Goal: Task Accomplishment & Management: Use online tool/utility

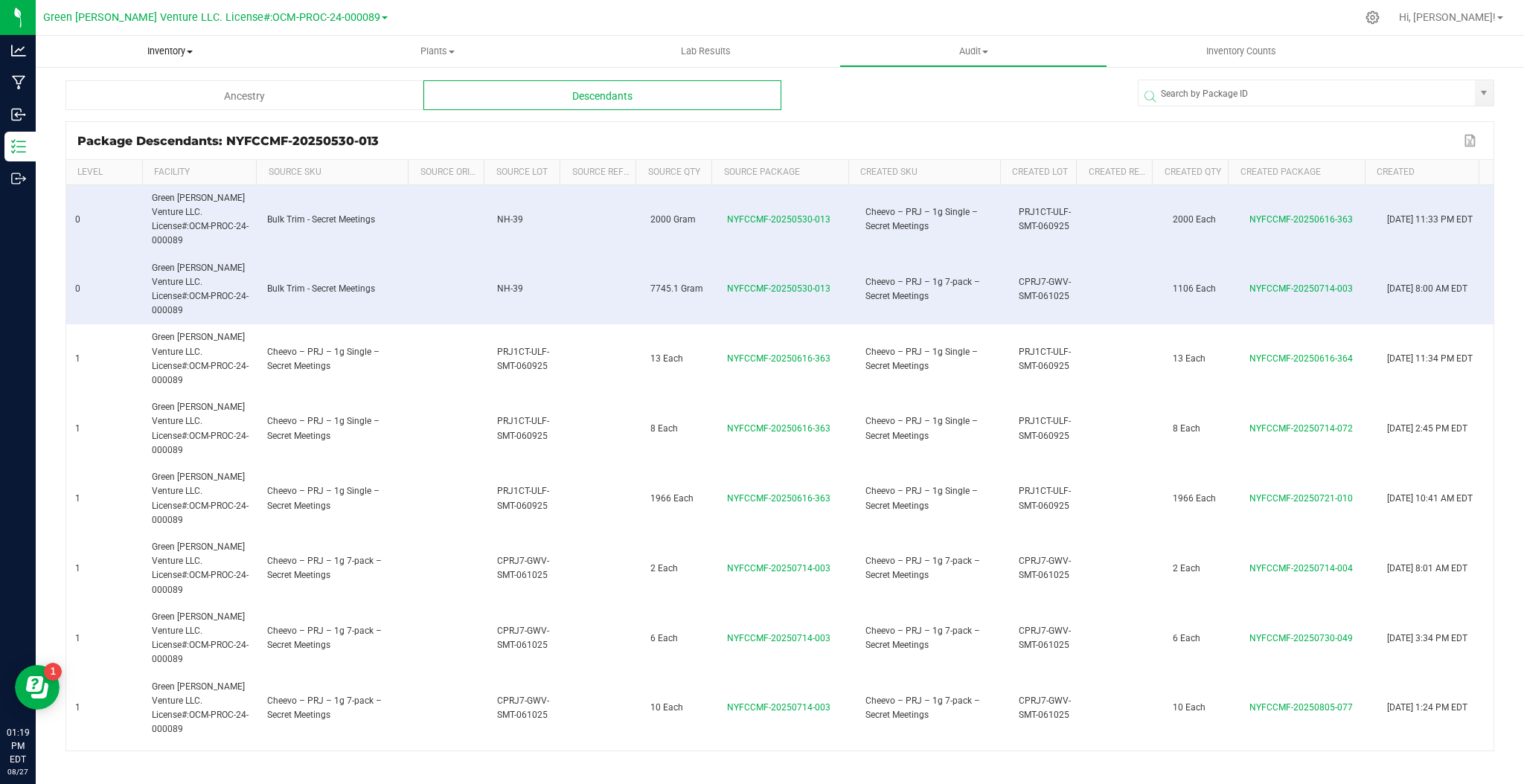
click at [158, 51] on span "Inventory" at bounding box center [170, 51] width 268 height 13
click at [171, 93] on li "All packages" at bounding box center [170, 90] width 268 height 18
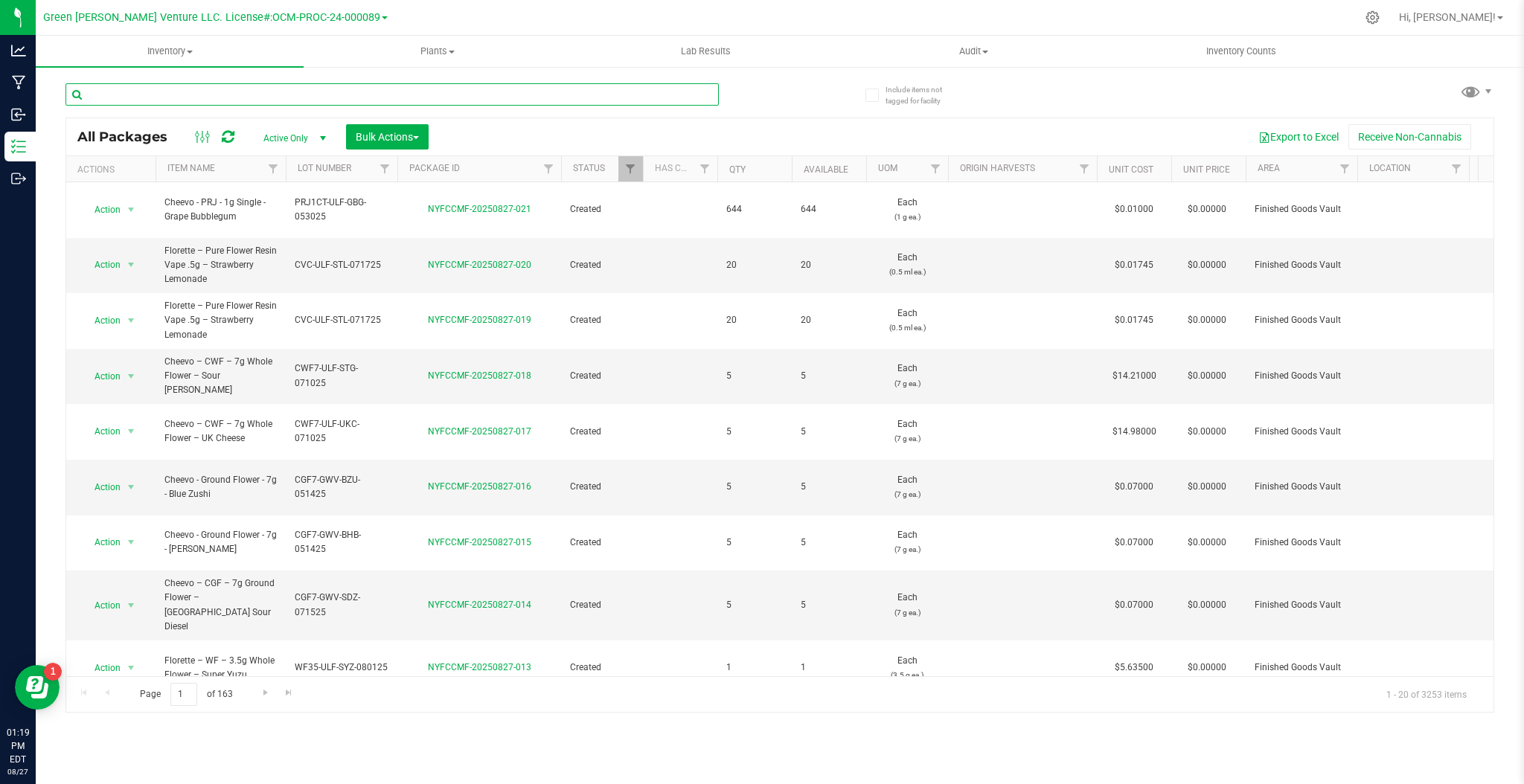
click at [292, 102] on input "text" at bounding box center [391, 95] width 653 height 22
type input "s"
click at [271, 173] on span "Filter" at bounding box center [273, 168] width 12 height 12
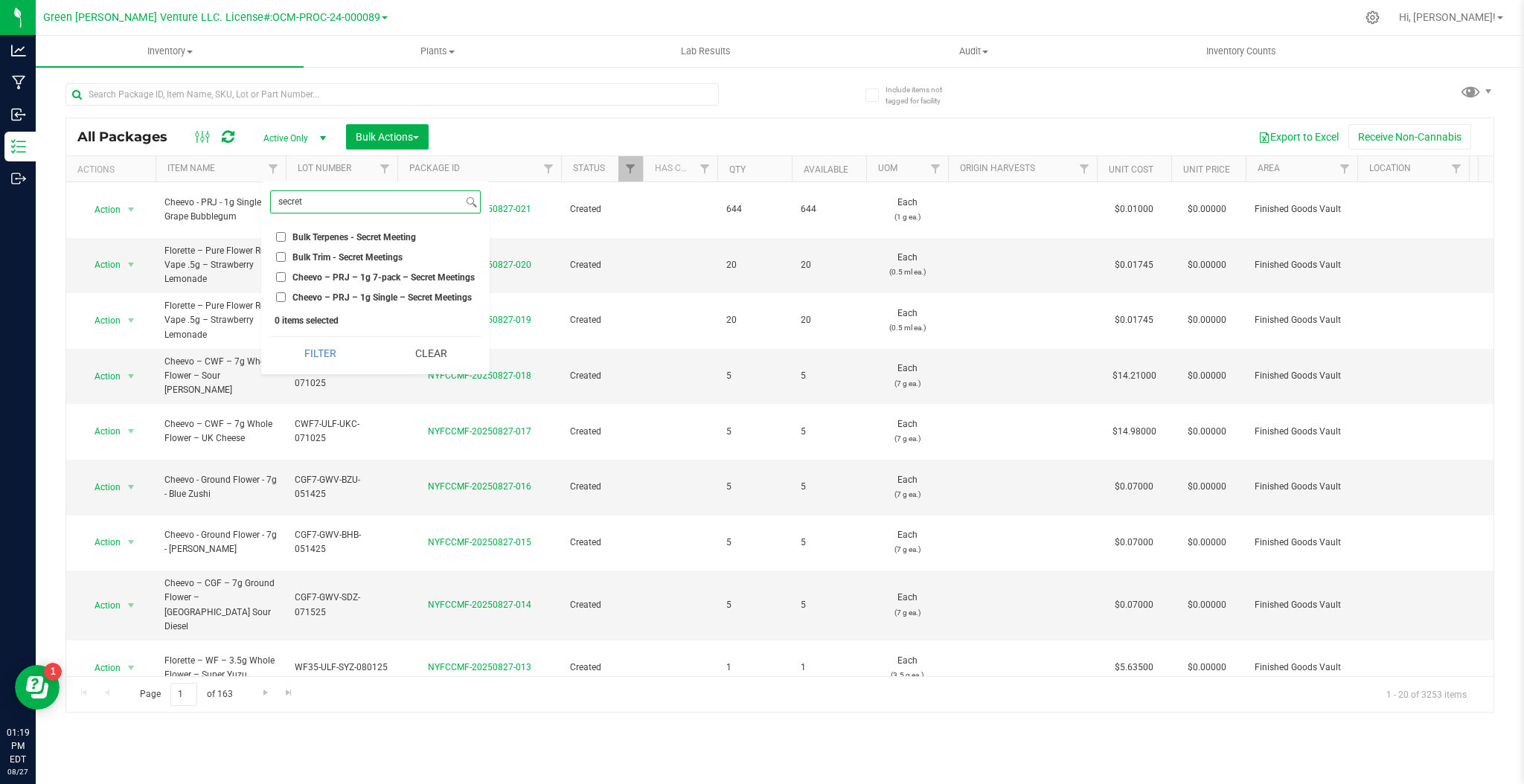
type input "secret"
click at [322, 260] on span "Bulk Trim - Secret Meetings" at bounding box center [347, 257] width 110 height 9
click at [286, 260] on input "Bulk Trim - Secret Meetings" at bounding box center [281, 256] width 9 height 9
checkbox input "true"
click at [331, 342] on button "Filter" at bounding box center [319, 353] width 100 height 33
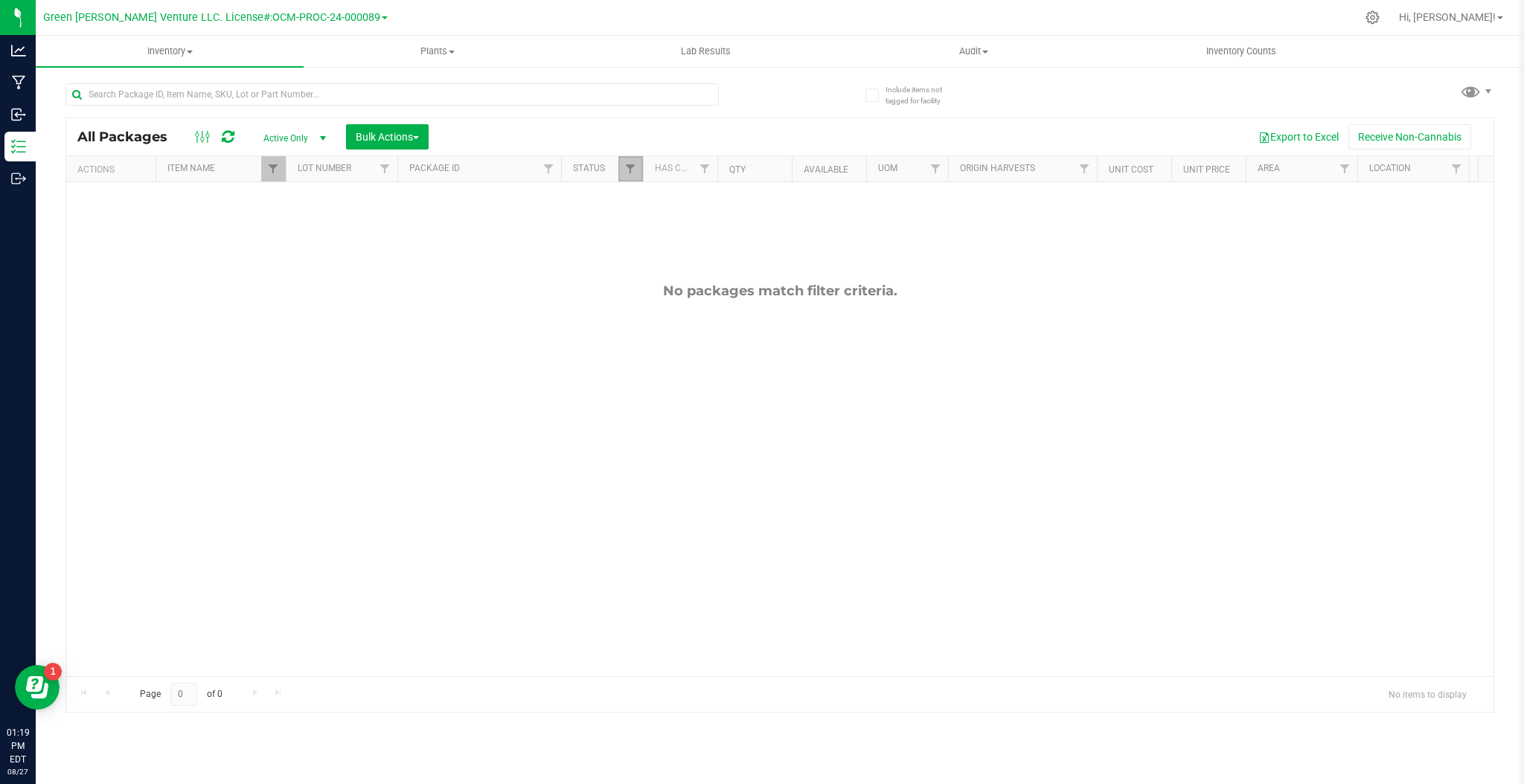
click at [626, 177] on link "Filter" at bounding box center [631, 169] width 25 height 26
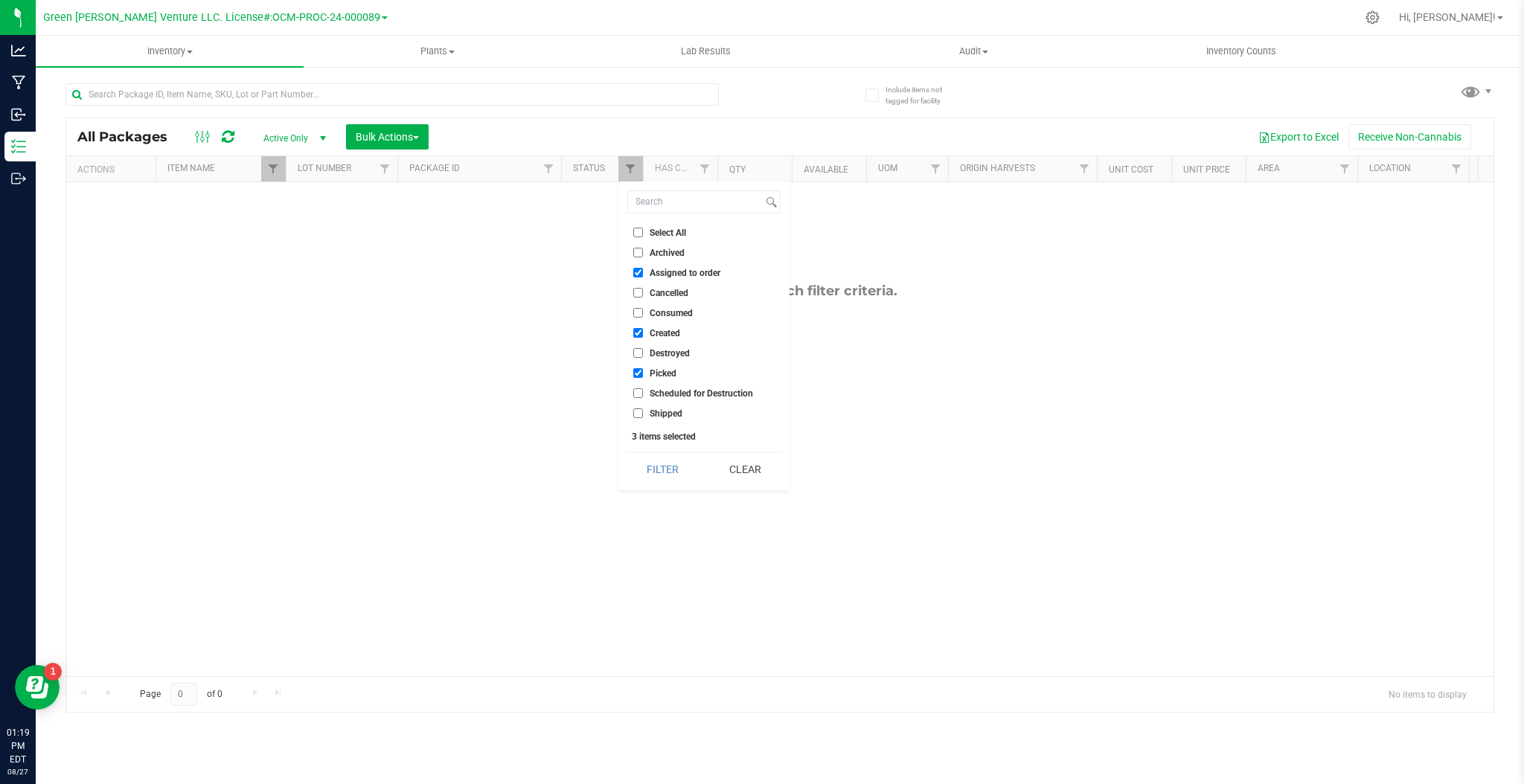
click at [650, 312] on span "Consumed" at bounding box center [671, 313] width 43 height 9
click at [643, 312] on input "Consumed" at bounding box center [638, 312] width 9 height 9
checkbox input "true"
click at [662, 472] on button "Filter" at bounding box center [663, 469] width 71 height 33
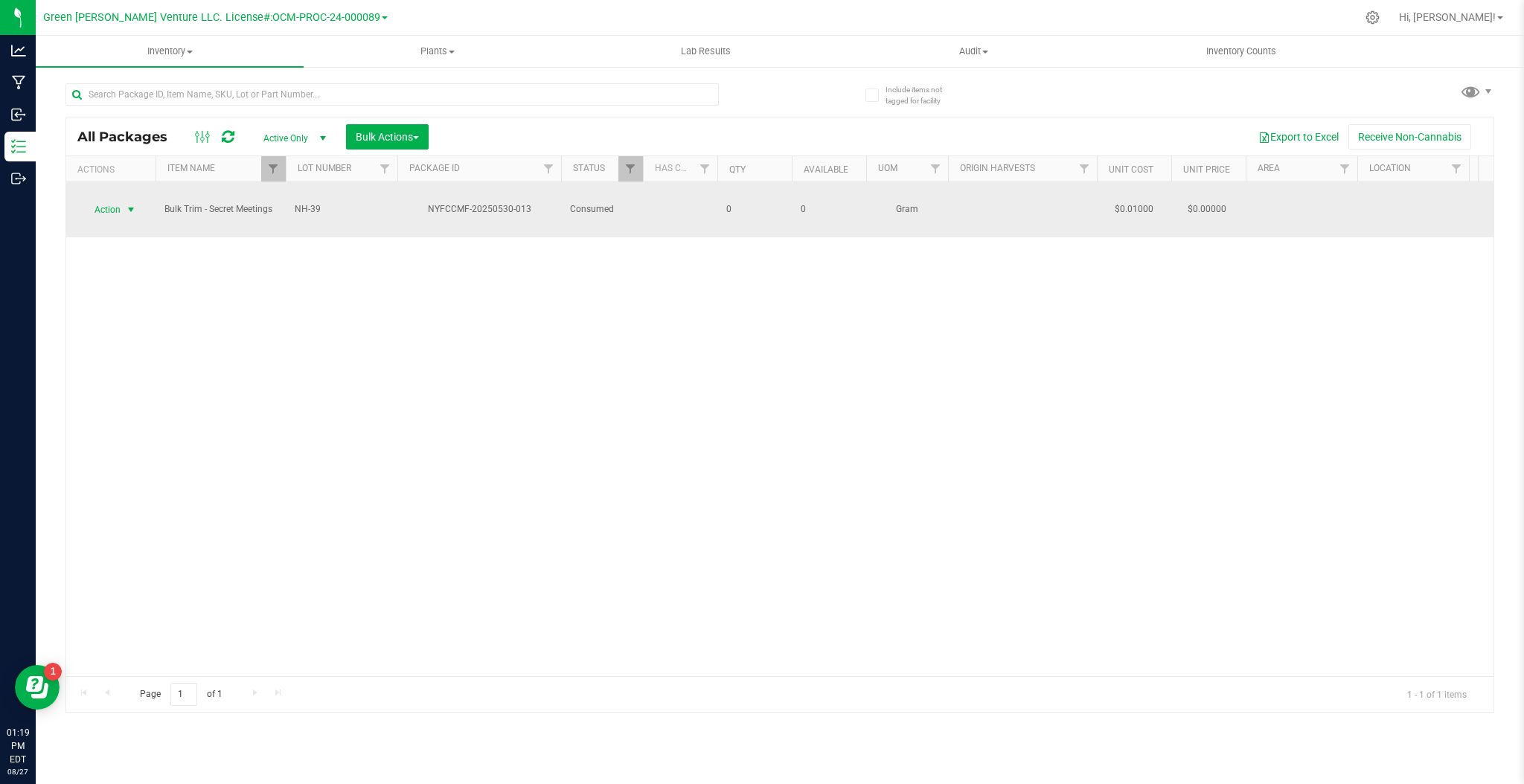
click at [94, 199] on span "Action" at bounding box center [102, 209] width 40 height 21
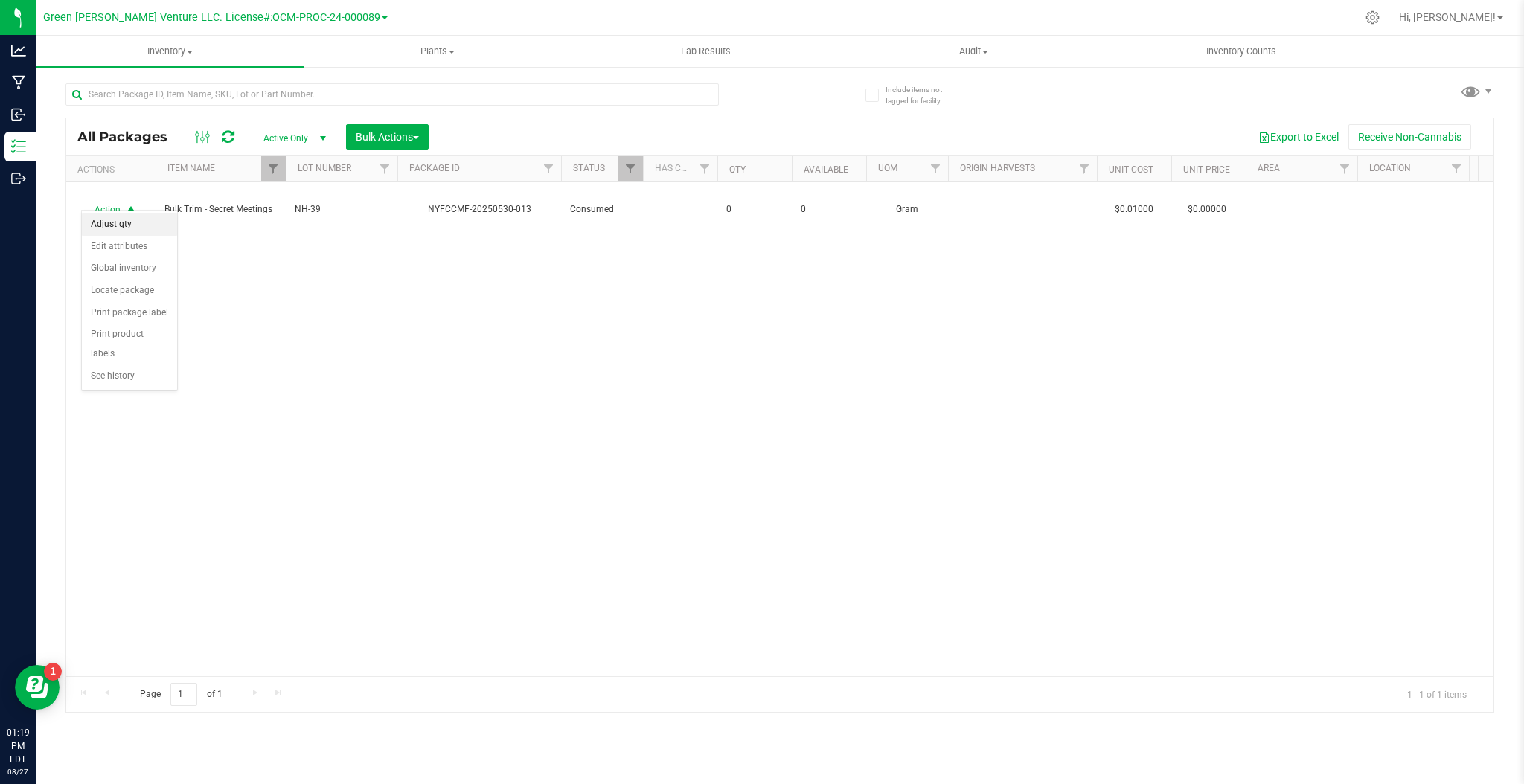
click at [145, 226] on li "Adjust qty" at bounding box center [129, 225] width 95 height 22
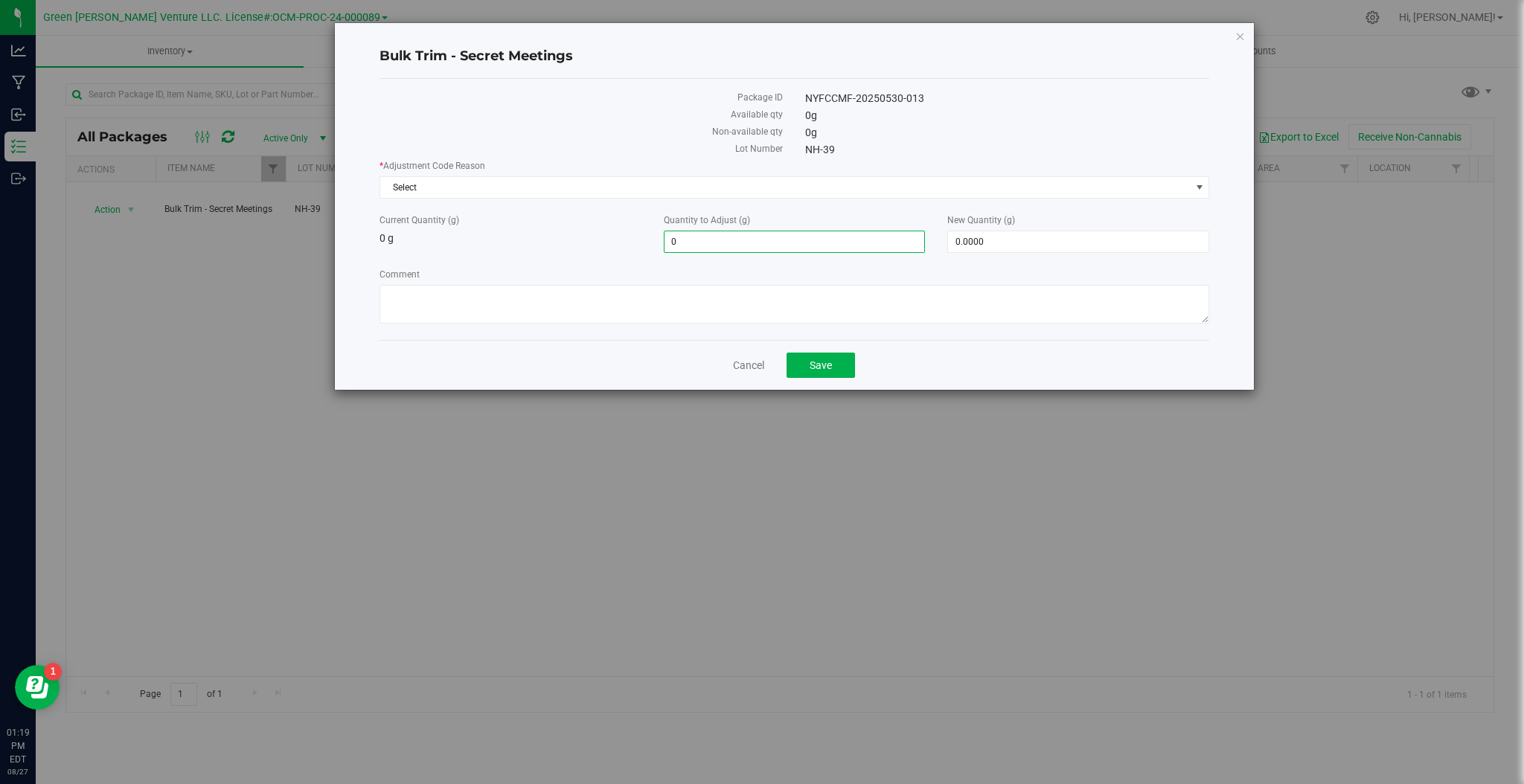
drag, startPoint x: 769, startPoint y: 246, endPoint x: 568, endPoint y: 225, distance: 202.1
click at [568, 232] on div "Current Quantity (g) 0 g Quantity to Adjust (g) 0.0000 0 New Quantity (g) 0.000…" at bounding box center [795, 233] width 853 height 40
type input "6000"
type input "6,000.0000"
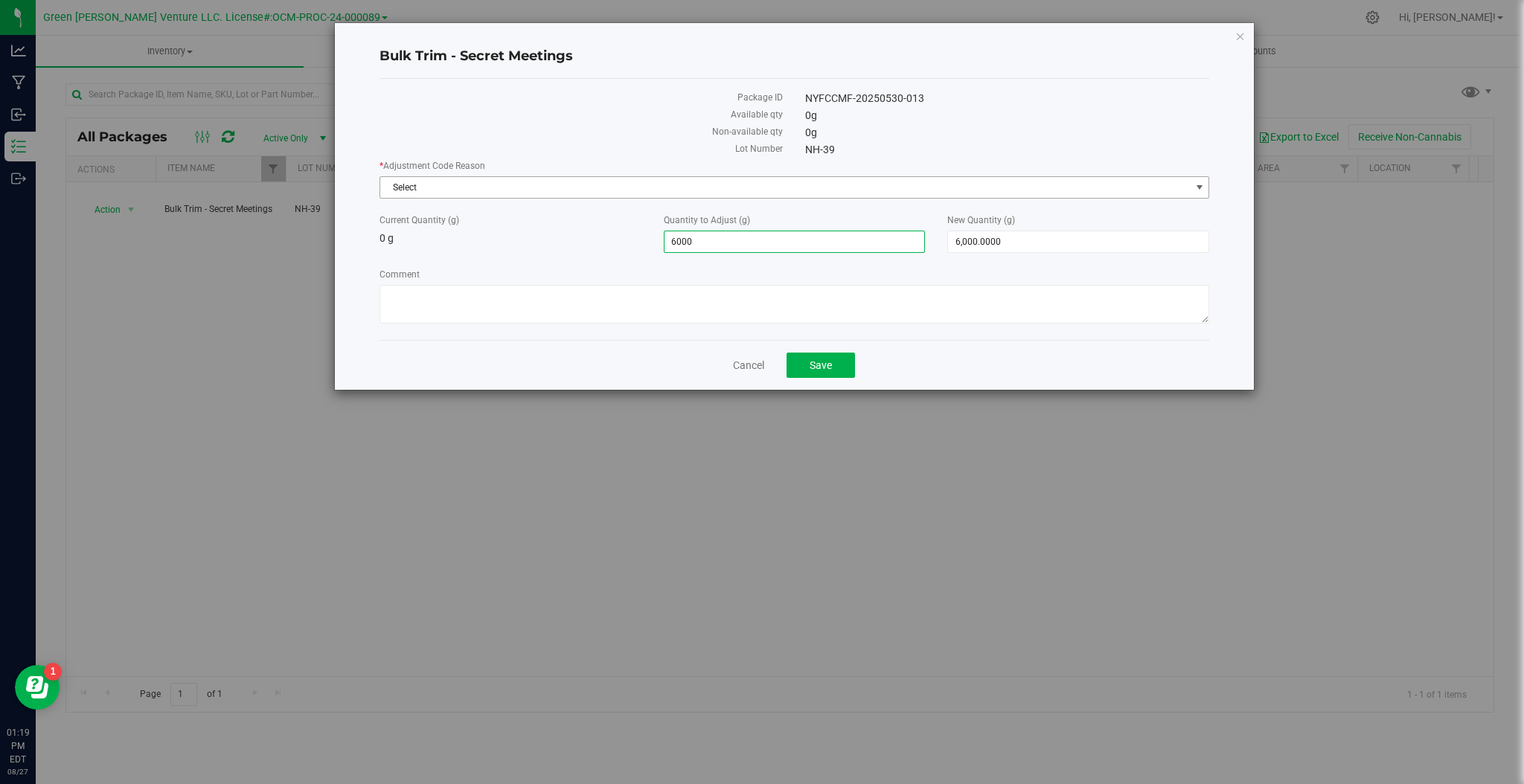
click at [626, 194] on span "Select" at bounding box center [785, 187] width 810 height 21
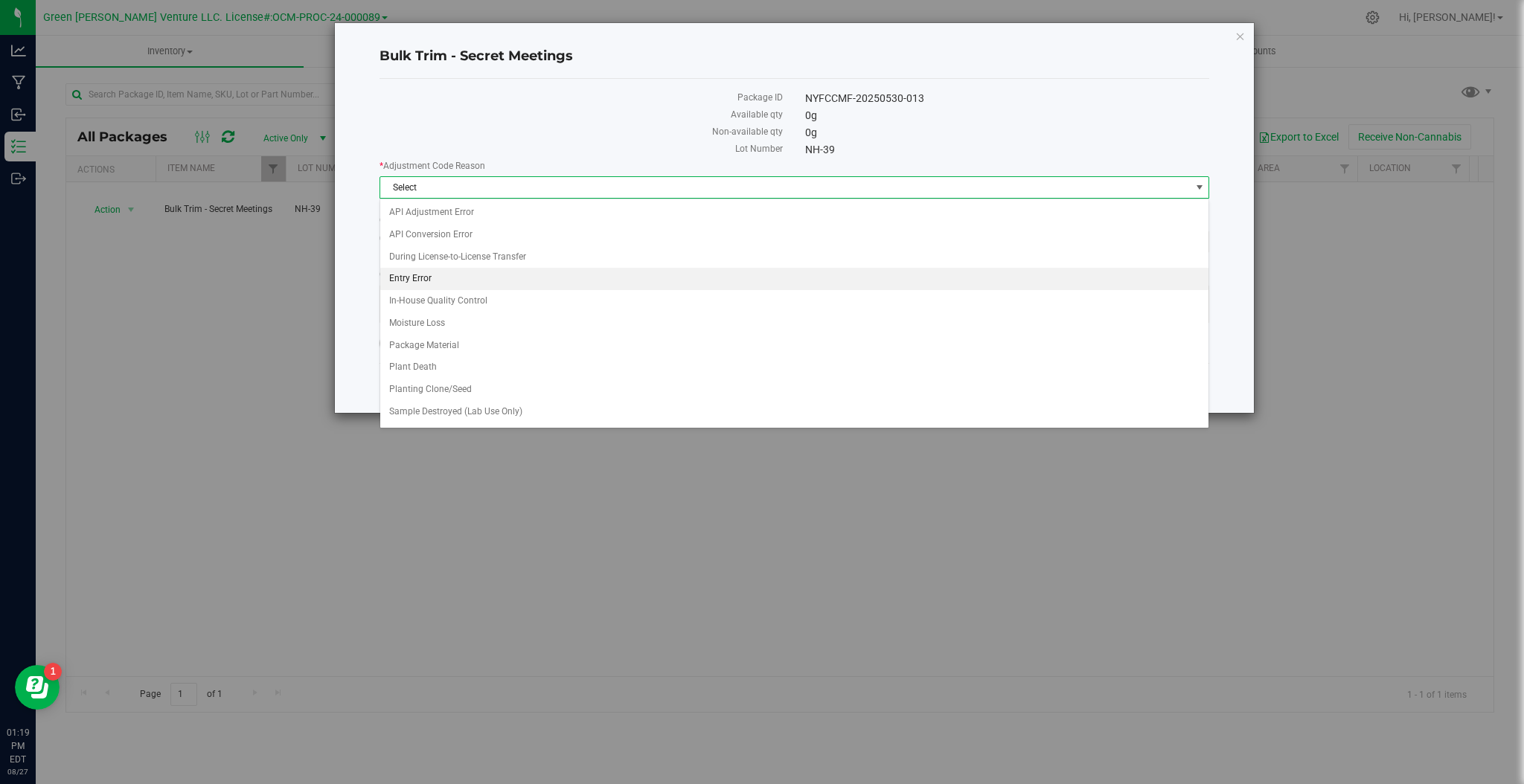
click at [581, 282] on li "Entry Error" at bounding box center [795, 279] width 829 height 22
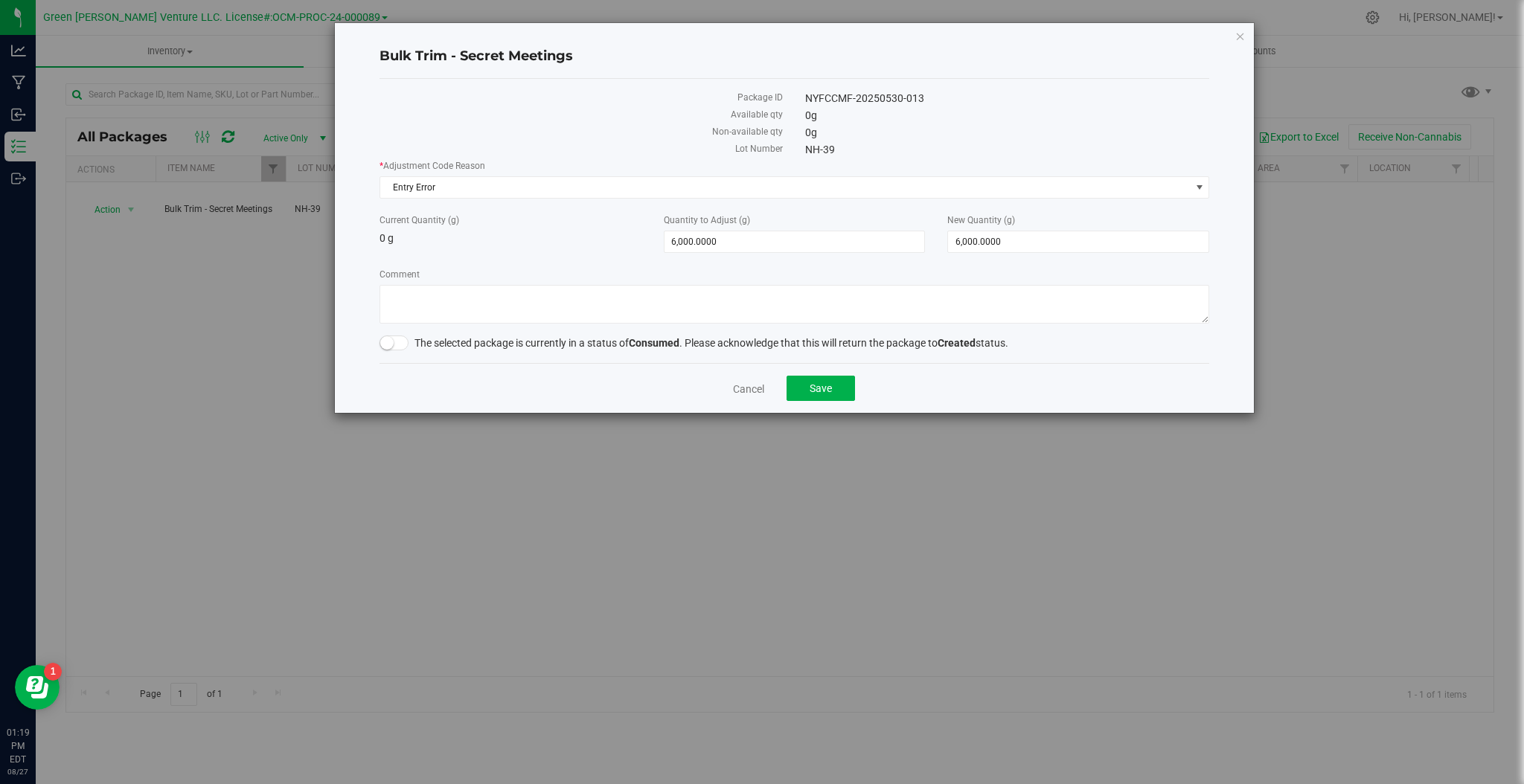
click at [386, 349] on small at bounding box center [387, 342] width 13 height 13
click at [807, 400] on button "Save" at bounding box center [821, 388] width 68 height 26
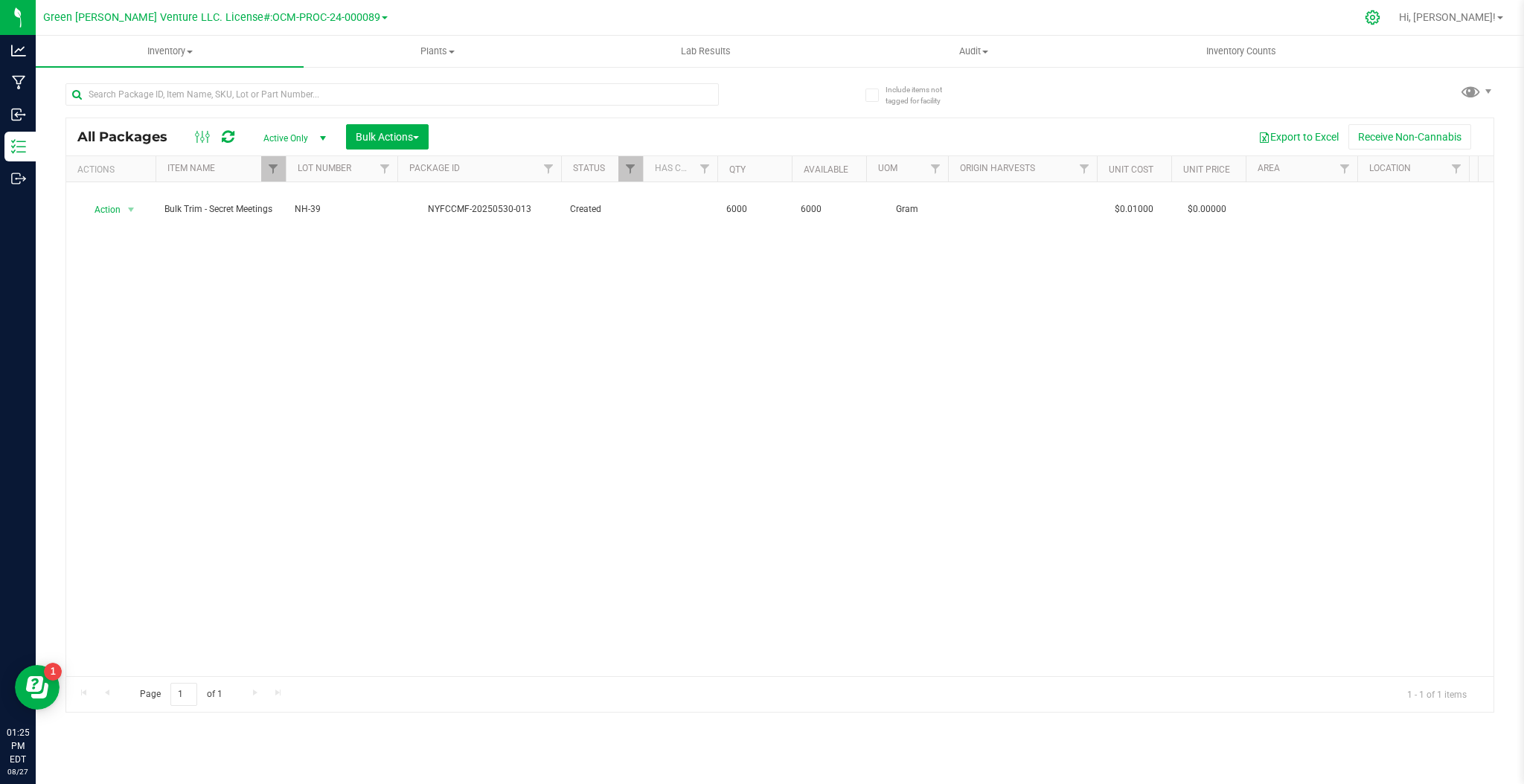
click at [1384, 17] on div at bounding box center [1373, 17] width 21 height 15
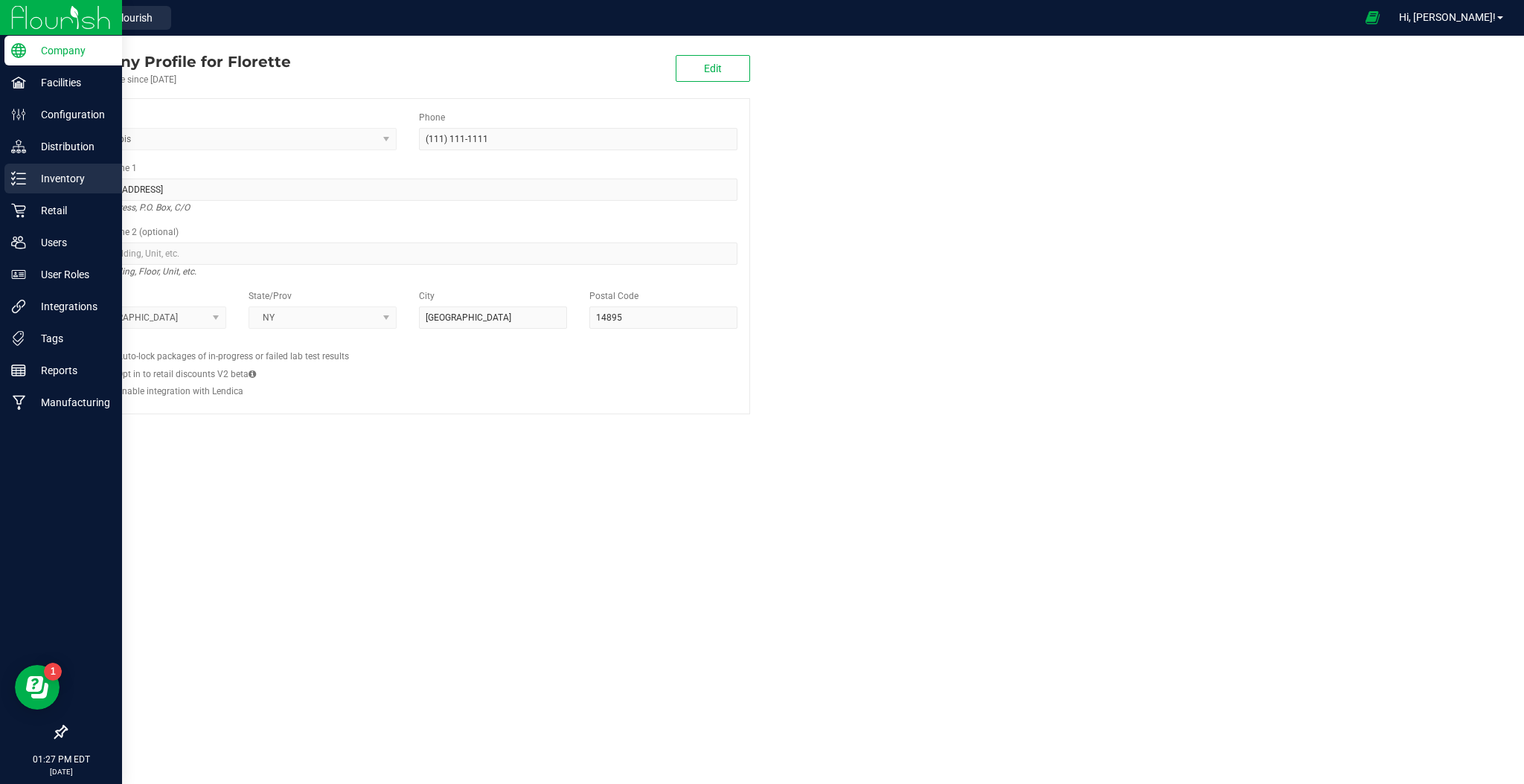
click at [31, 179] on p "Inventory" at bounding box center [71, 178] width 89 height 18
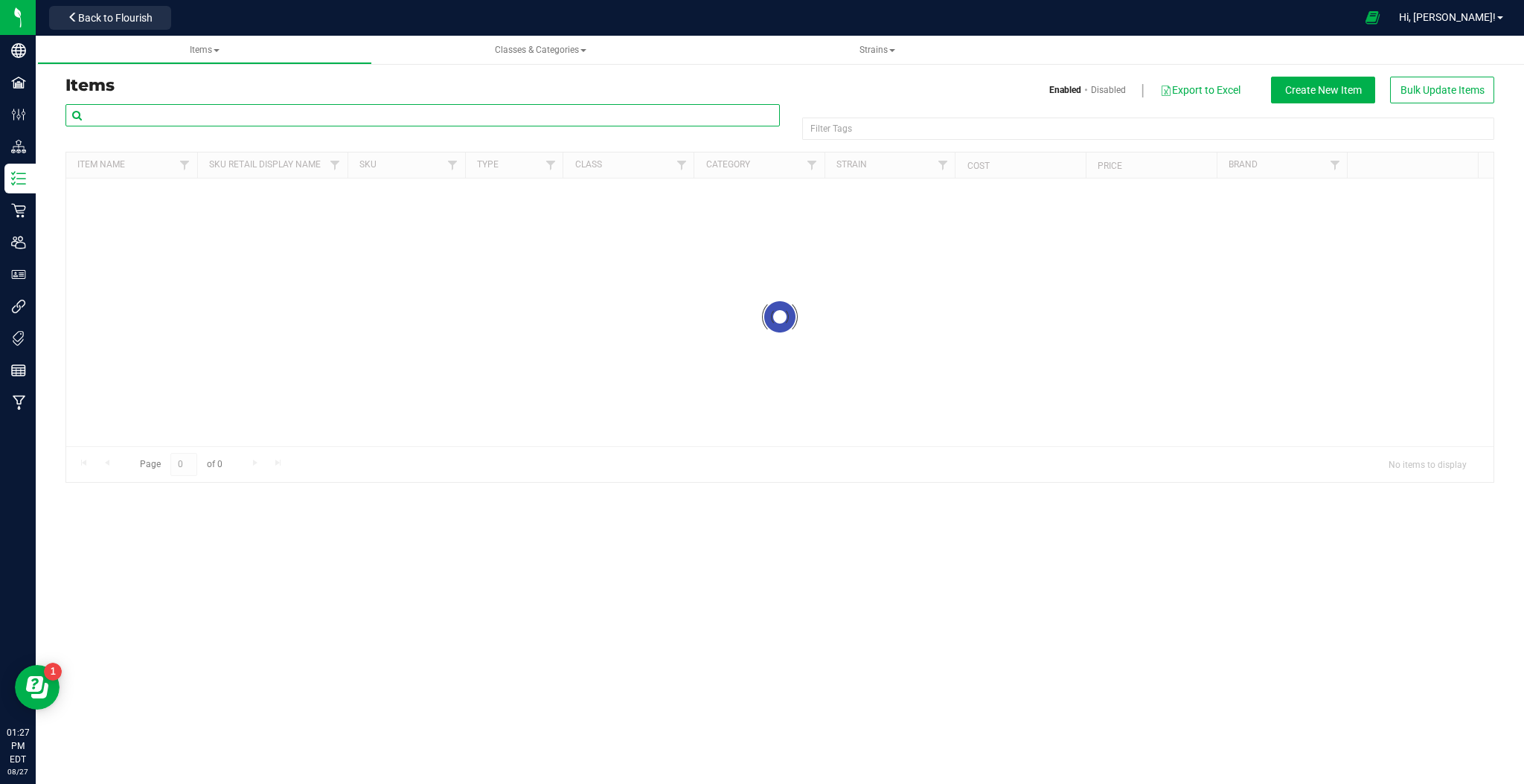
click at [189, 112] on input "text" at bounding box center [422, 115] width 715 height 22
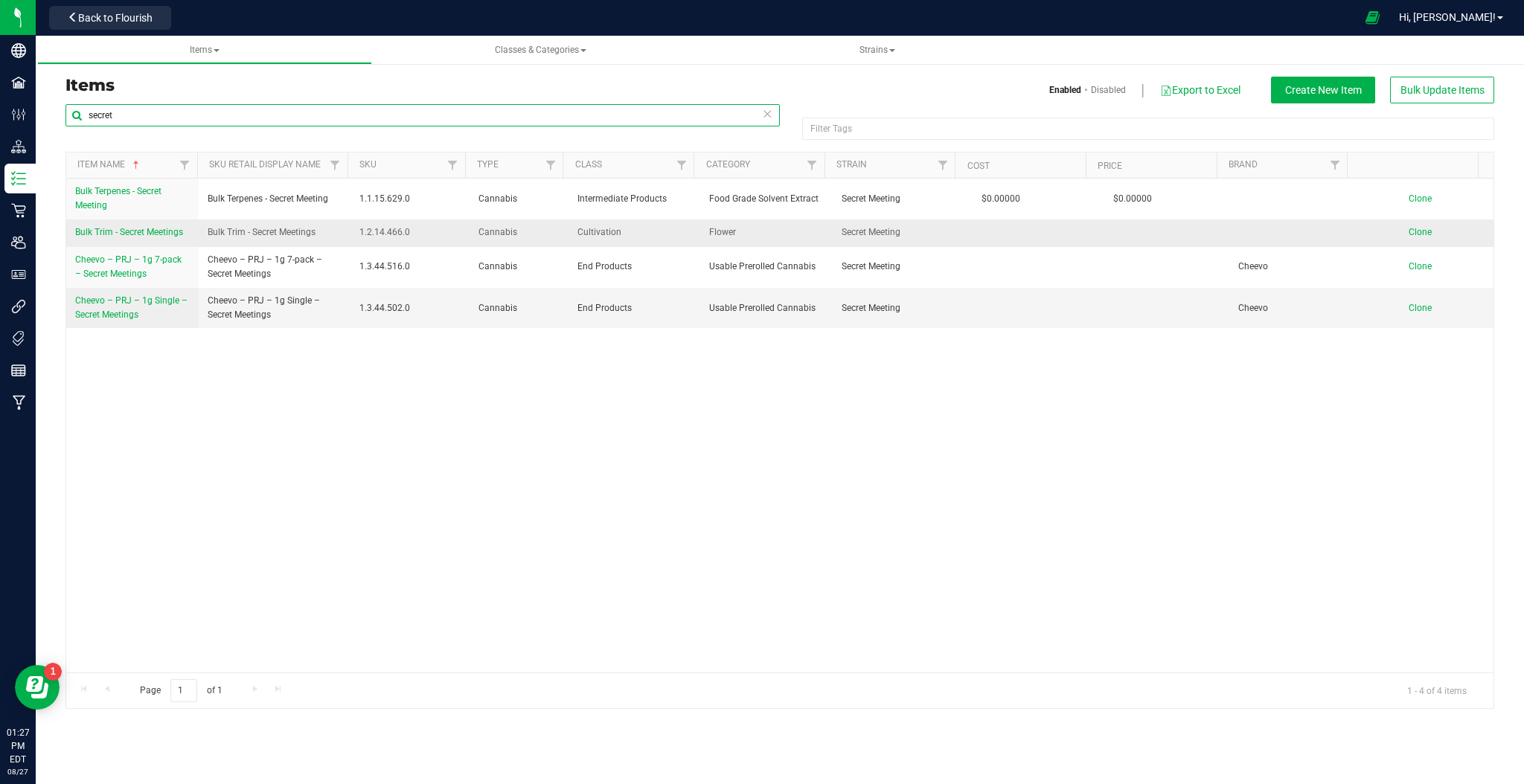
type input "secret"
click at [164, 237] on span "Bulk Trim - Secret Meetings" at bounding box center [129, 232] width 108 height 10
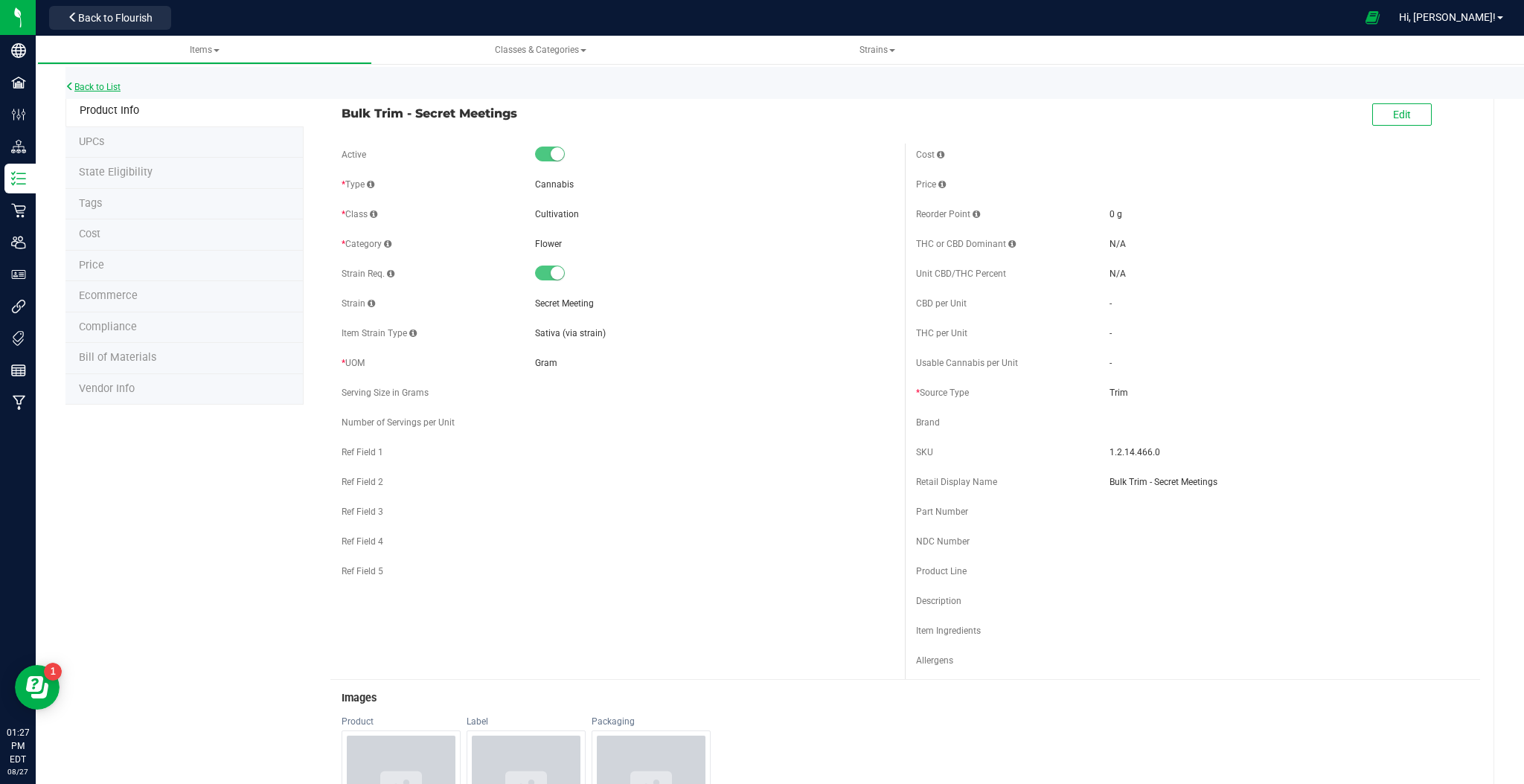
click at [100, 90] on link "Back to List" at bounding box center [92, 87] width 55 height 10
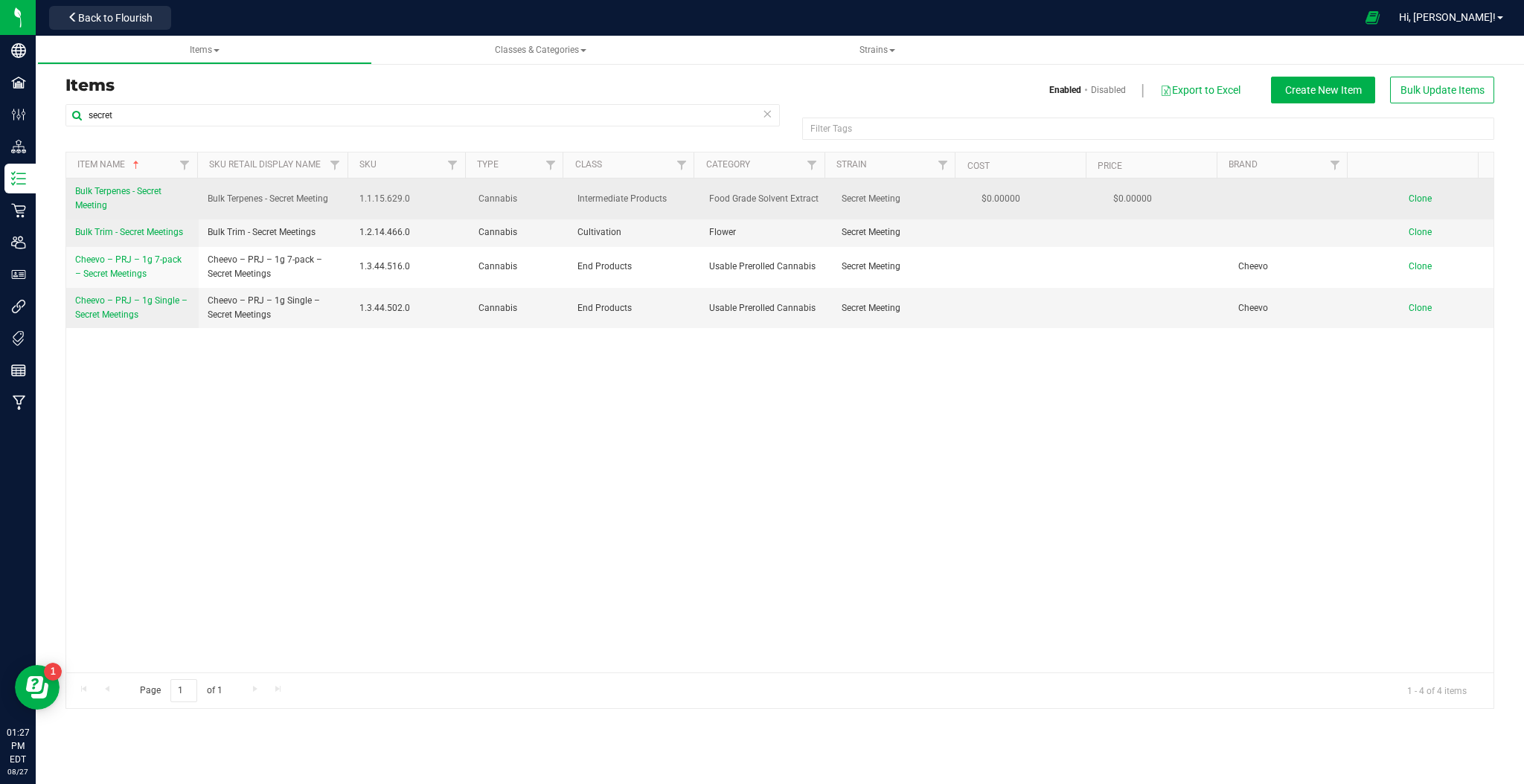
click at [136, 195] on span "Bulk Terpenes - Secret Meeting" at bounding box center [118, 198] width 86 height 25
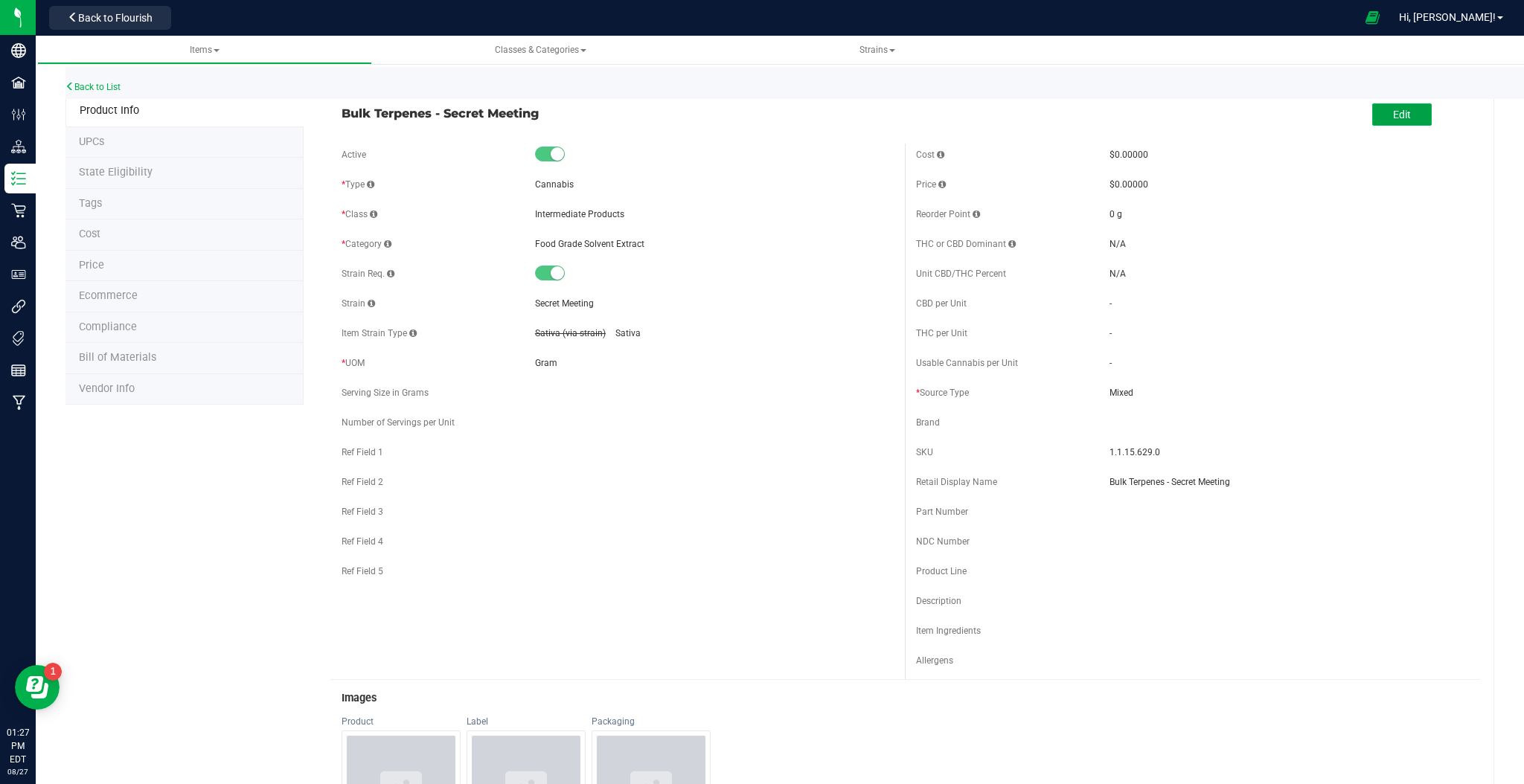
click at [1393, 119] on span "Edit" at bounding box center [1402, 114] width 18 height 12
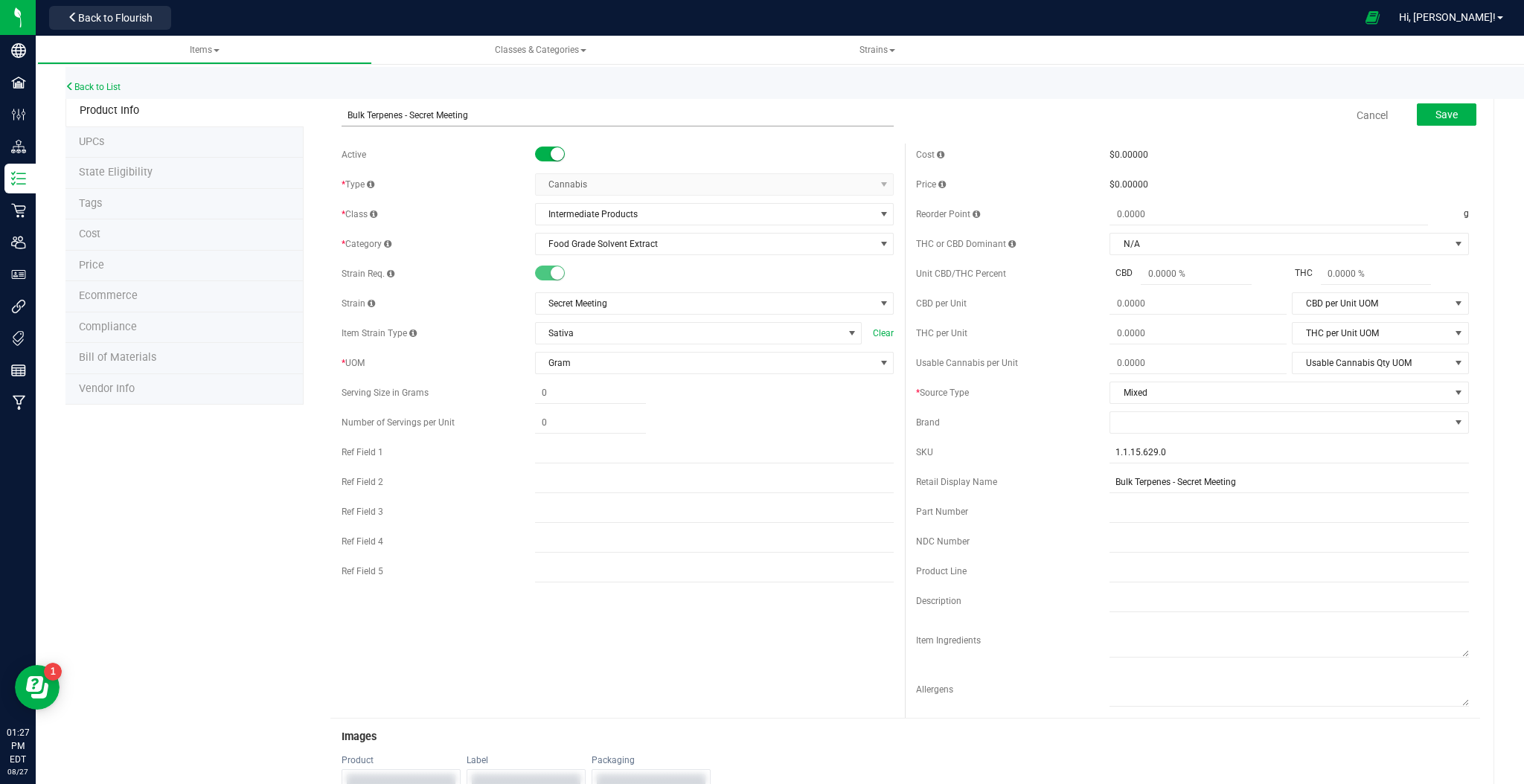
click at [528, 117] on input "Bulk Terpenes - Secret Meeting" at bounding box center [618, 115] width 553 height 22
type input "Bulk Terpenes - Secret Meetings"
click at [1435, 120] on button "Save" at bounding box center [1446, 114] width 60 height 22
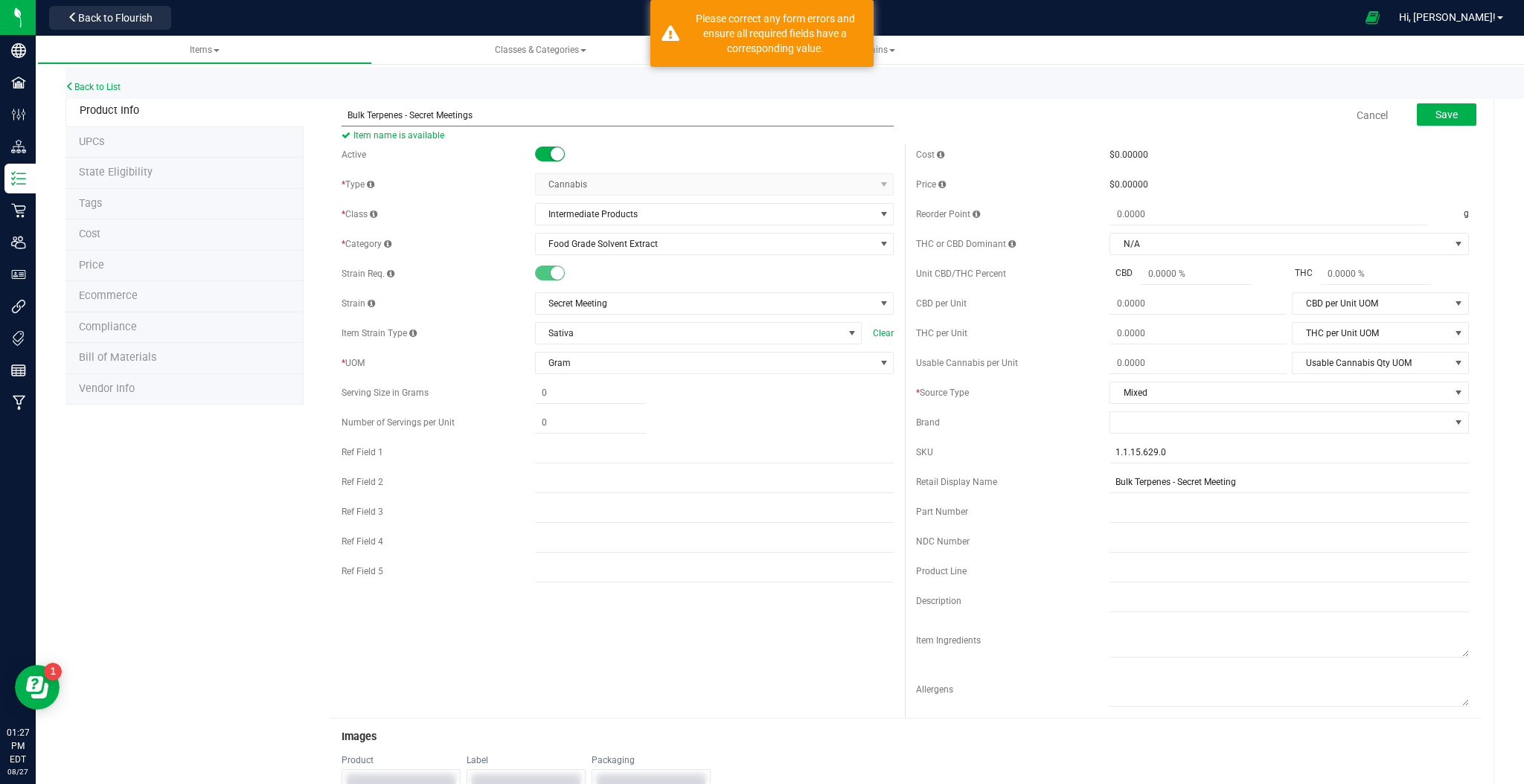
click at [517, 113] on input "Bulk Terpenes - Secret Meetings" at bounding box center [618, 115] width 553 height 22
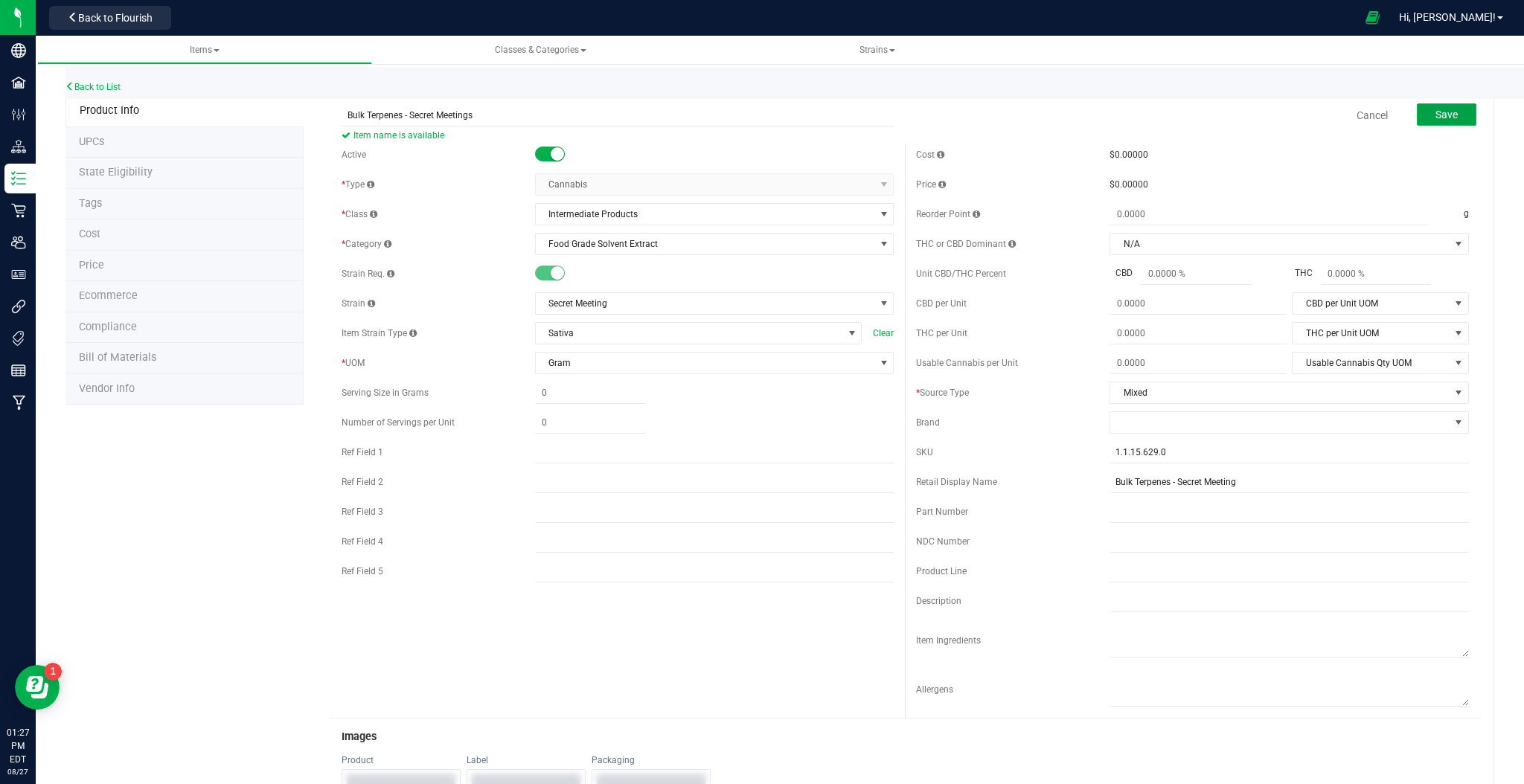
click at [1436, 112] on span "Save" at bounding box center [1446, 114] width 22 height 12
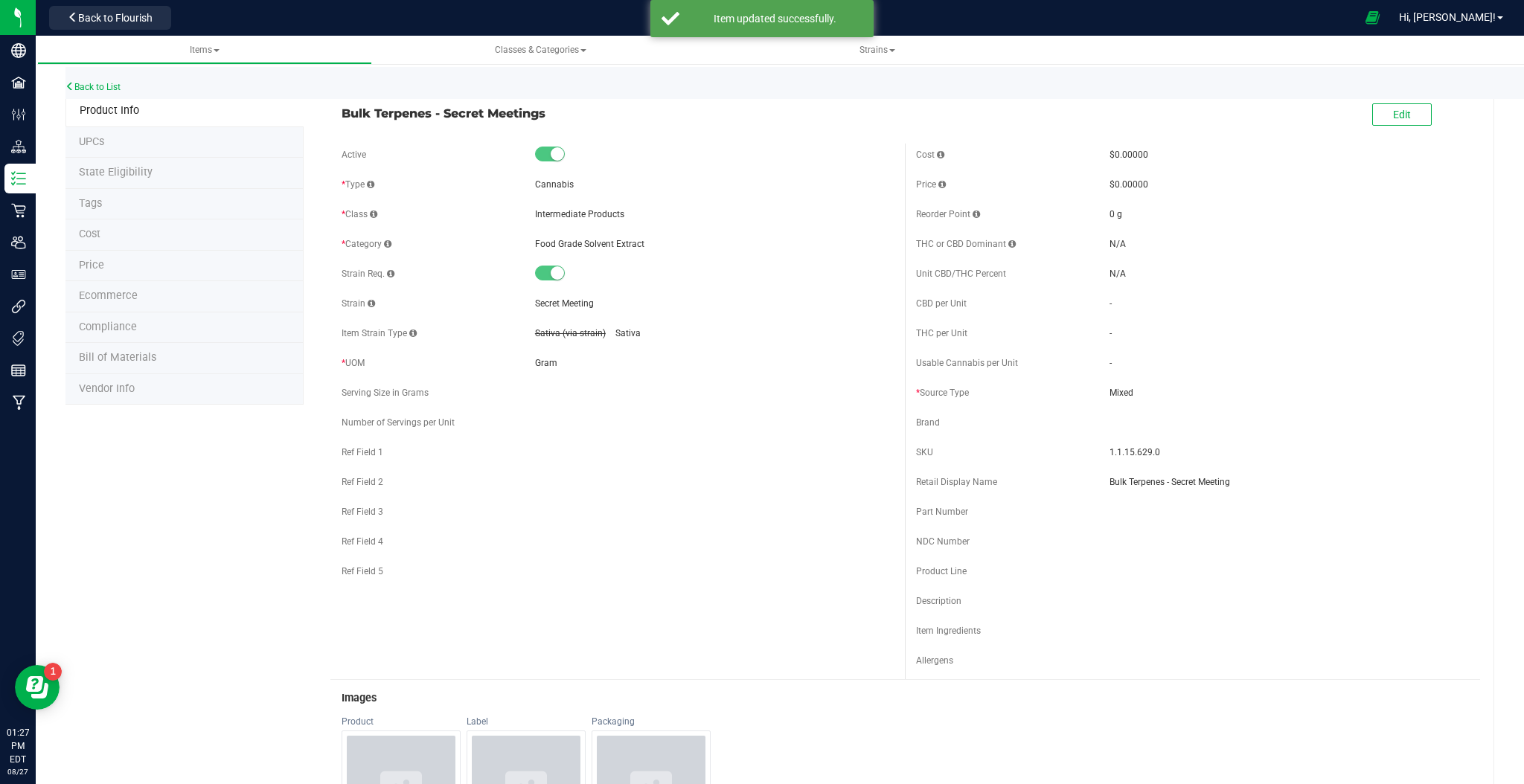
scroll to position [99, 0]
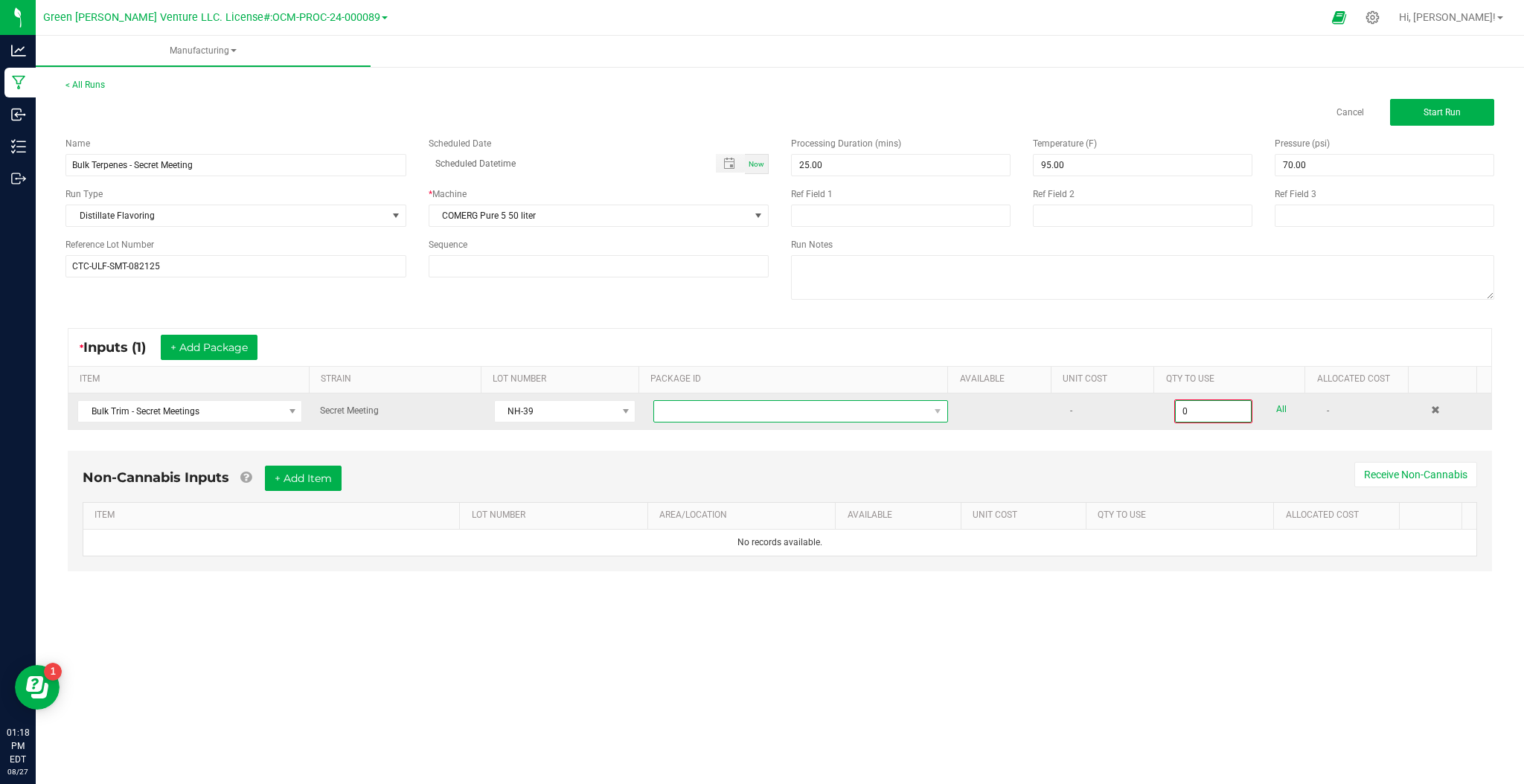
click at [895, 404] on span "NO DATA FOUND" at bounding box center [791, 411] width 274 height 21
click at [895, 414] on span "NO DATA FOUND" at bounding box center [791, 411] width 274 height 21
click at [895, 414] on span "NO DATA FOUND" at bounding box center [791, 411] width 274 height 21
click at [879, 414] on span "NO DATA FOUND" at bounding box center [791, 411] width 274 height 21
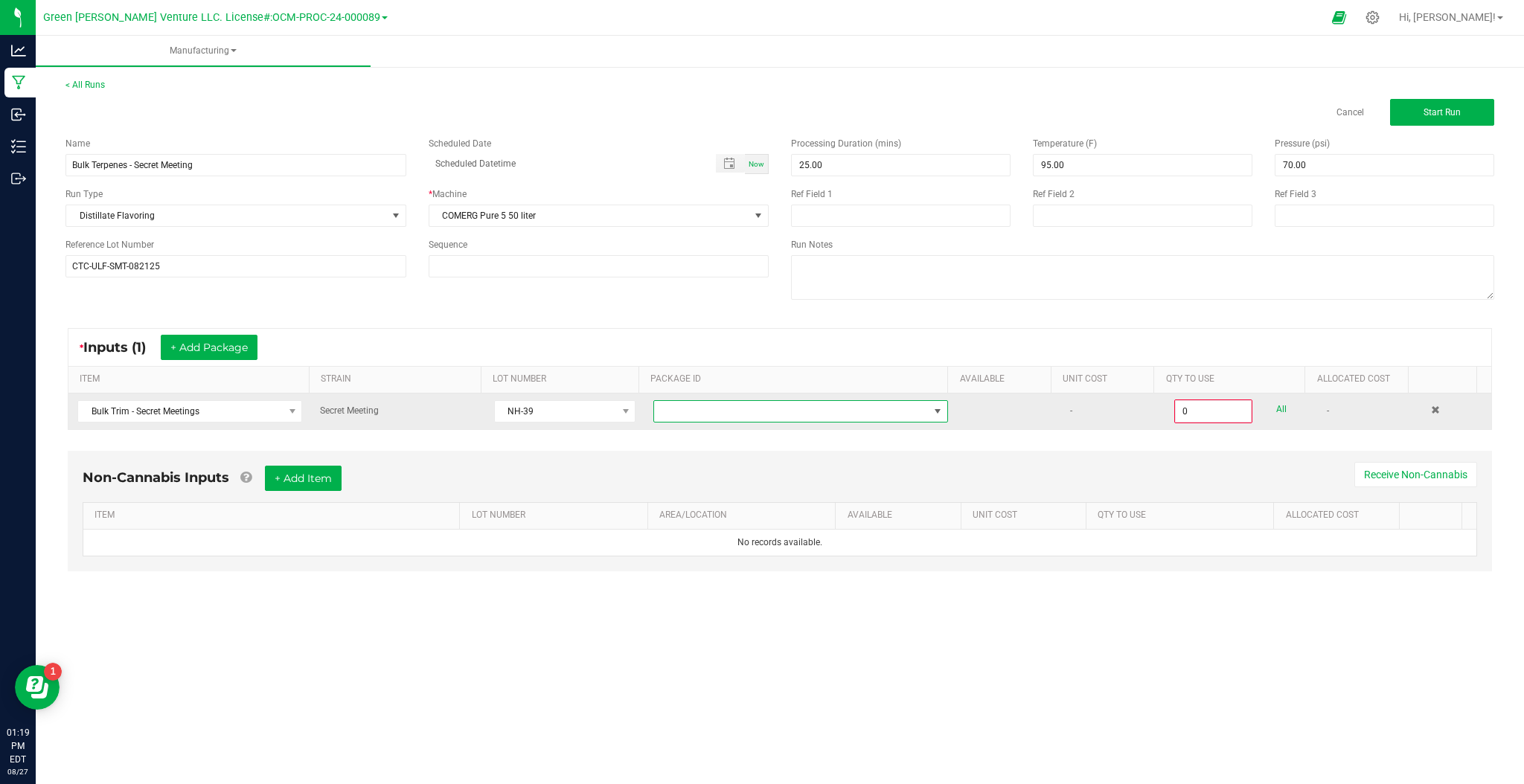
click at [846, 420] on span "NO DATA FOUND" at bounding box center [791, 411] width 274 height 21
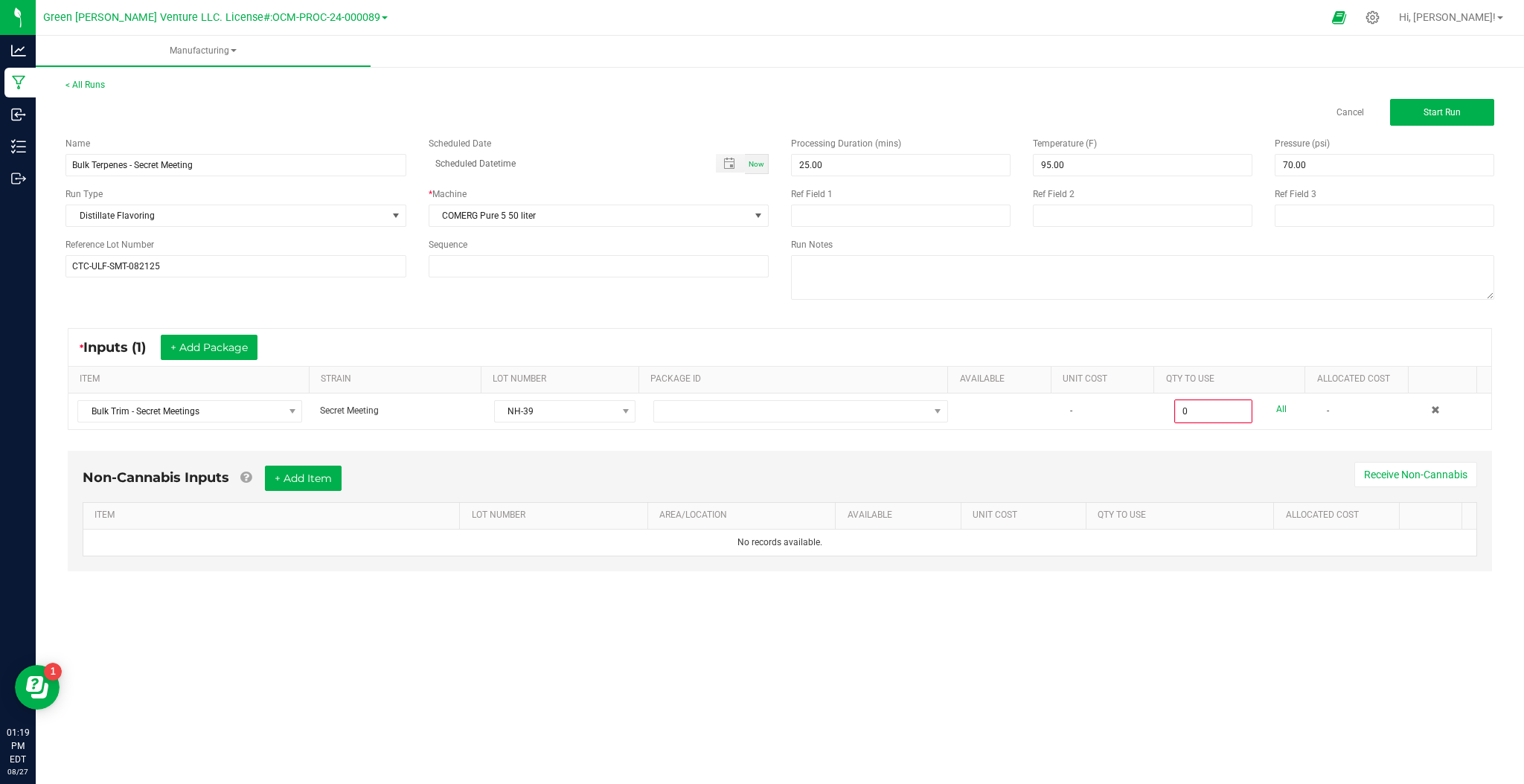
click at [986, 449] on div "Non-Cannabis Inputs + Add Item Receive Non-Cannabis ITEM LOT NUMBER AREA/LOCATI…" at bounding box center [780, 521] width 1451 height 156
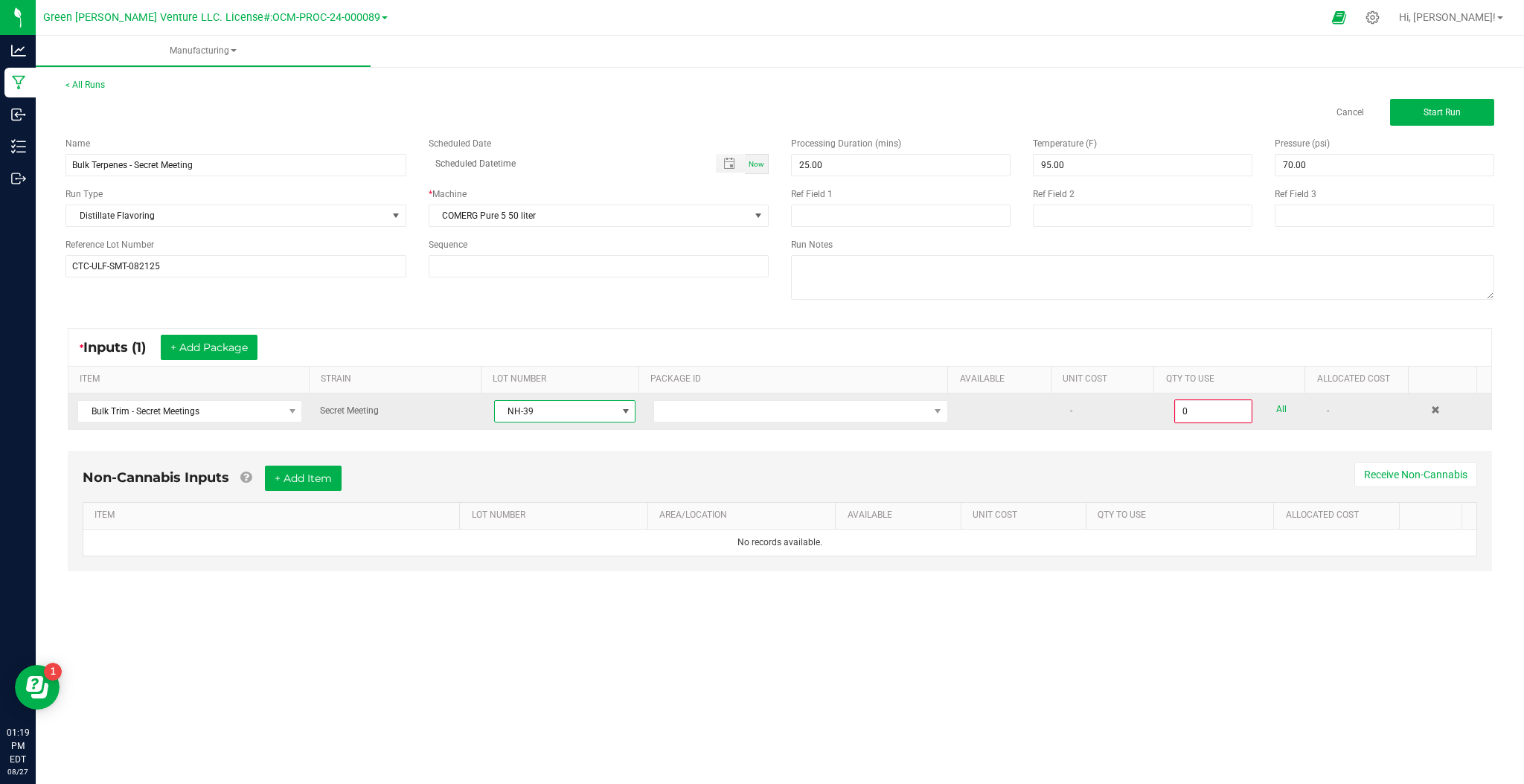
drag, startPoint x: 560, startPoint y: 412, endPoint x: 545, endPoint y: 414, distance: 15.1
click at [560, 413] on span "NH-39" at bounding box center [555, 411] width 122 height 21
click at [875, 402] on span "NO DATA FOUND" at bounding box center [791, 411] width 274 height 21
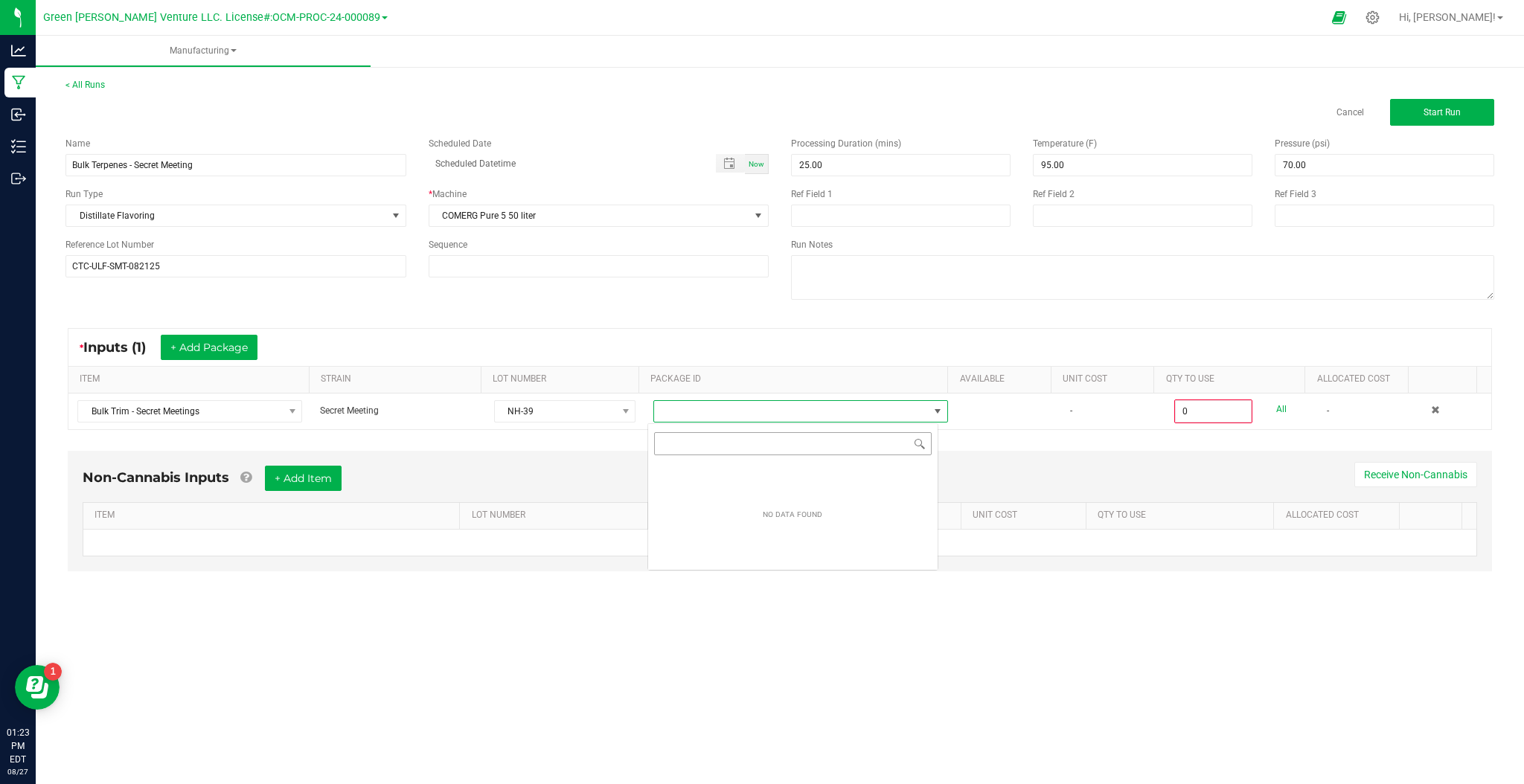
scroll to position [22, 291]
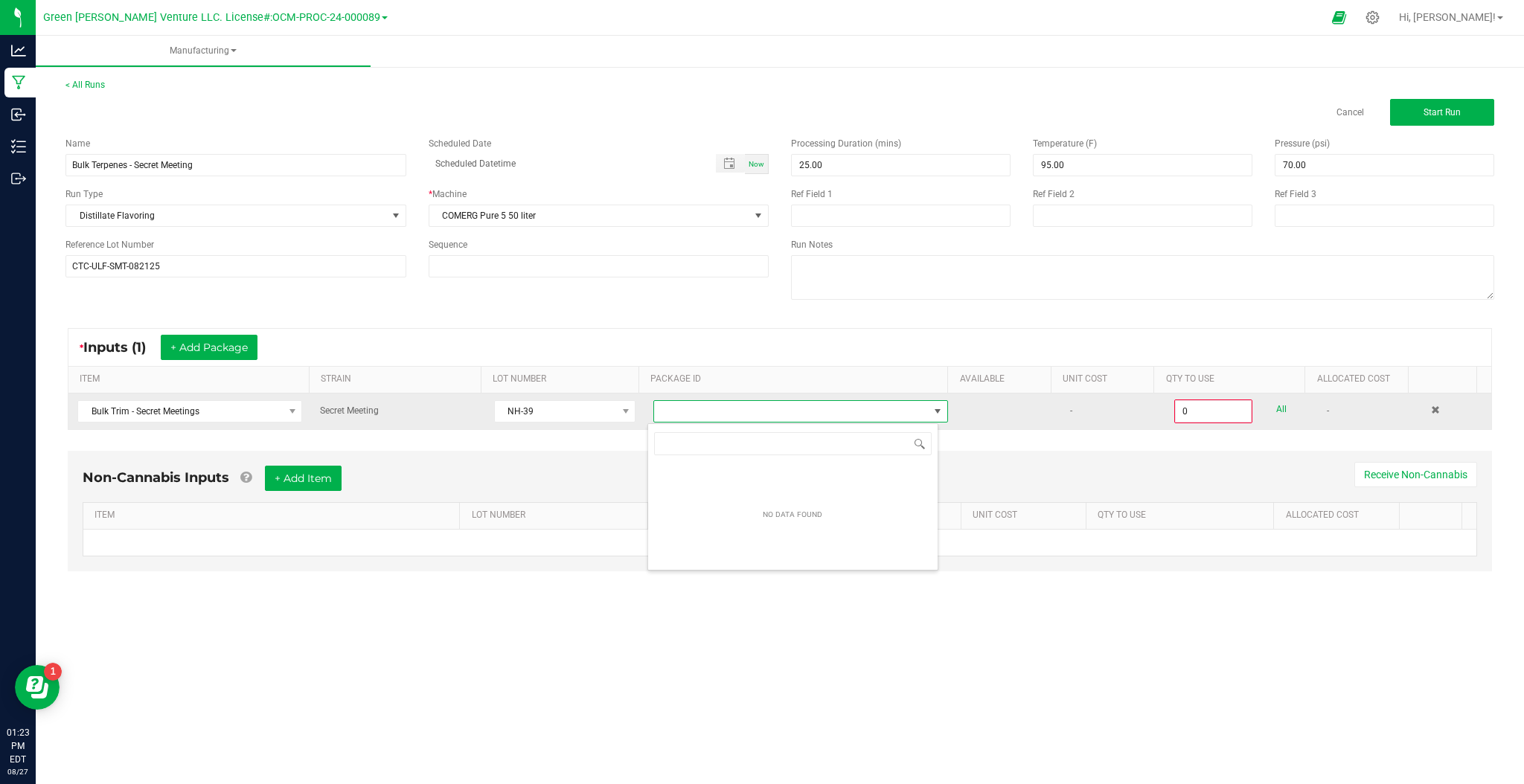
click at [929, 402] on span "NO DATA FOUND" at bounding box center [938, 411] width 19 height 21
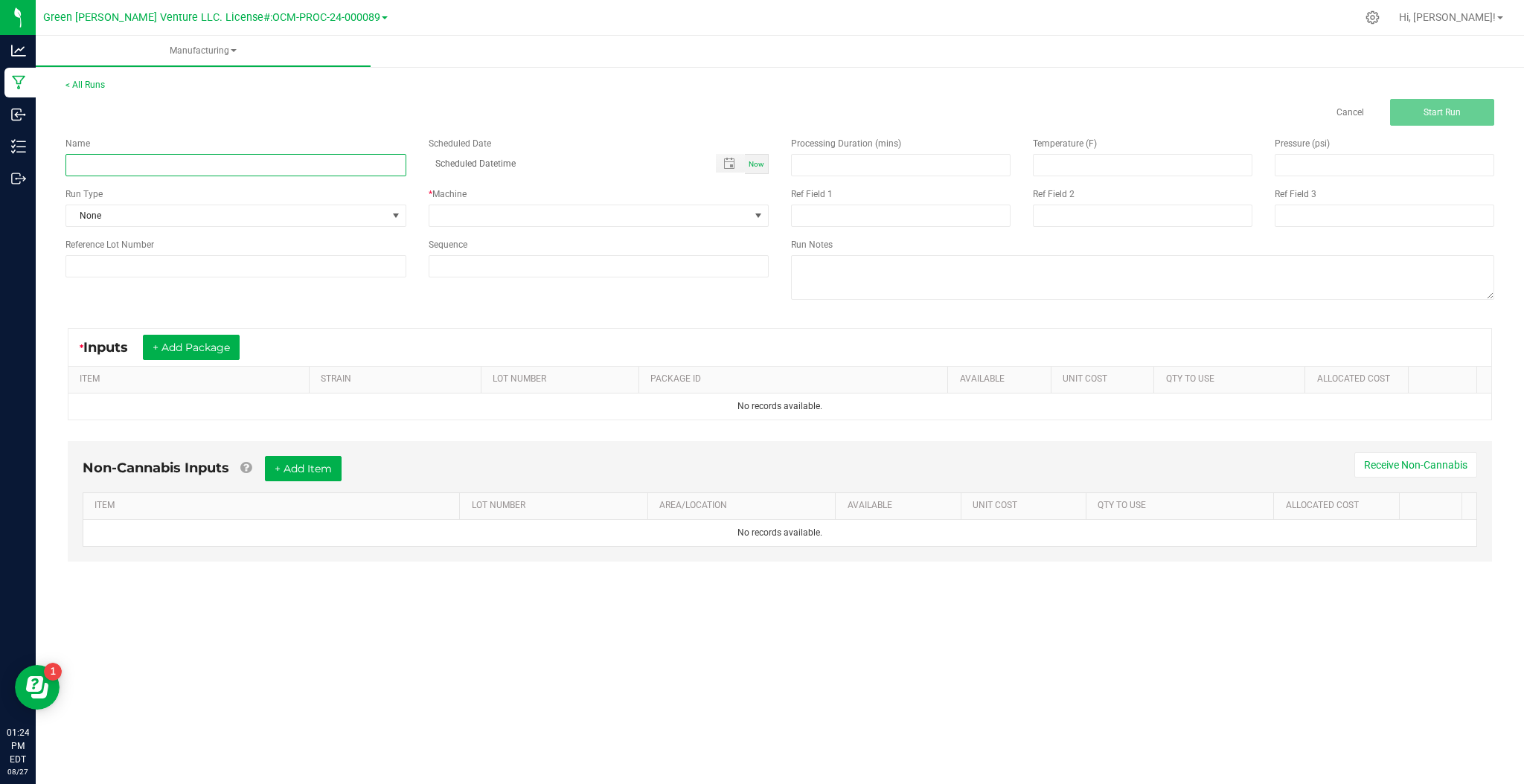
click at [381, 166] on input at bounding box center [236, 165] width 341 height 22
type input "Bulk Terpenes - Secret Meetings"
click at [258, 277] on input at bounding box center [236, 266] width 341 height 22
type input "CTC-ULF-SMT-082125"
click at [692, 208] on span at bounding box center [590, 215] width 321 height 21
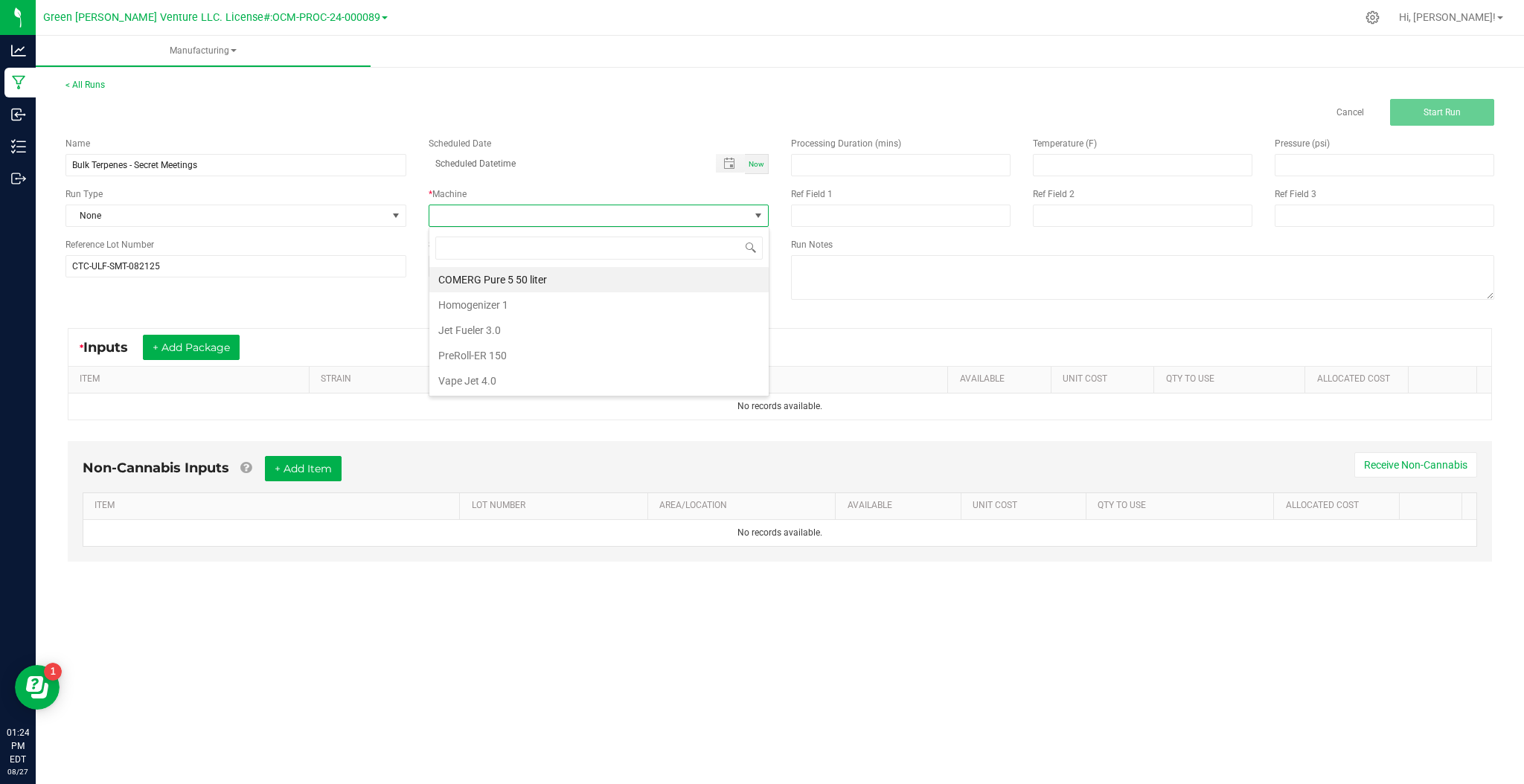
scroll to position [22, 340]
click at [566, 273] on li "COMERG Pure 5 50 liter" at bounding box center [599, 280] width 340 height 26
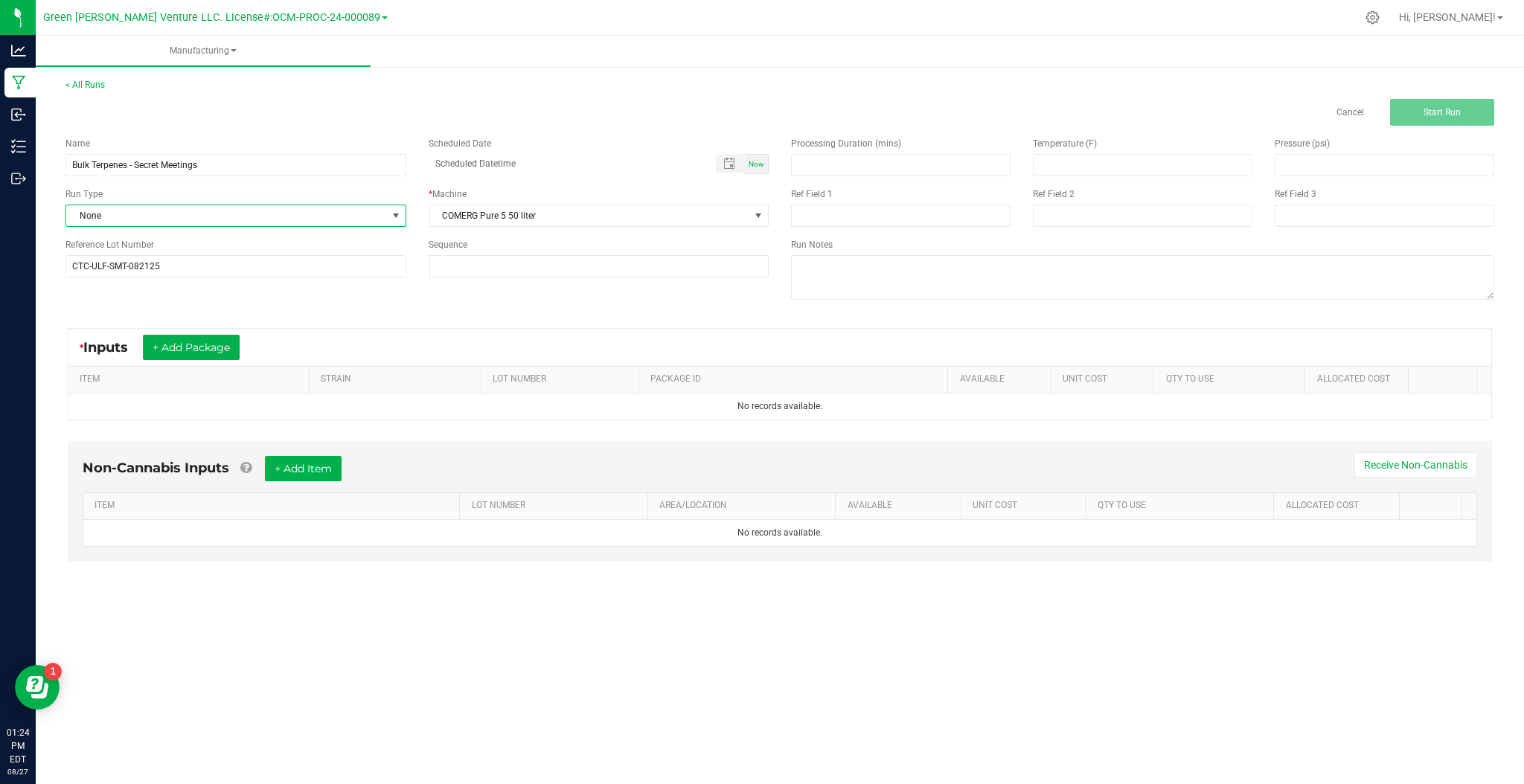
click at [175, 213] on span "None" at bounding box center [226, 215] width 321 height 21
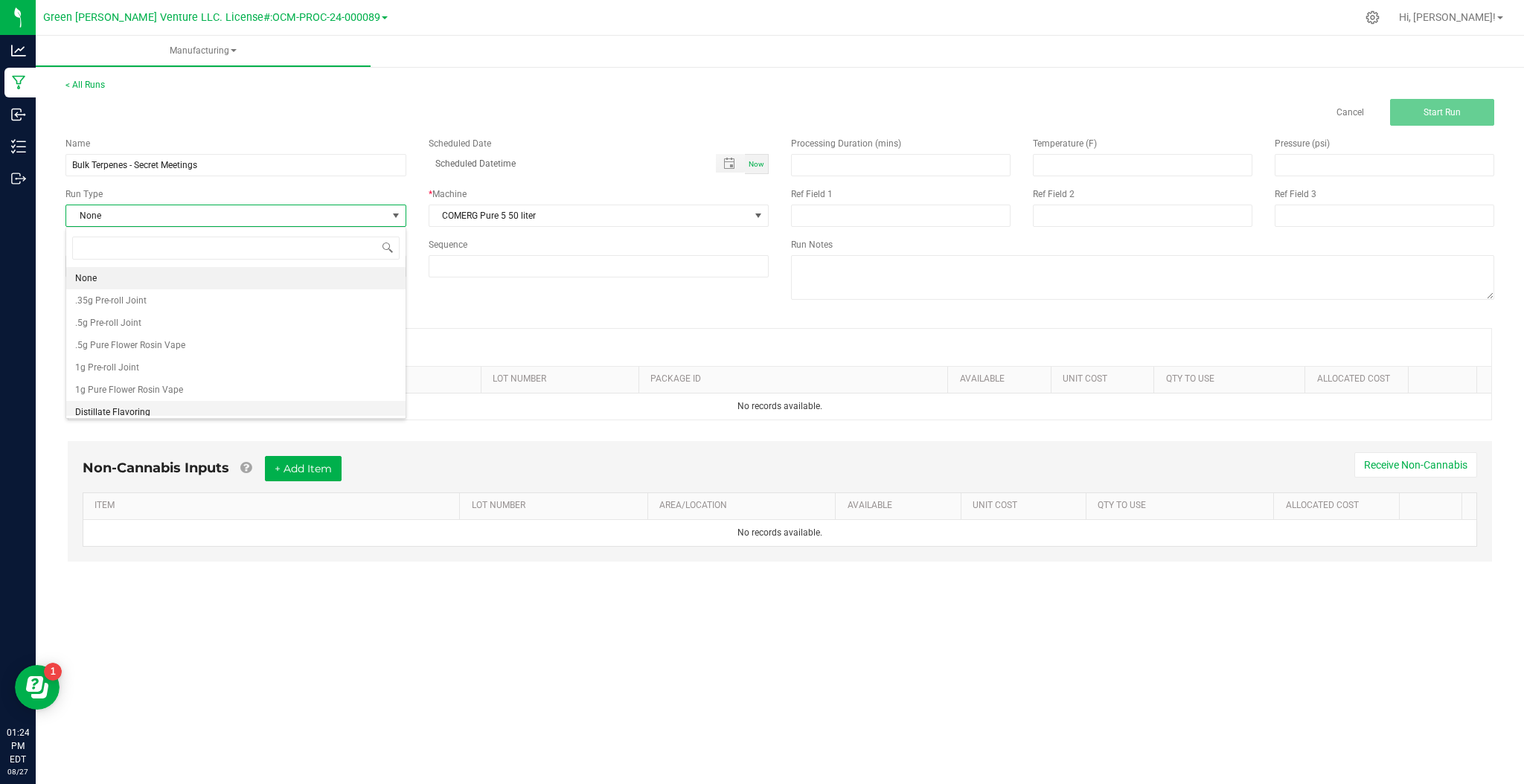
click at [152, 411] on li "Distillate Flavoring" at bounding box center [236, 411] width 340 height 22
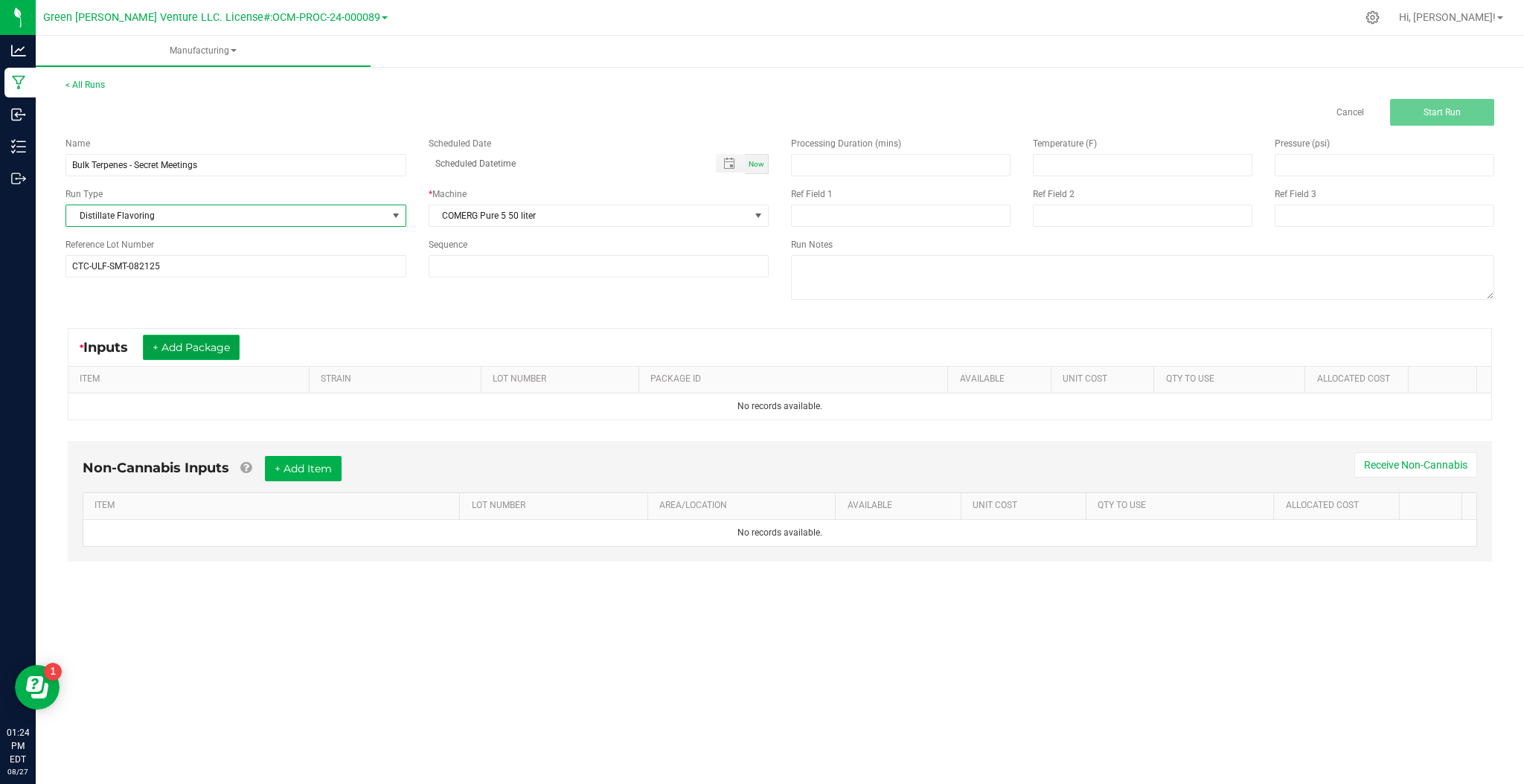
click at [195, 346] on button "+ Add Package" at bounding box center [191, 347] width 97 height 26
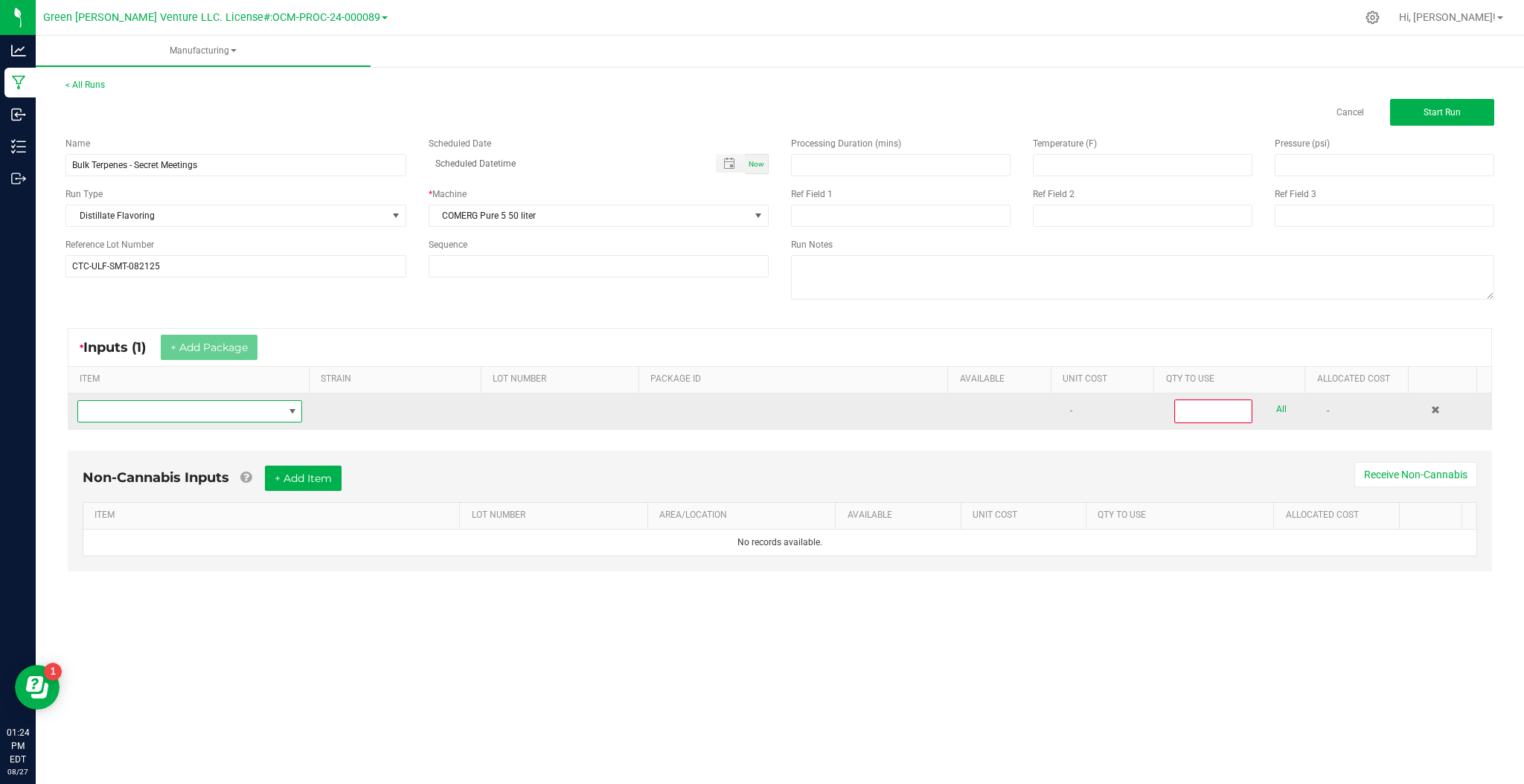
click at [288, 410] on span "NO DATA FOUND" at bounding box center [292, 411] width 12 height 12
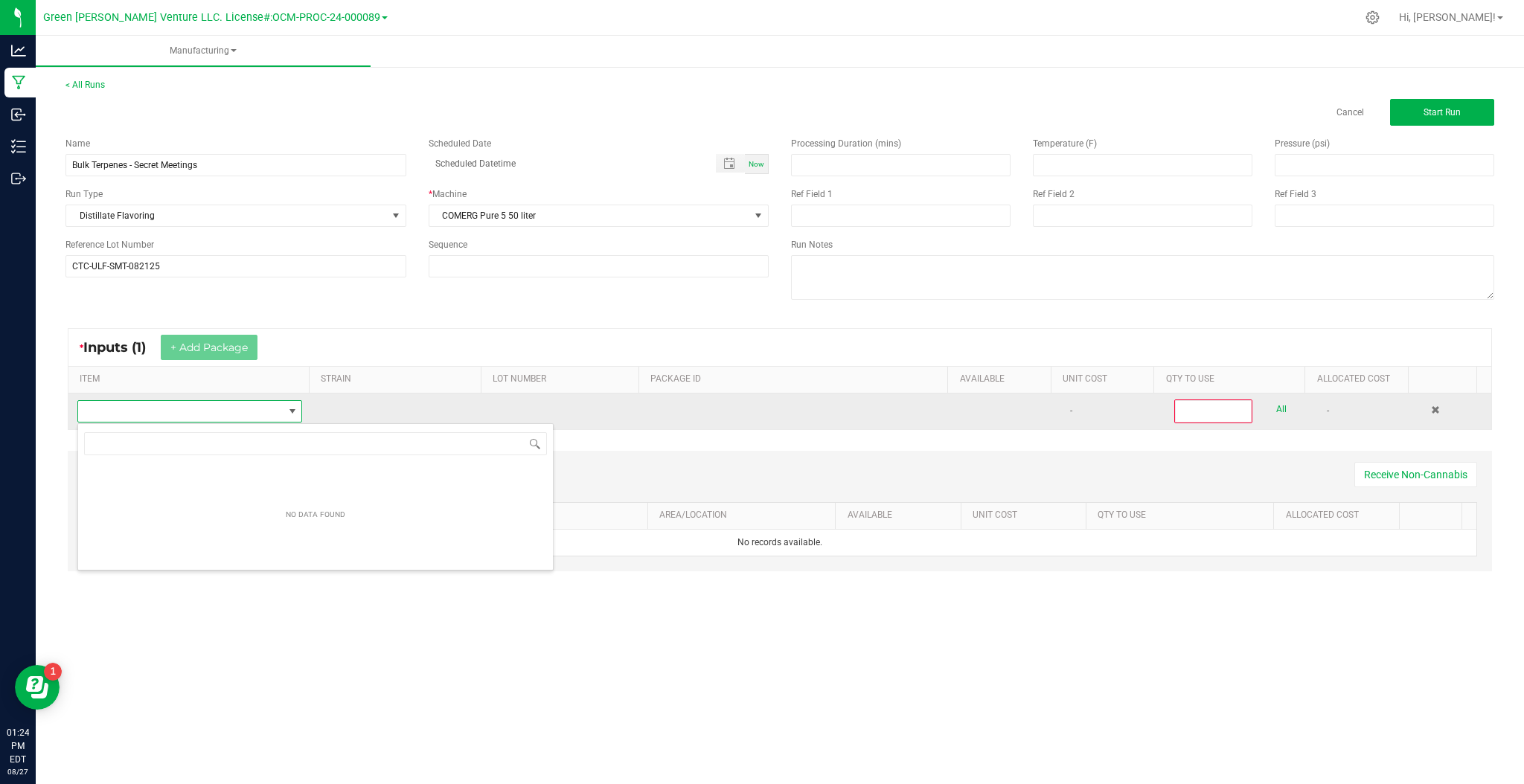
scroll to position [22, 222]
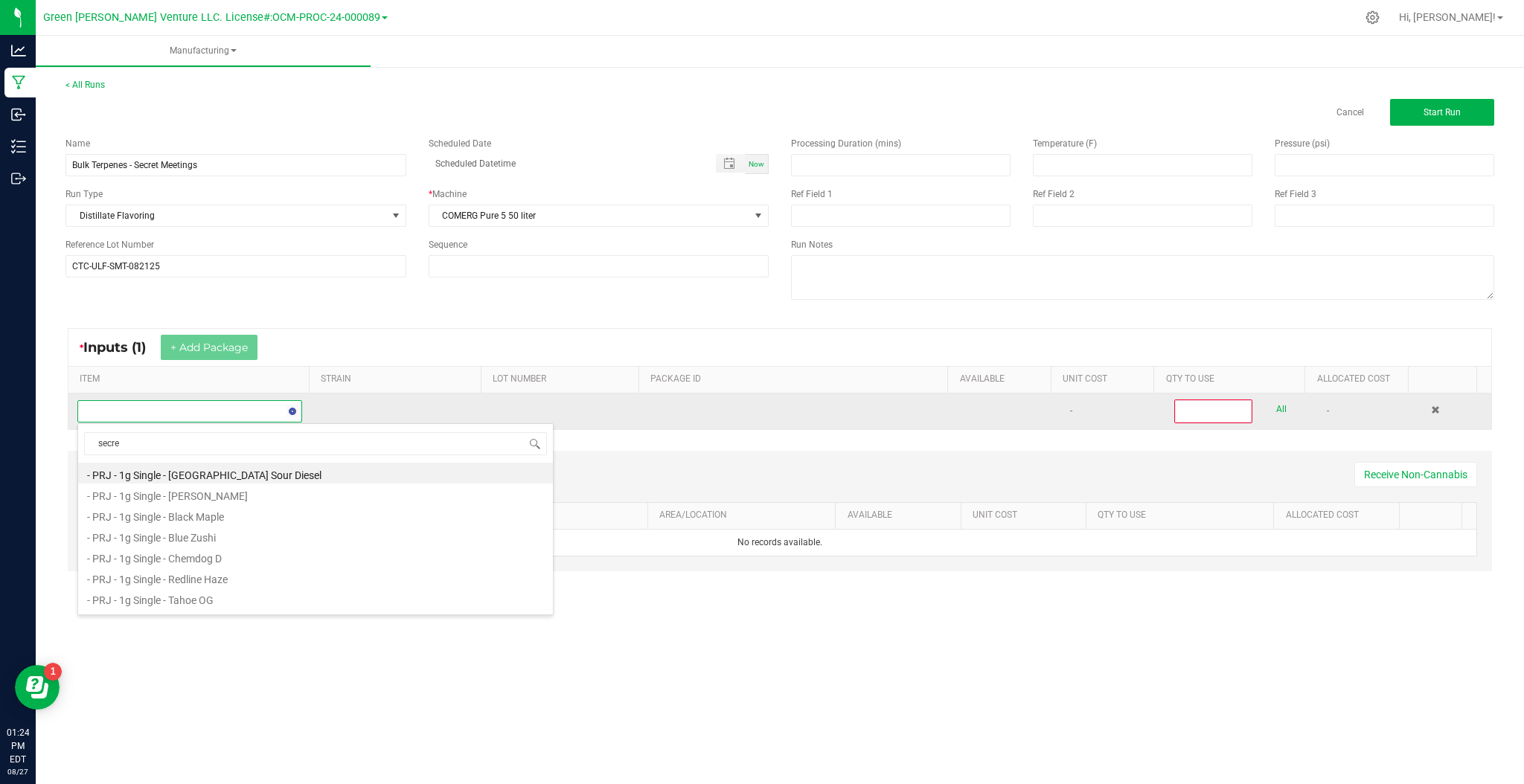
type input "secret"
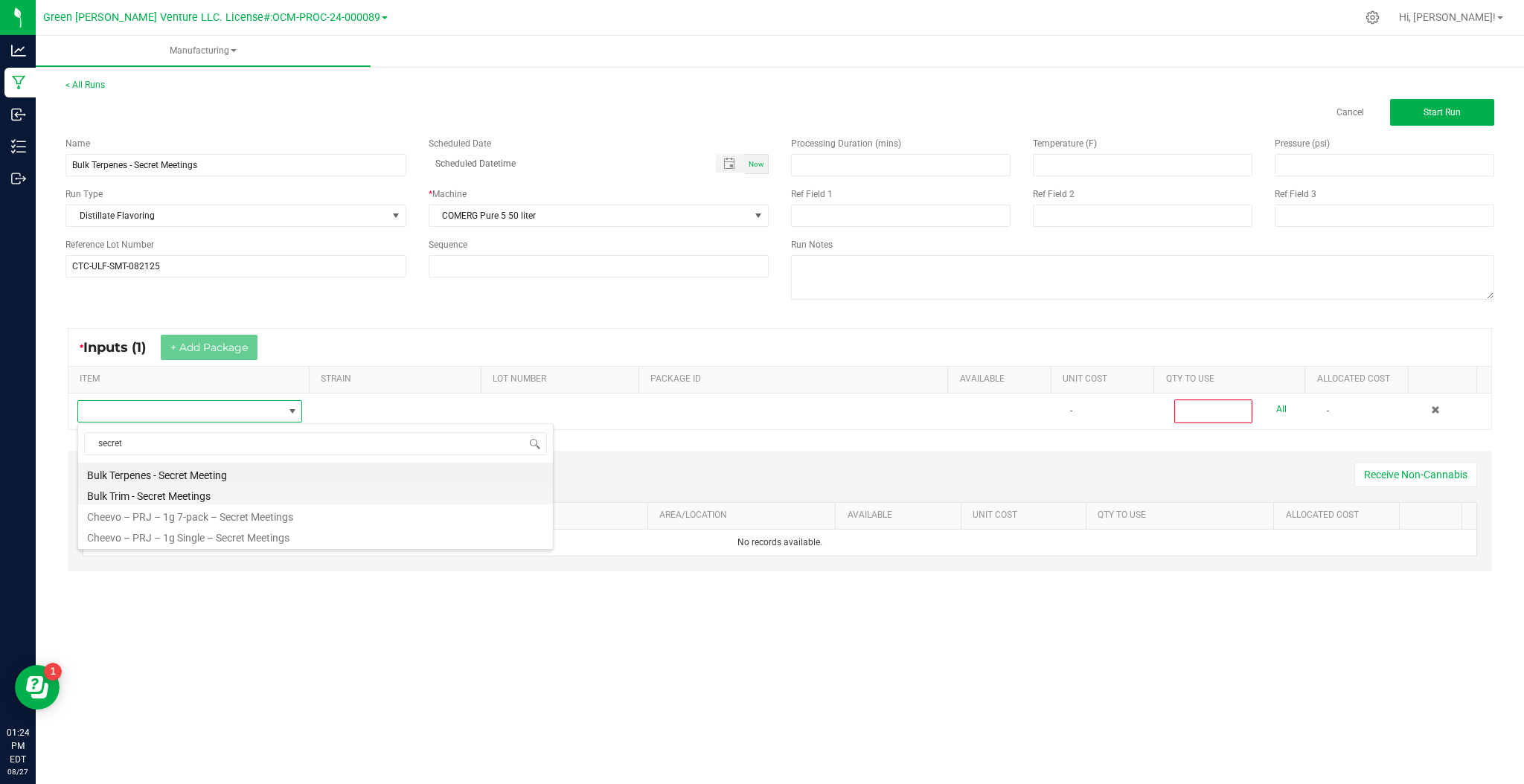
click at [236, 490] on li "Bulk Trim - Secret Meetings" at bounding box center [315, 493] width 474 height 21
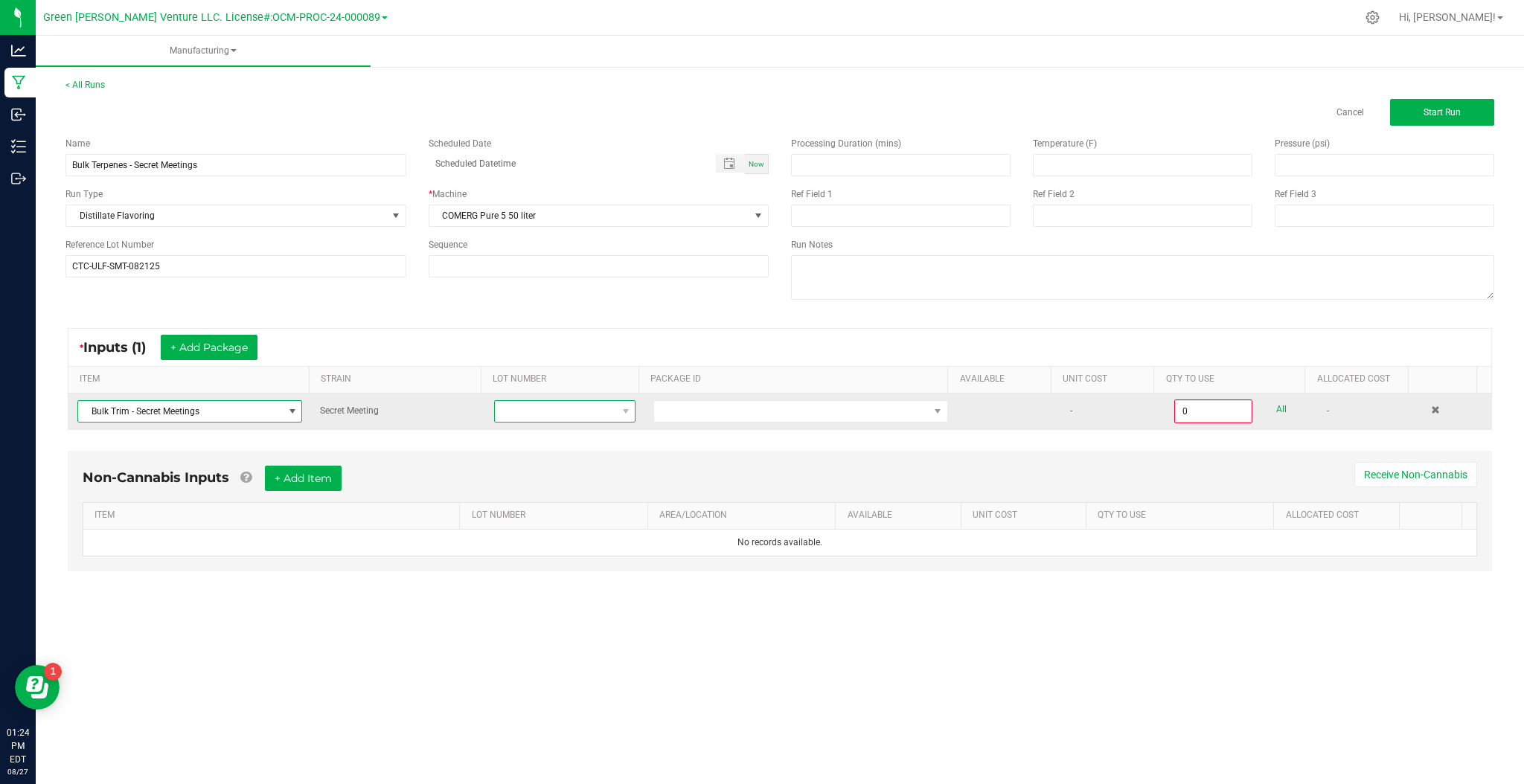
click at [624, 420] on span at bounding box center [626, 411] width 19 height 21
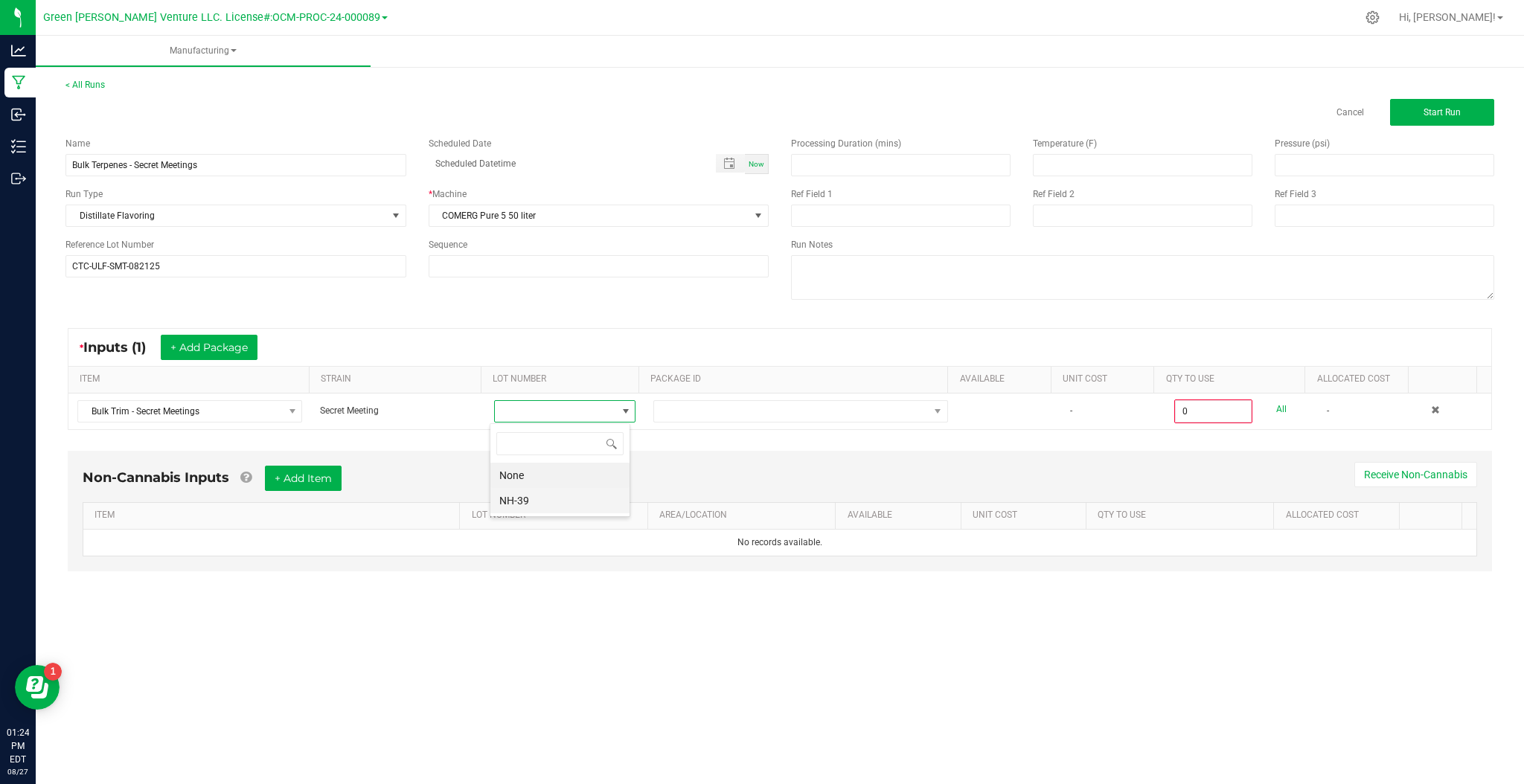
click at [590, 507] on li "NH-39" at bounding box center [560, 500] width 140 height 26
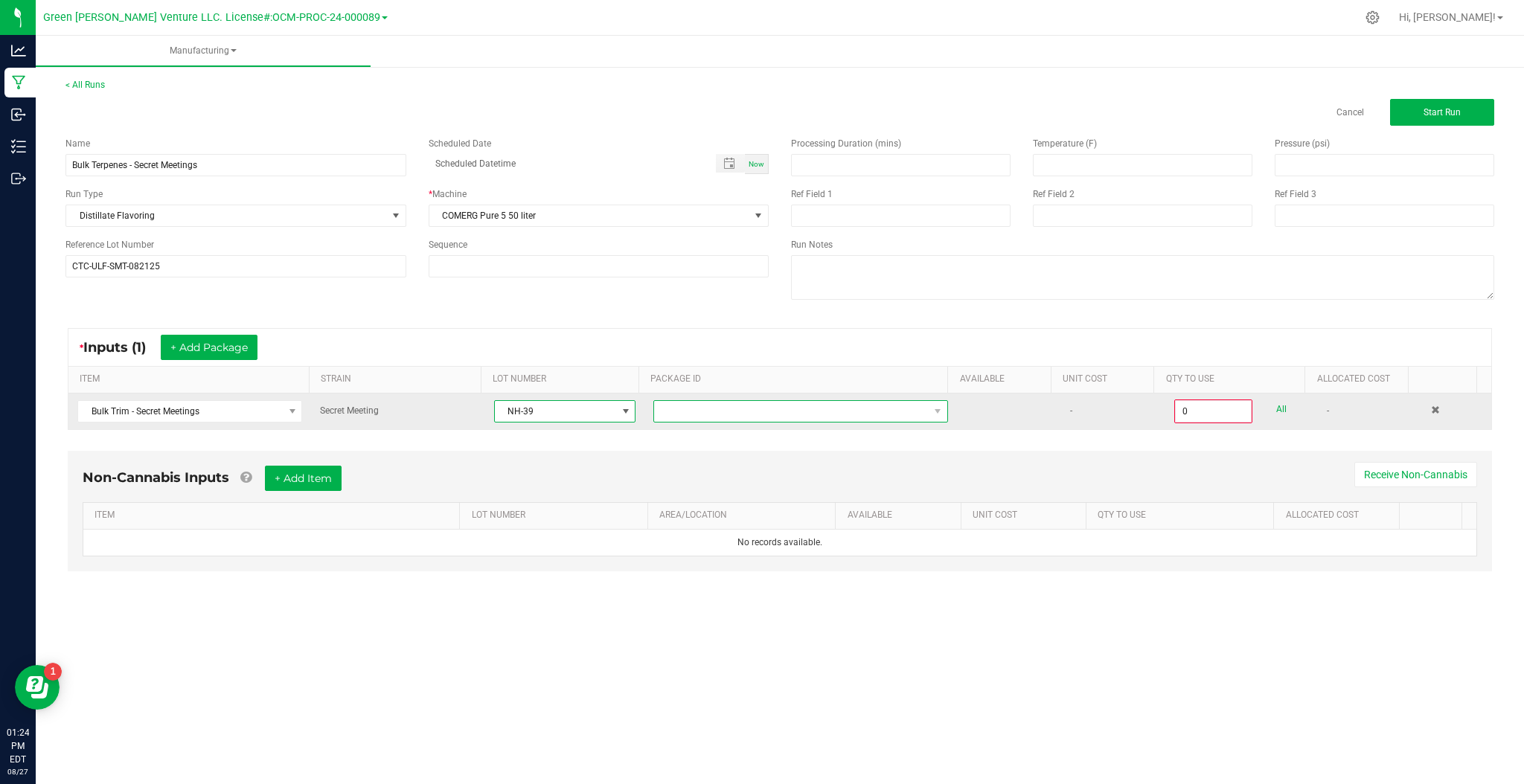
click at [708, 413] on span at bounding box center [791, 411] width 274 height 21
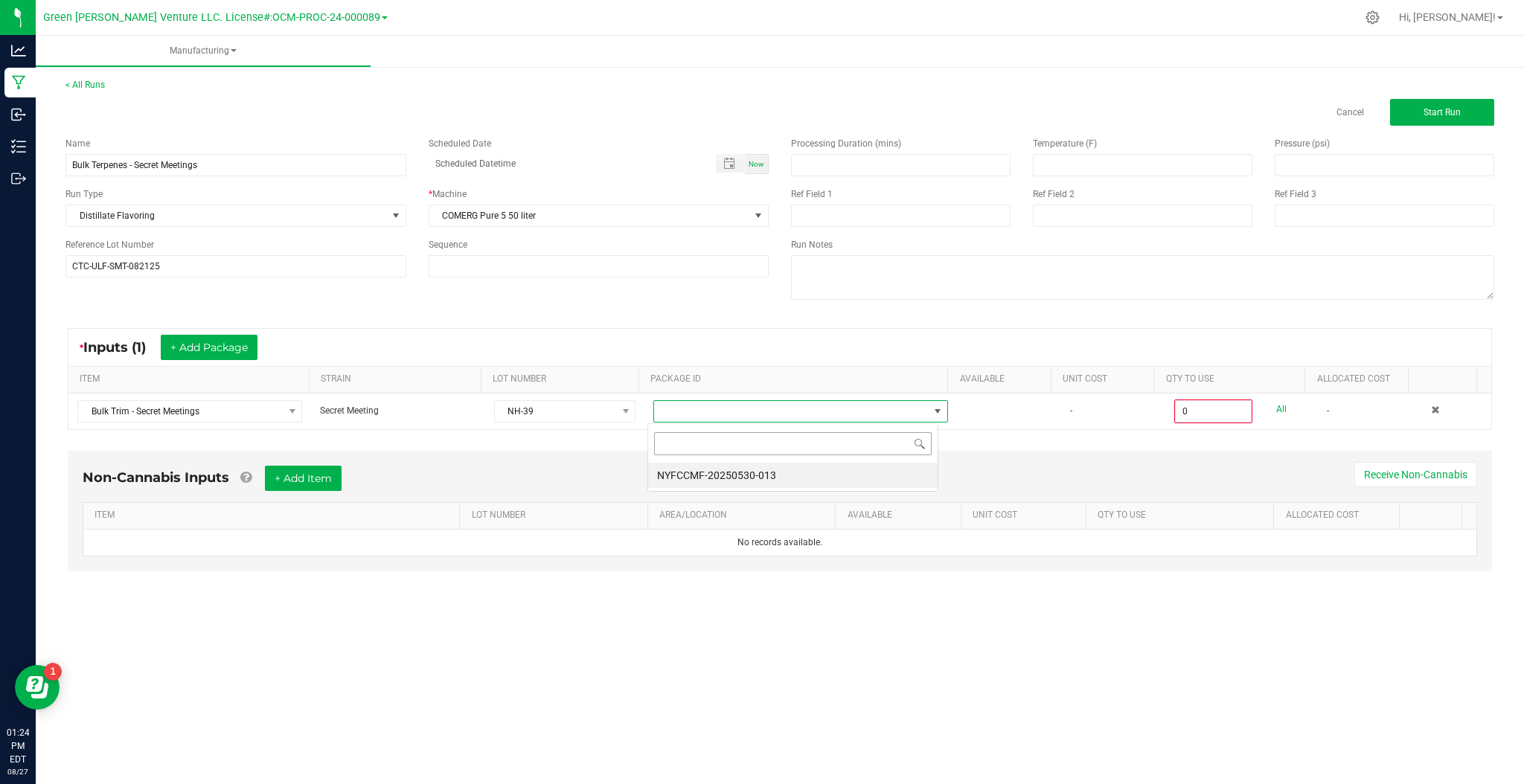
scroll to position [22, 291]
click at [708, 474] on li "NYFCCMF-20250530-013" at bounding box center [792, 475] width 289 height 26
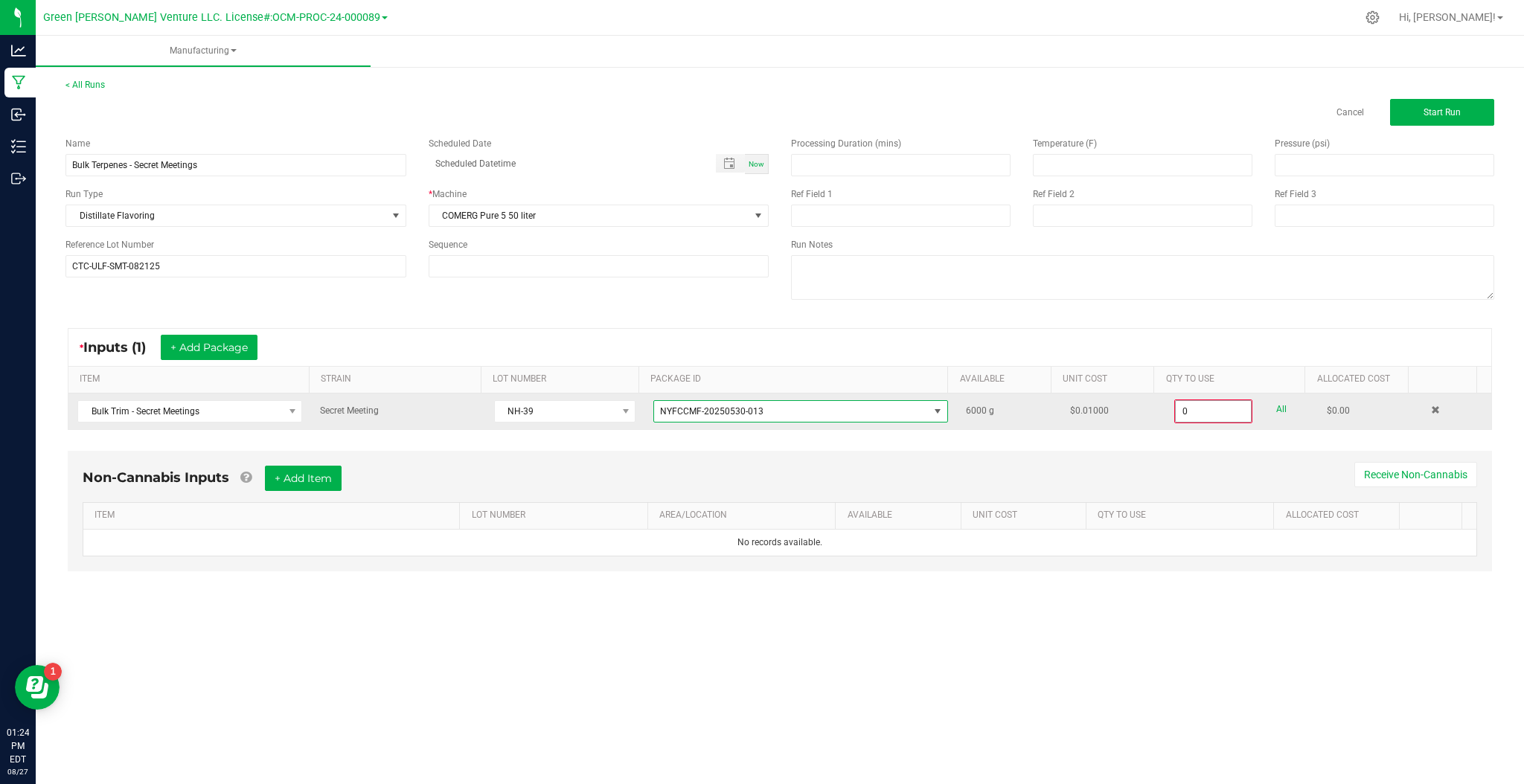
click at [1187, 407] on input "0" at bounding box center [1214, 411] width 76 height 21
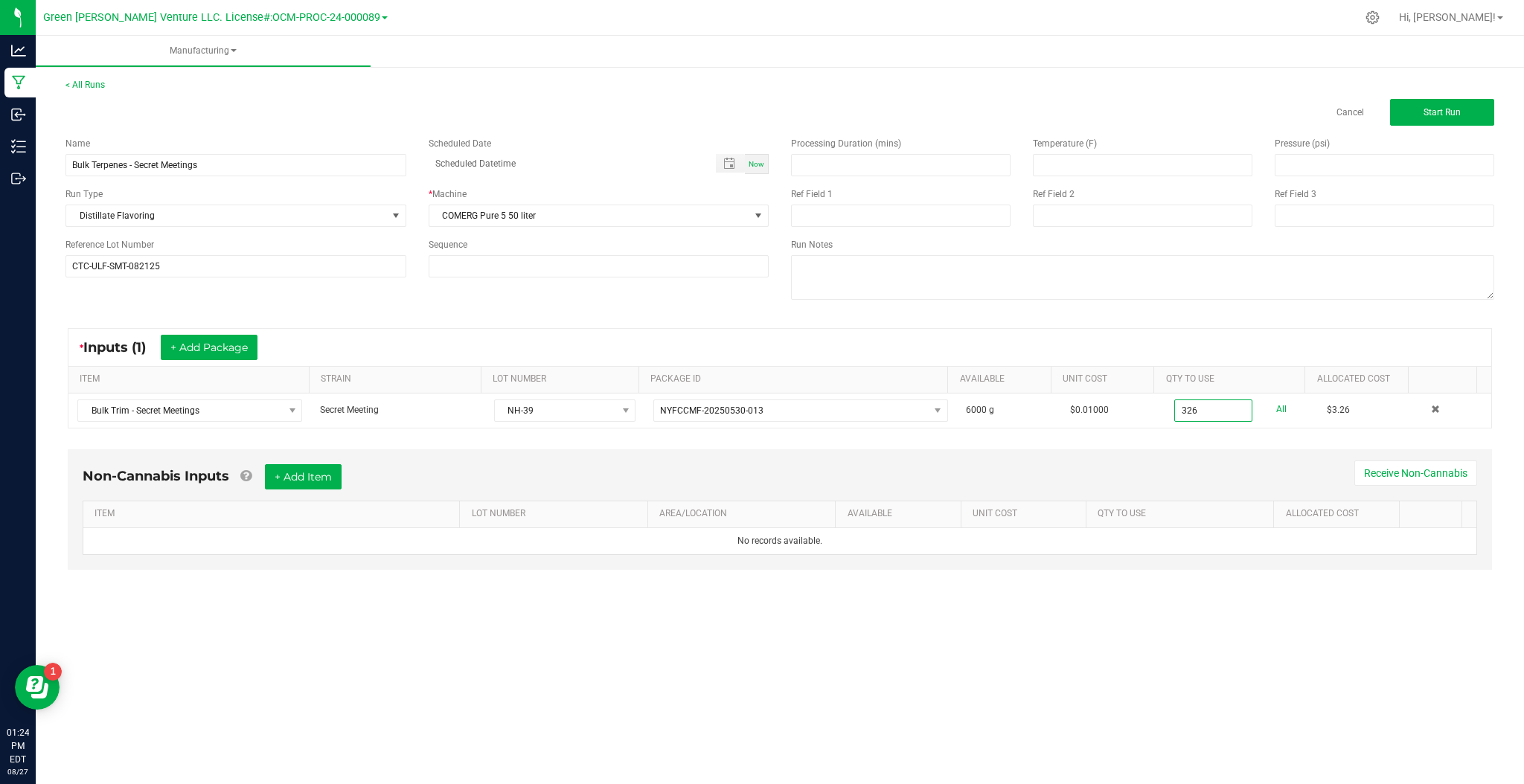
type input "326.0000 g"
drag, startPoint x: 631, startPoint y: 449, endPoint x: 633, endPoint y: 458, distance: 9.2
click at [631, 450] on div "Non-Cannabis Inputs + Add Item Receive Non-Cannabis ITEM LOT NUMBER AREA/LOCATI…" at bounding box center [780, 520] width 1451 height 156
click at [872, 174] on input at bounding box center [900, 165] width 218 height 21
click at [1163, 164] on input at bounding box center [1142, 165] width 218 height 21
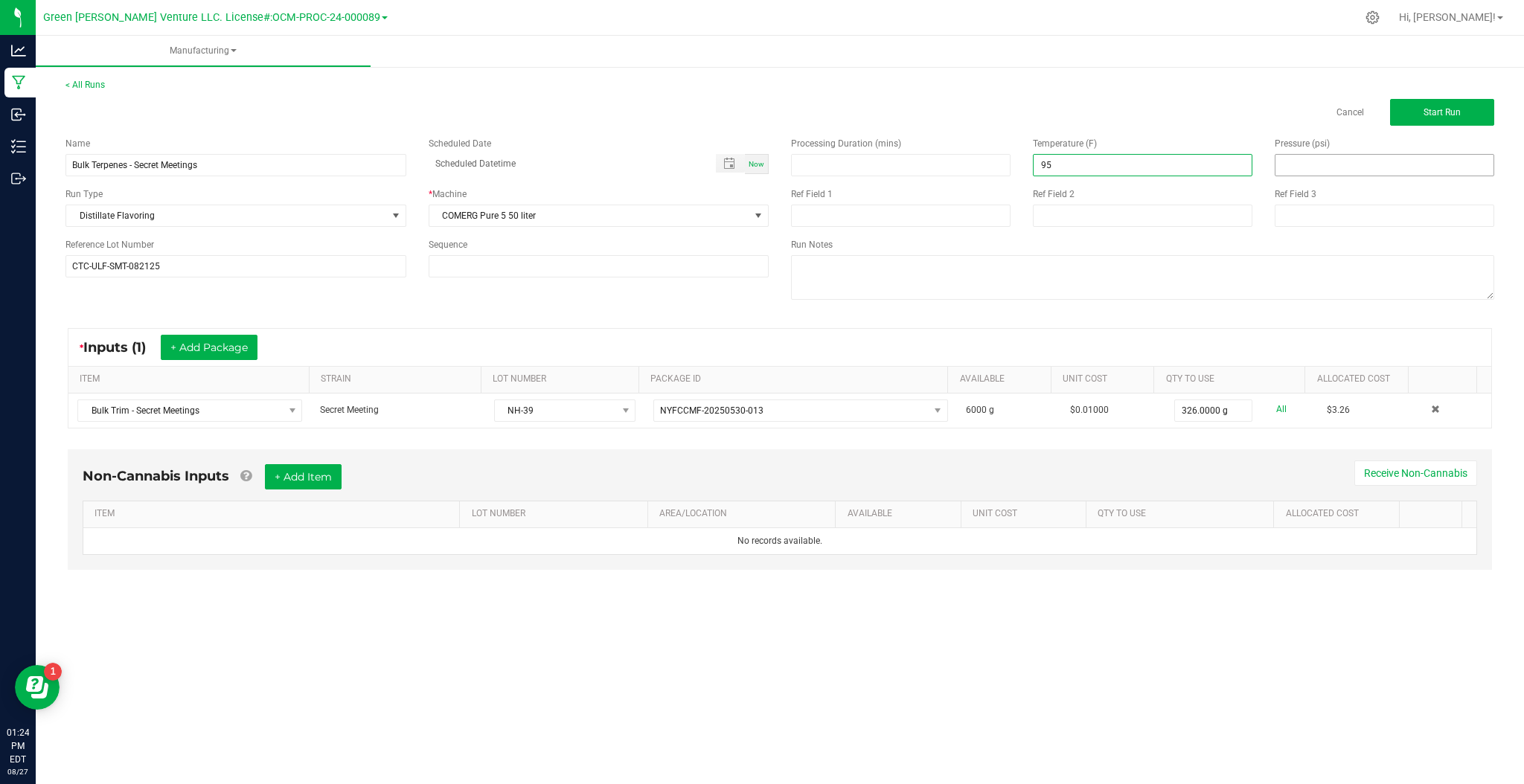
type input "95.00"
click at [1380, 170] on input at bounding box center [1384, 165] width 218 height 21
type input "77.00"
click at [833, 160] on input at bounding box center [900, 165] width 218 height 21
type input "35.00"
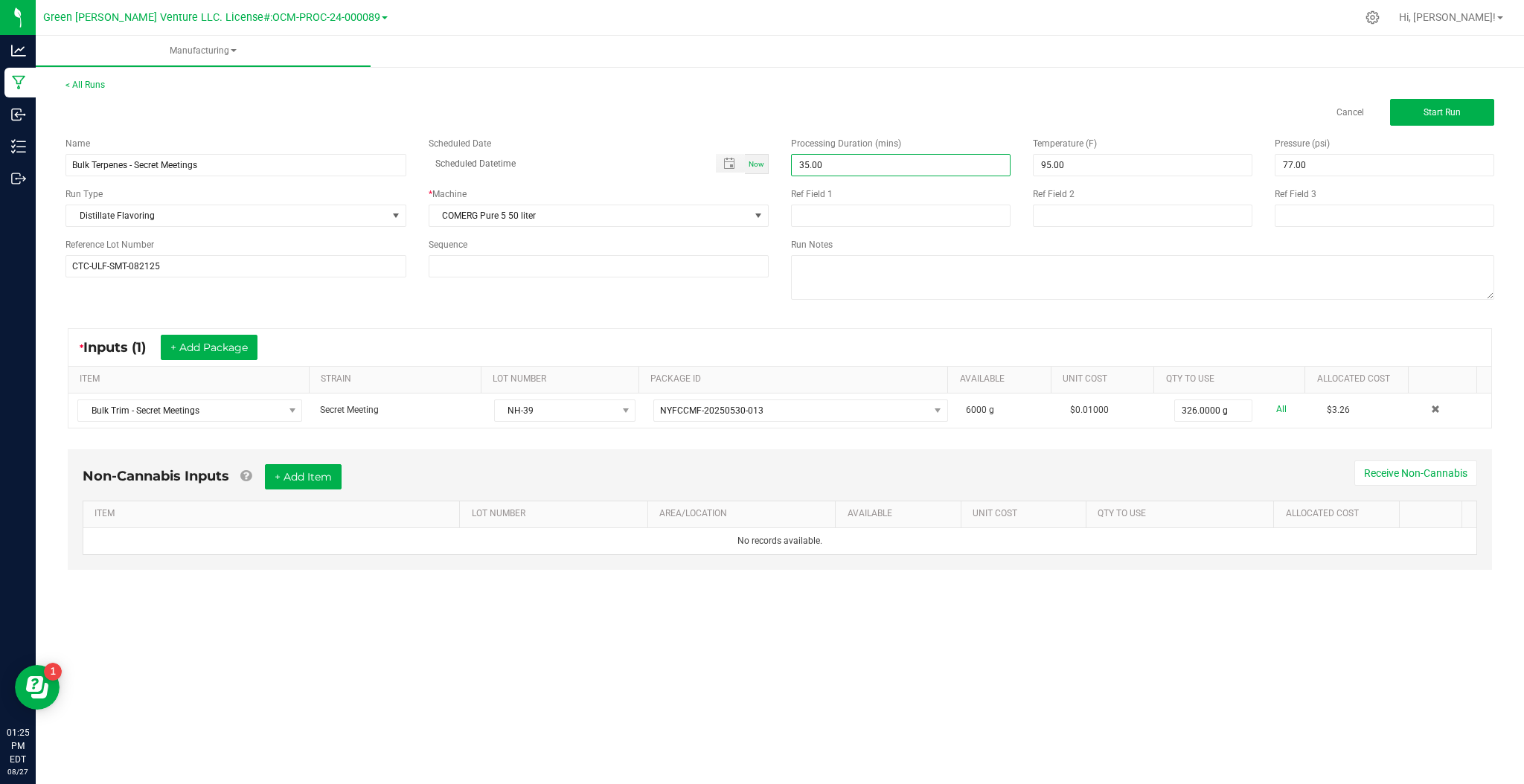
click at [717, 315] on div "* Inputs (1) + Add Package ITEM STRAIN LOT NUMBER PACKAGE ID AVAILABLE Unit Cos…" at bounding box center [780, 378] width 1451 height 127
click at [1445, 103] on button "Start Run" at bounding box center [1442, 112] width 104 height 27
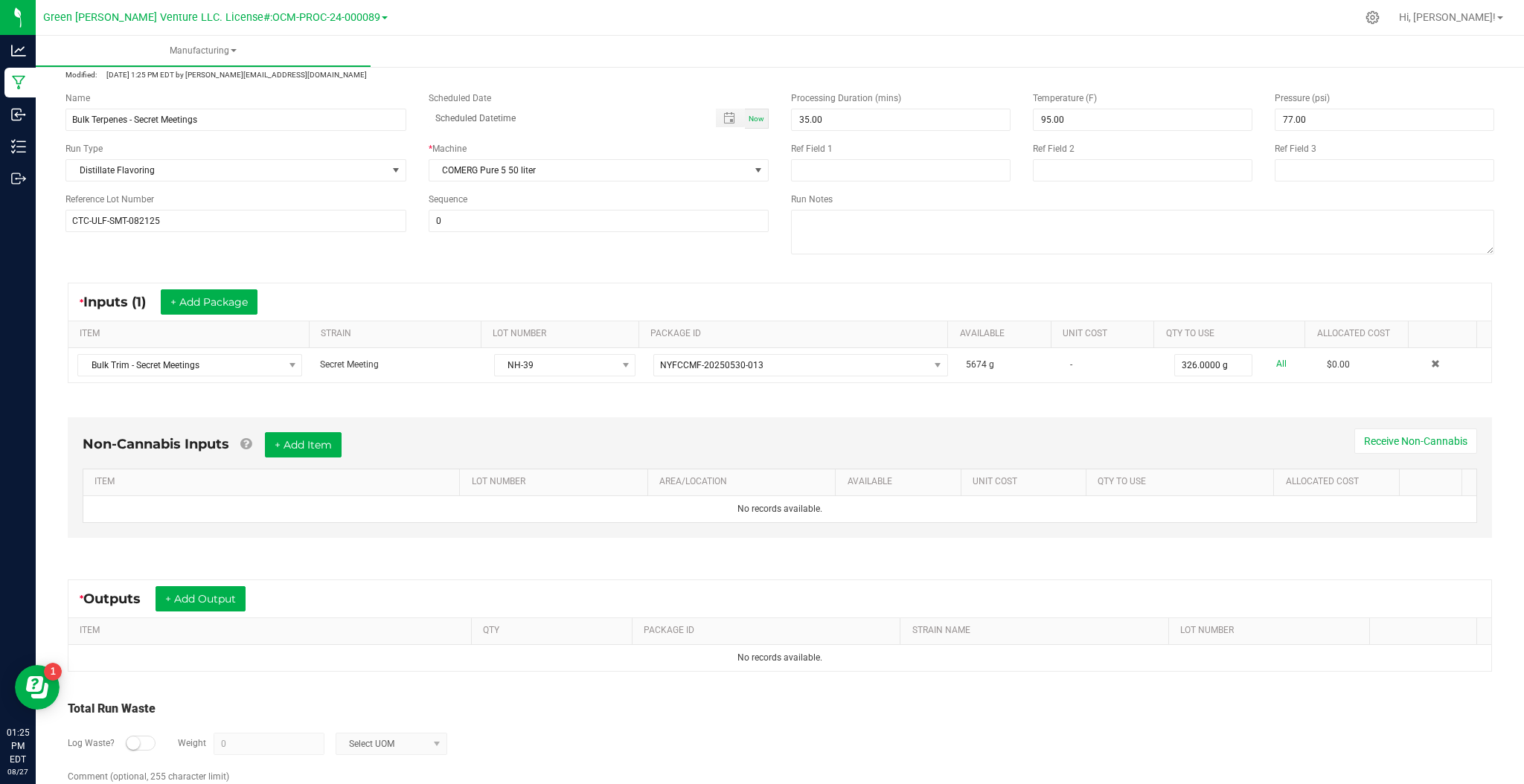
scroll to position [99, 0]
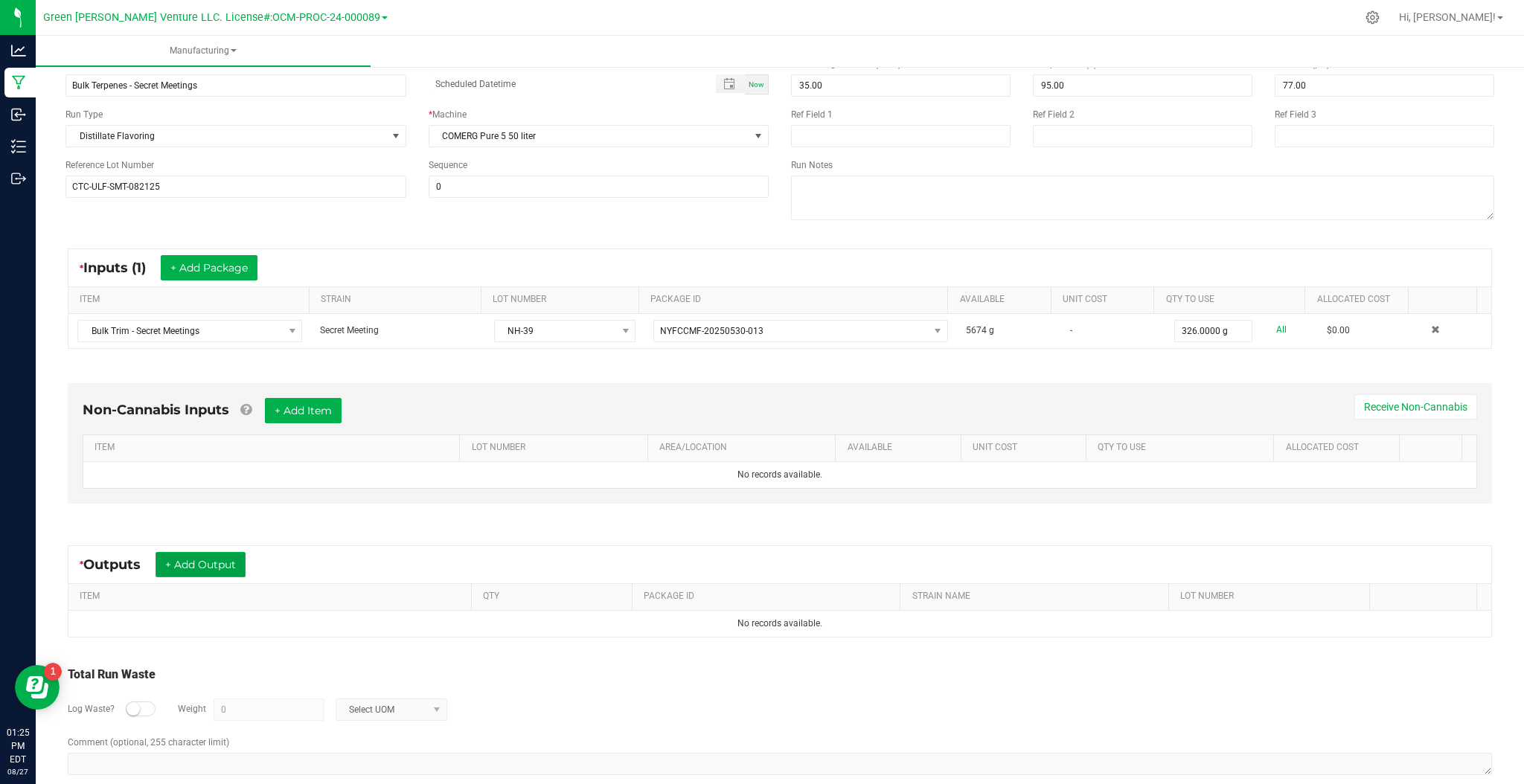
click at [198, 571] on button "+ Add Output" at bounding box center [201, 564] width 90 height 26
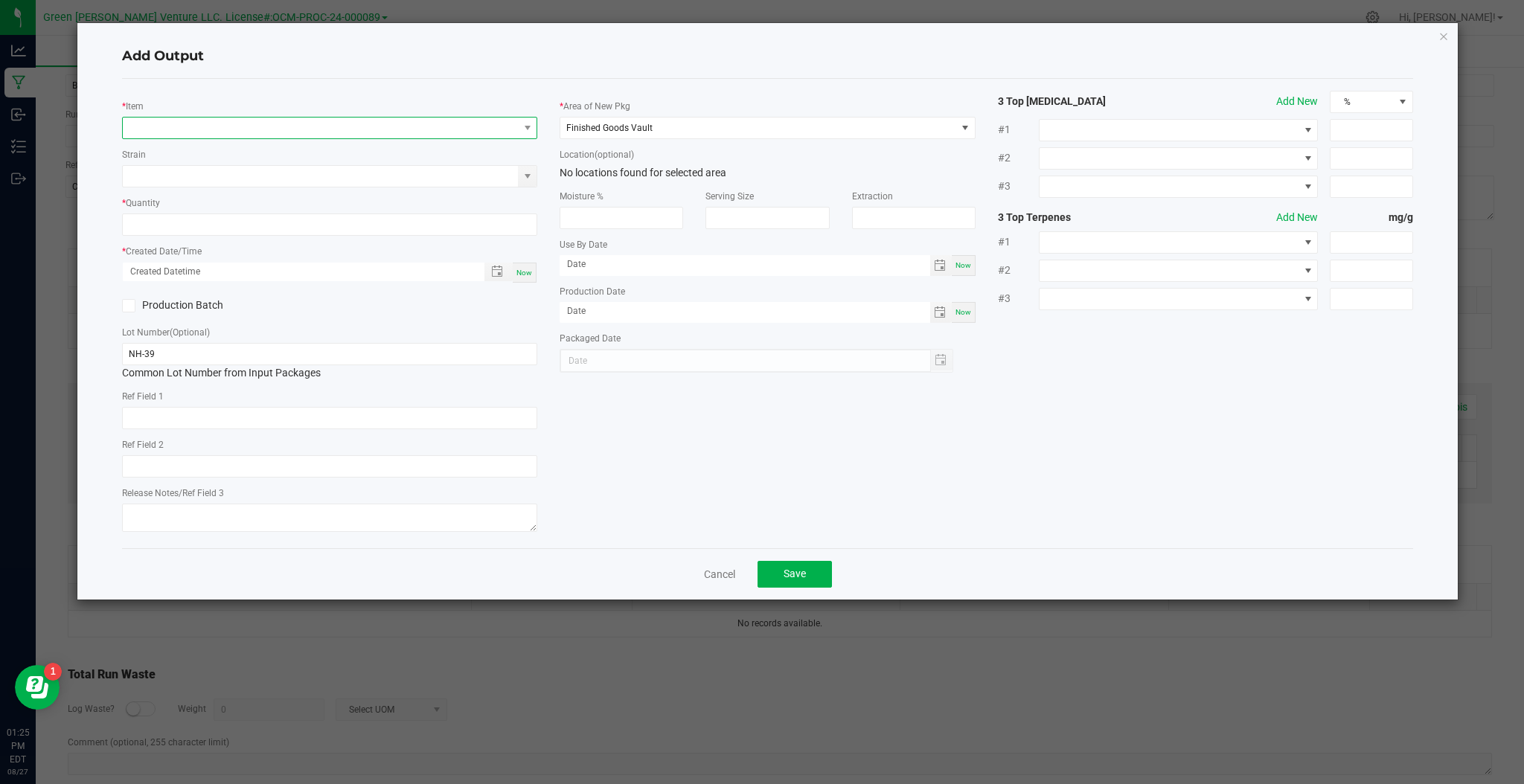
click at [219, 121] on span "NO DATA FOUND" at bounding box center [320, 128] width 395 height 21
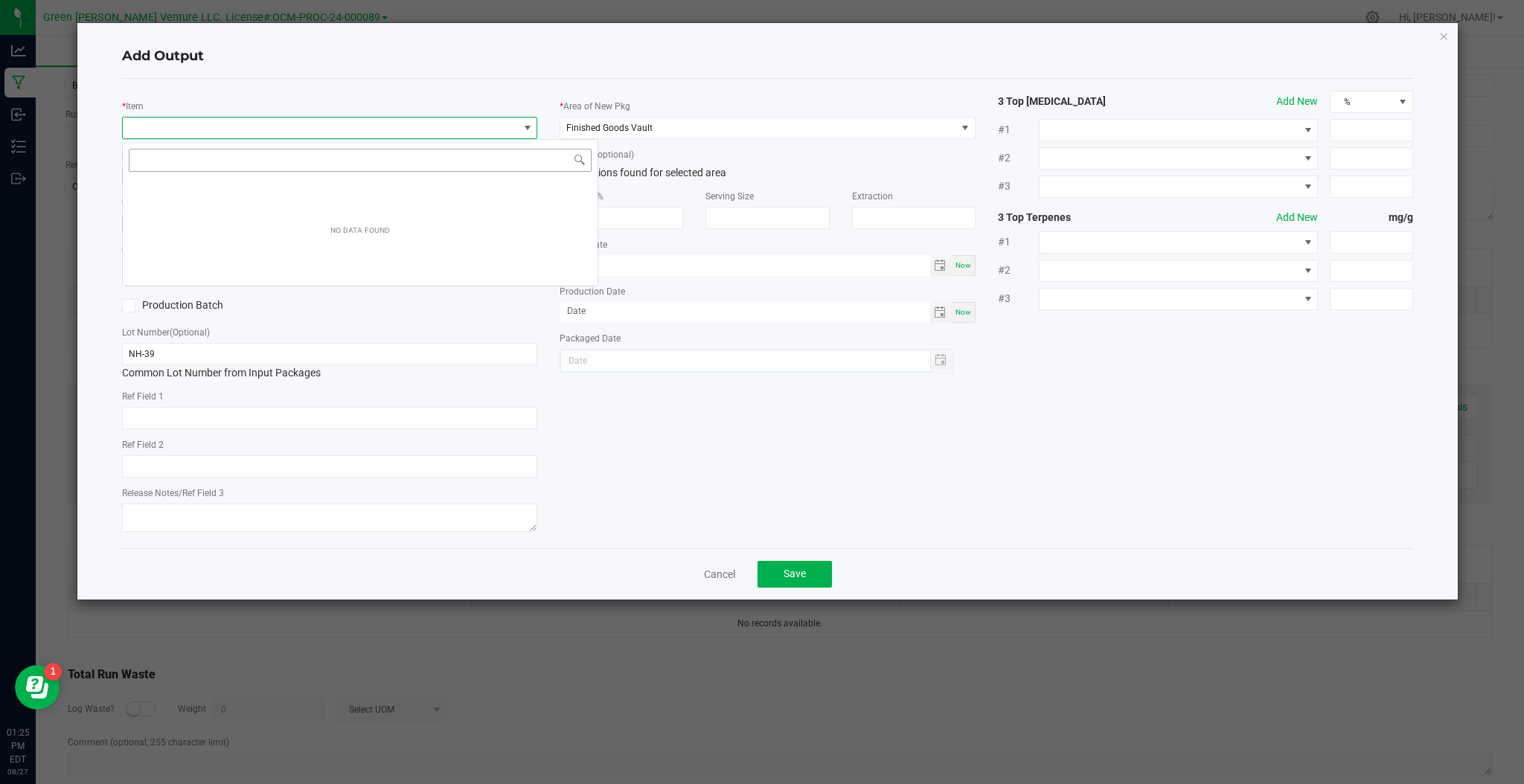
scroll to position [22, 415]
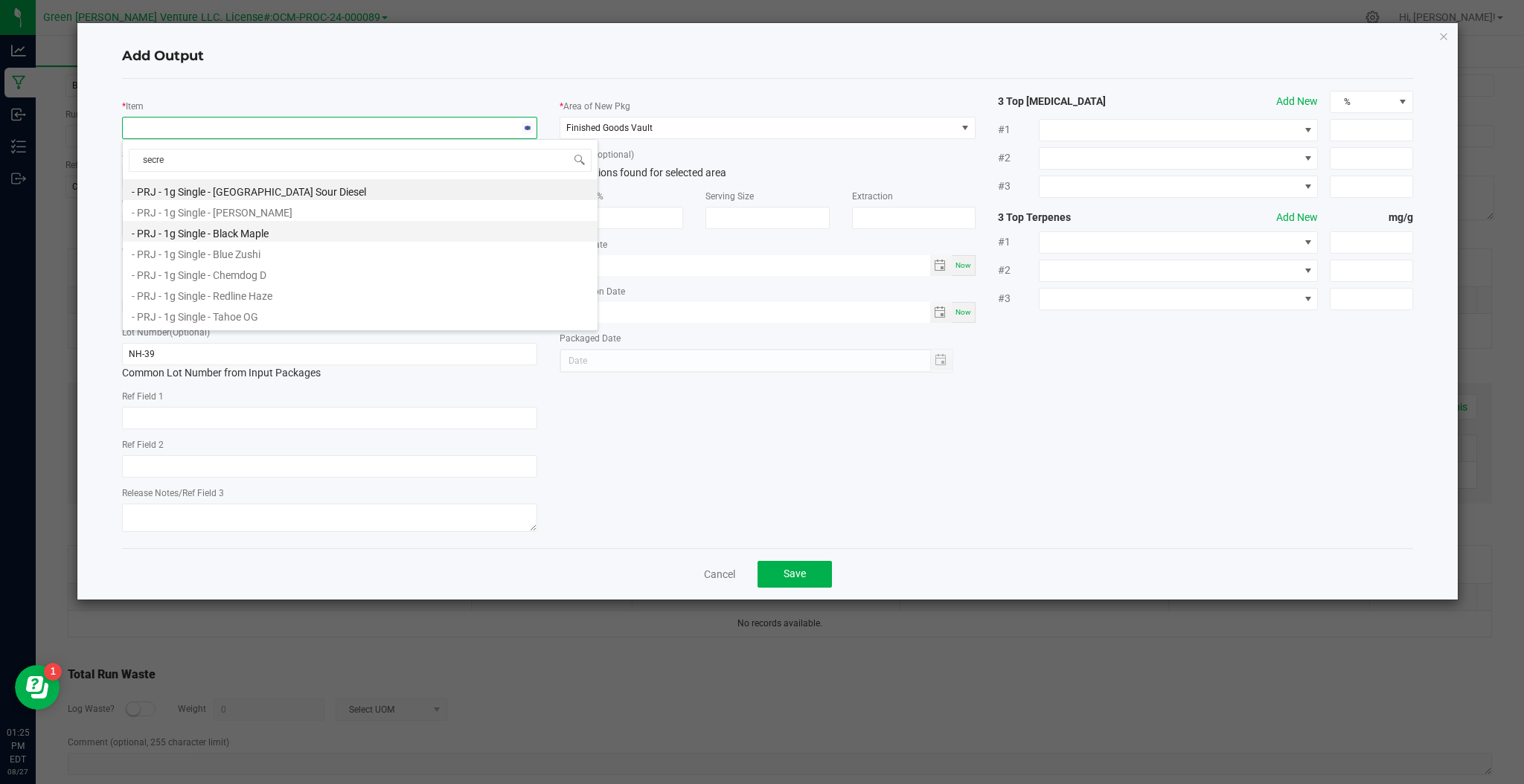
type input "secret"
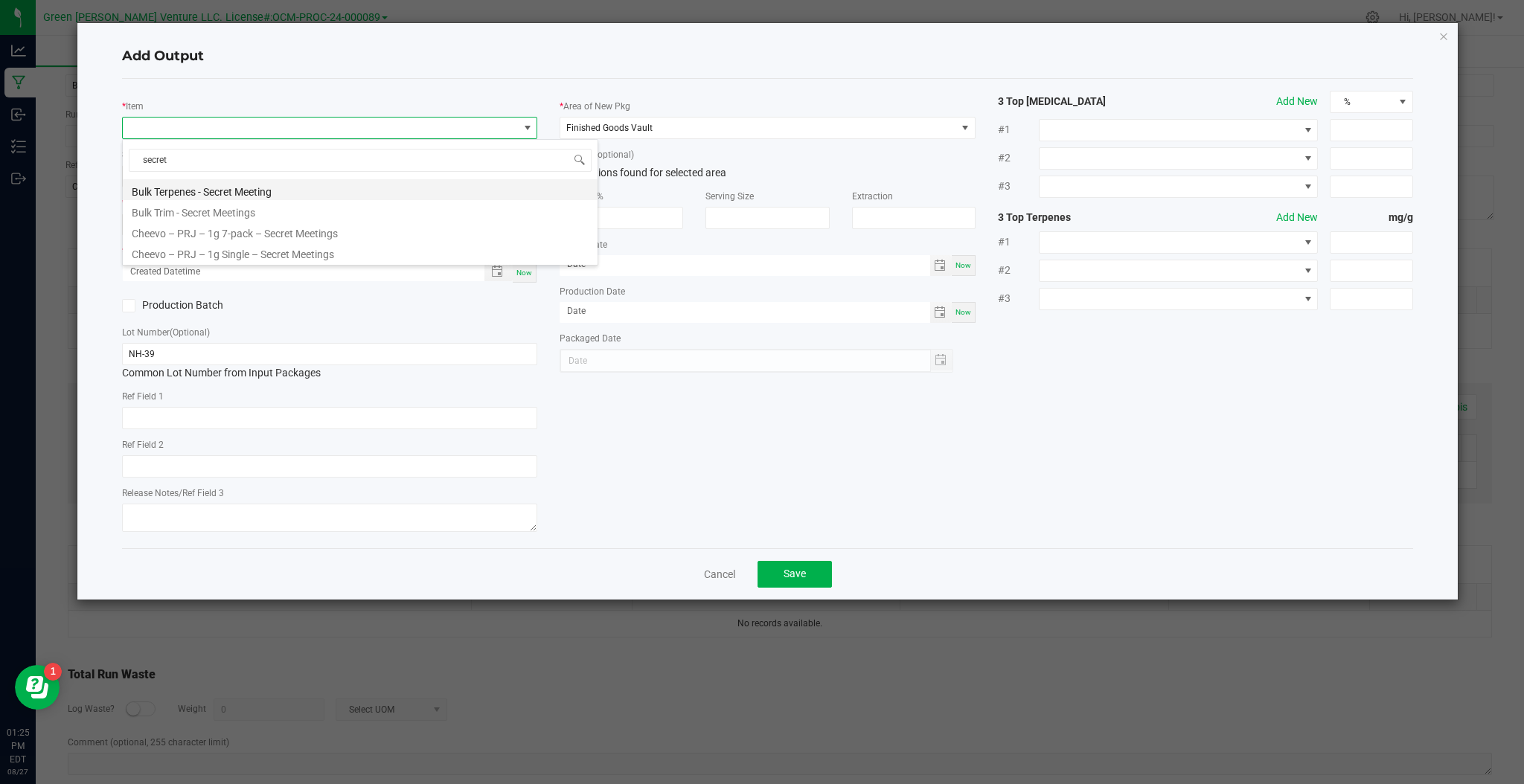
click at [276, 184] on li "Bulk Terpenes - Secret Meeting" at bounding box center [360, 189] width 474 height 21
type input "0.0000 g"
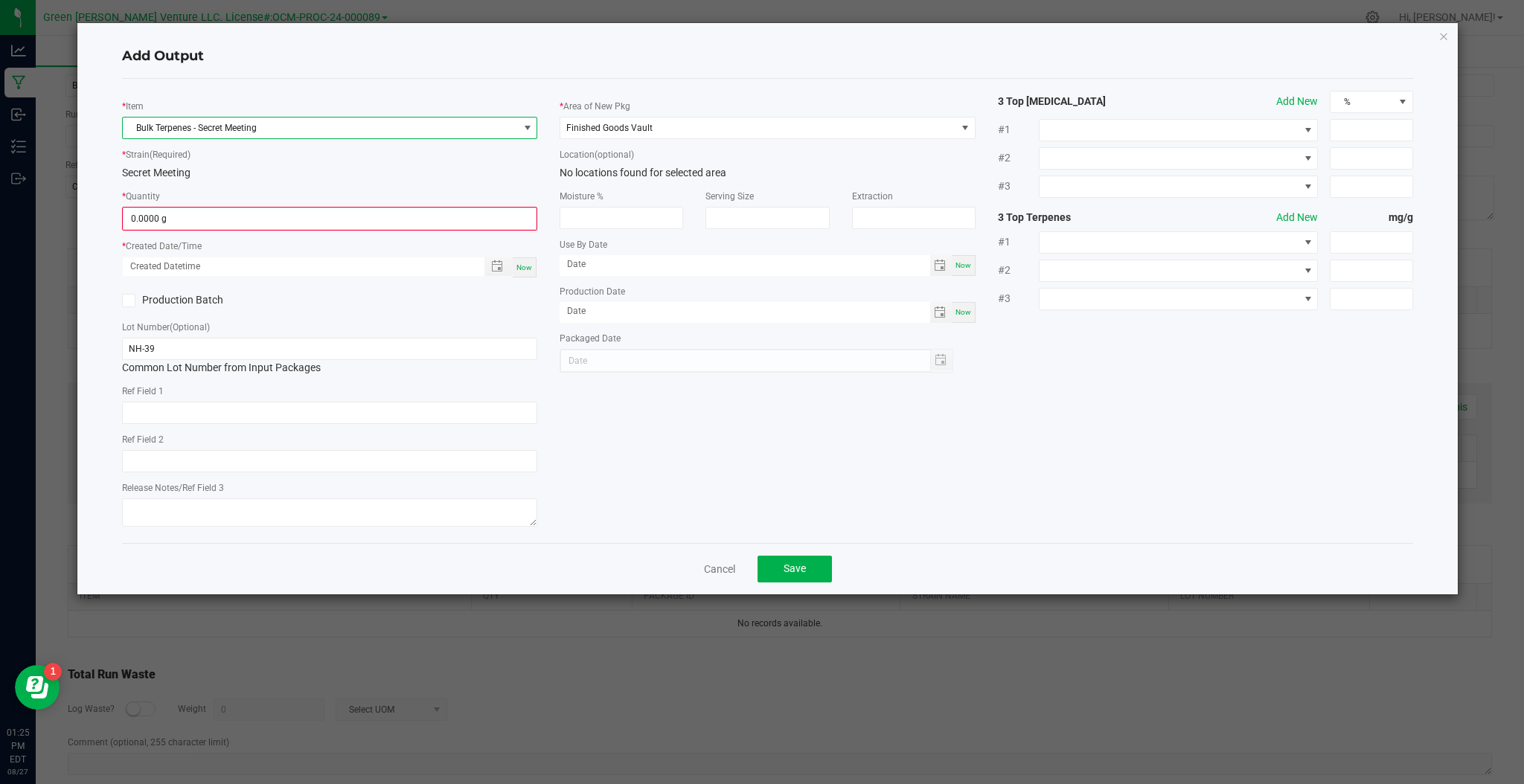
click at [278, 127] on span "Bulk Terpenes - Secret Meeting" at bounding box center [320, 128] width 395 height 21
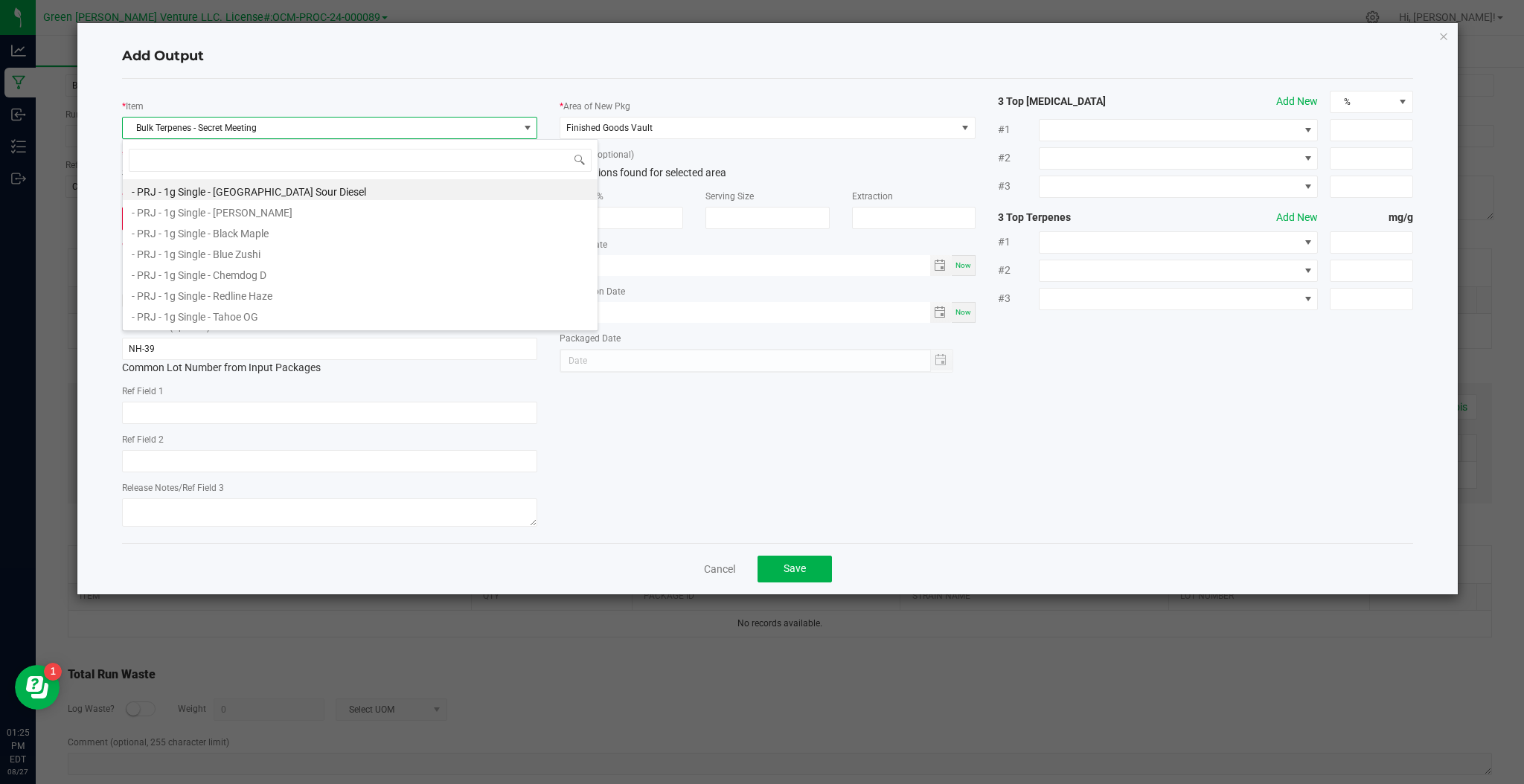
click at [281, 131] on span "Bulk Terpenes - Secret Meeting" at bounding box center [320, 128] width 395 height 21
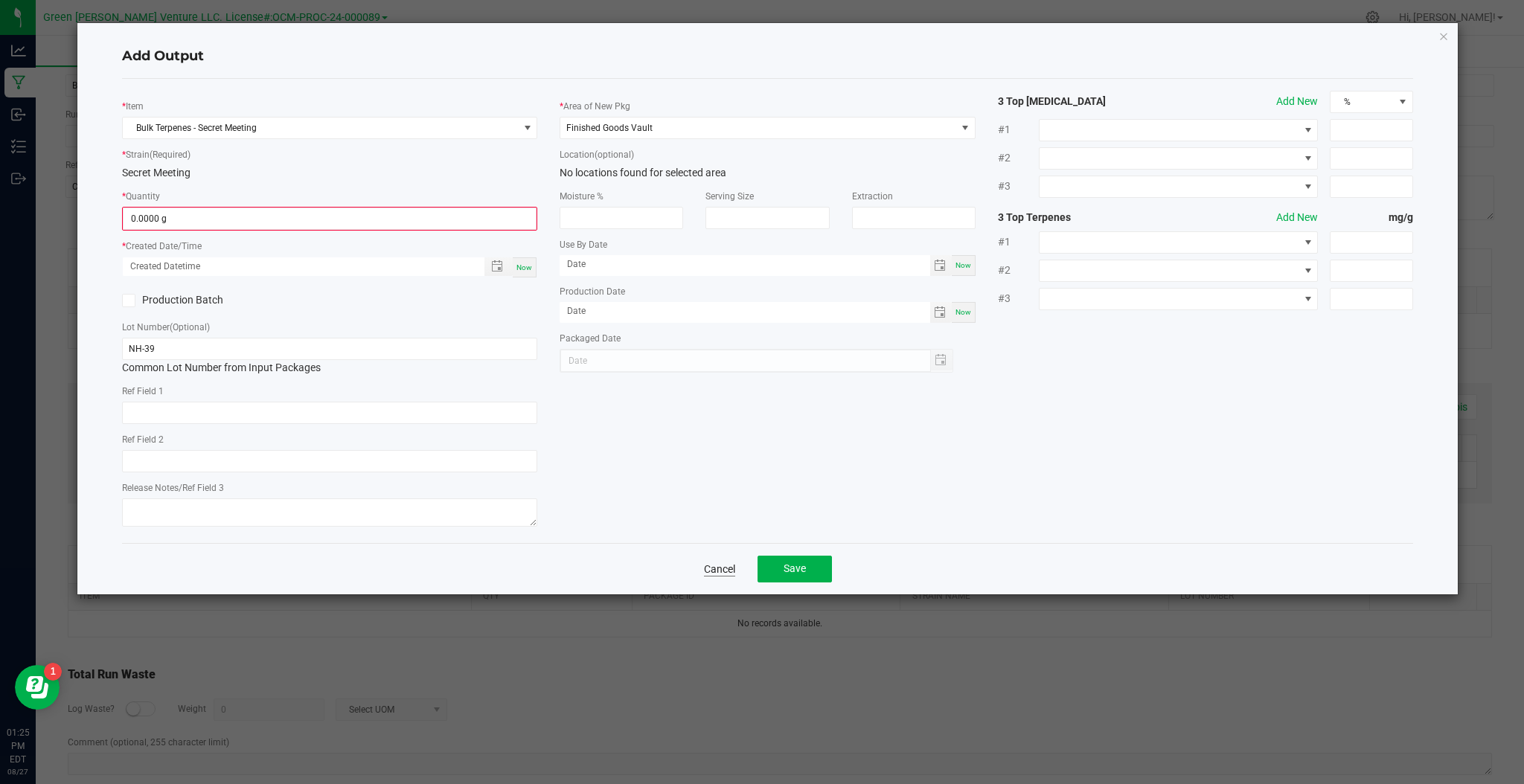
click at [712, 567] on link "Cancel" at bounding box center [719, 569] width 31 height 15
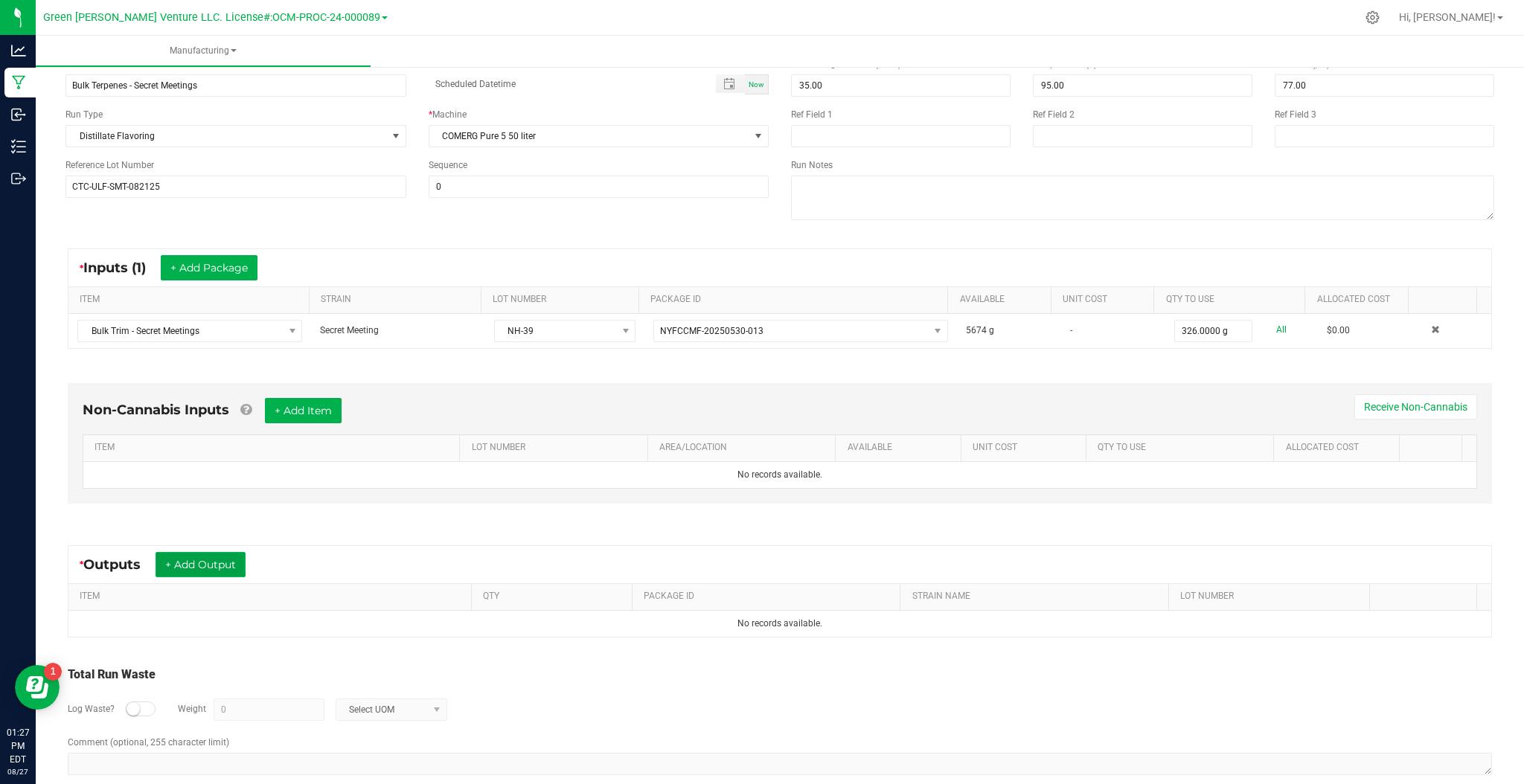
click at [199, 558] on button "+ Add Output" at bounding box center [201, 564] width 90 height 26
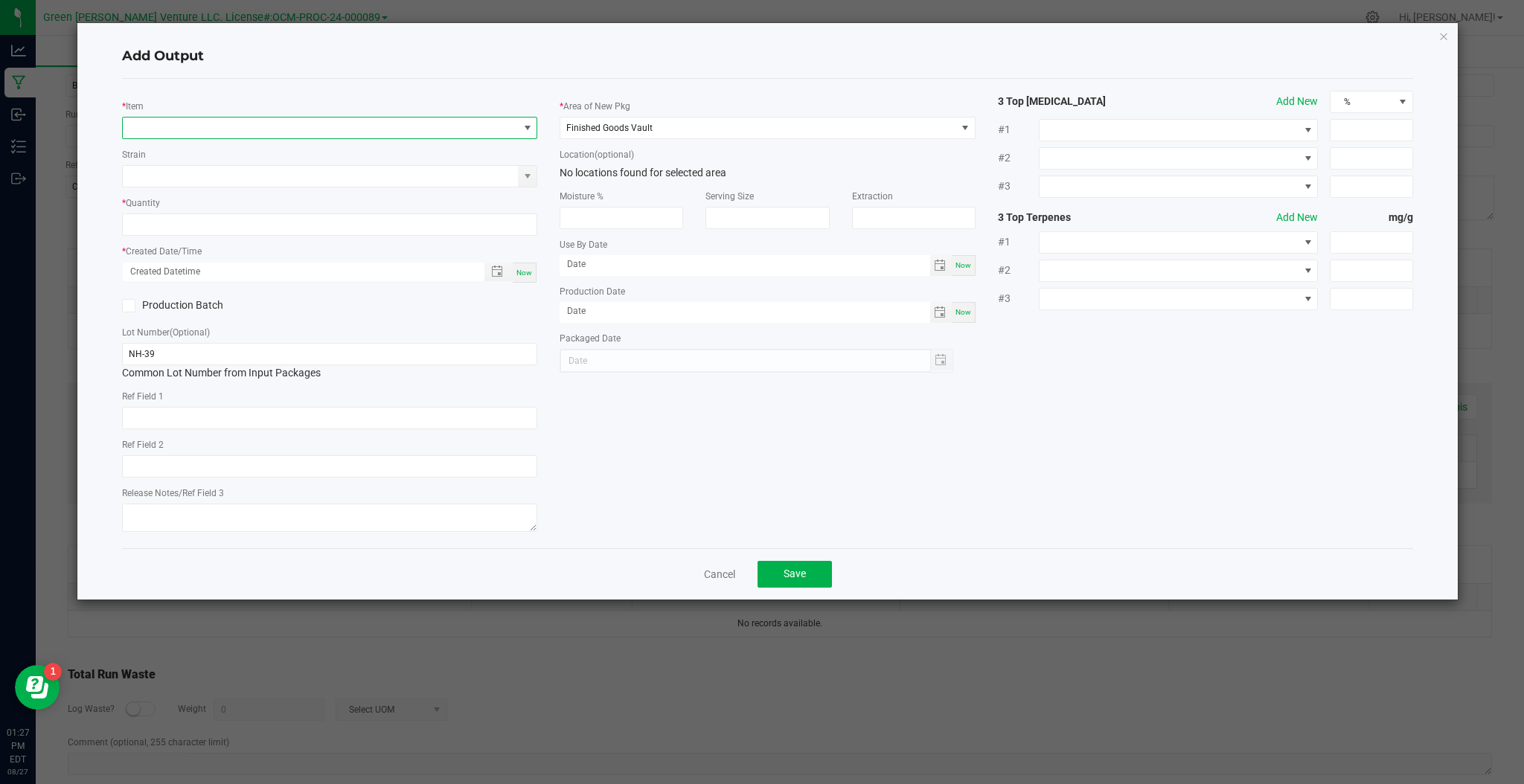
click at [260, 128] on span "NO DATA FOUND" at bounding box center [320, 128] width 395 height 21
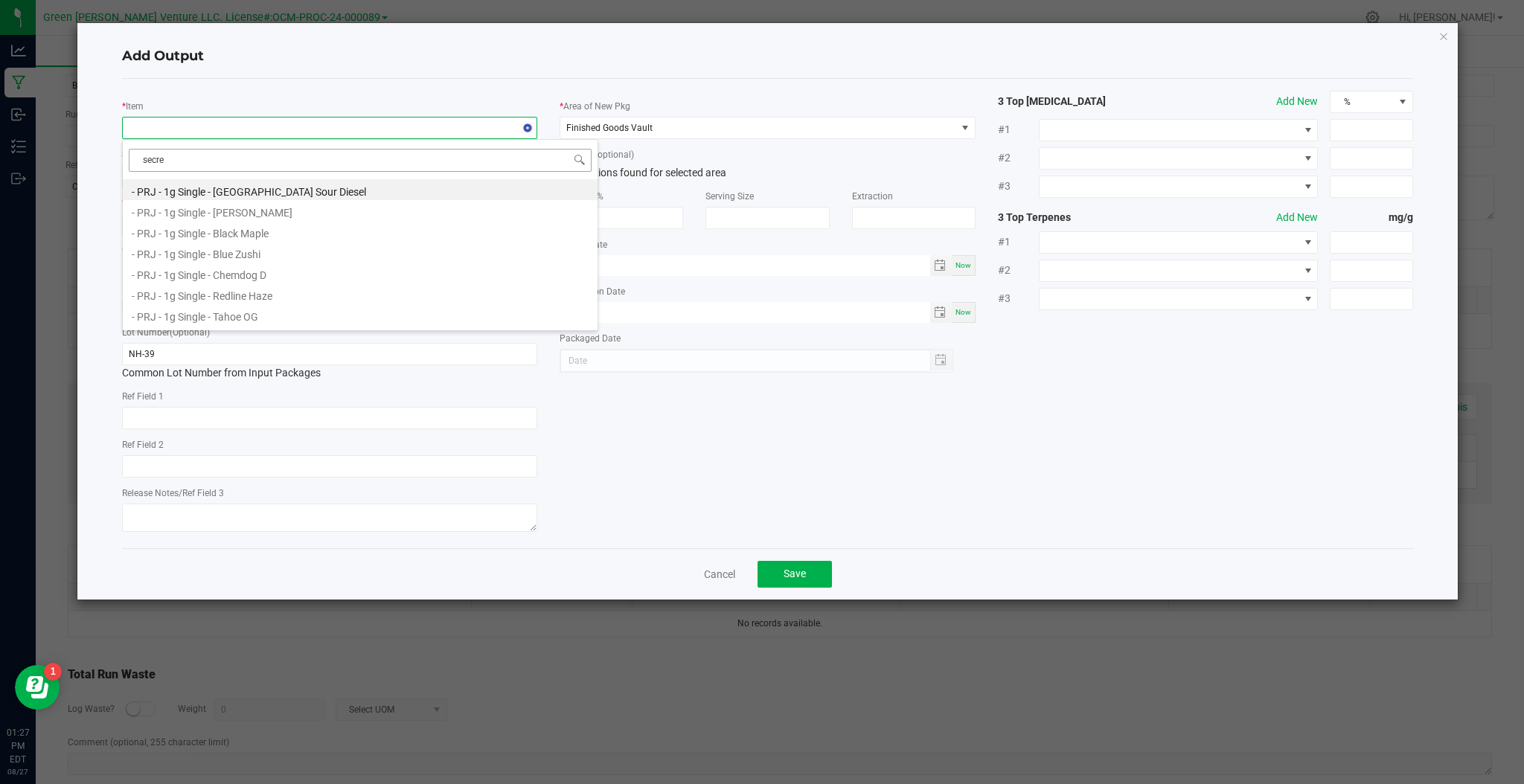
type input "secret"
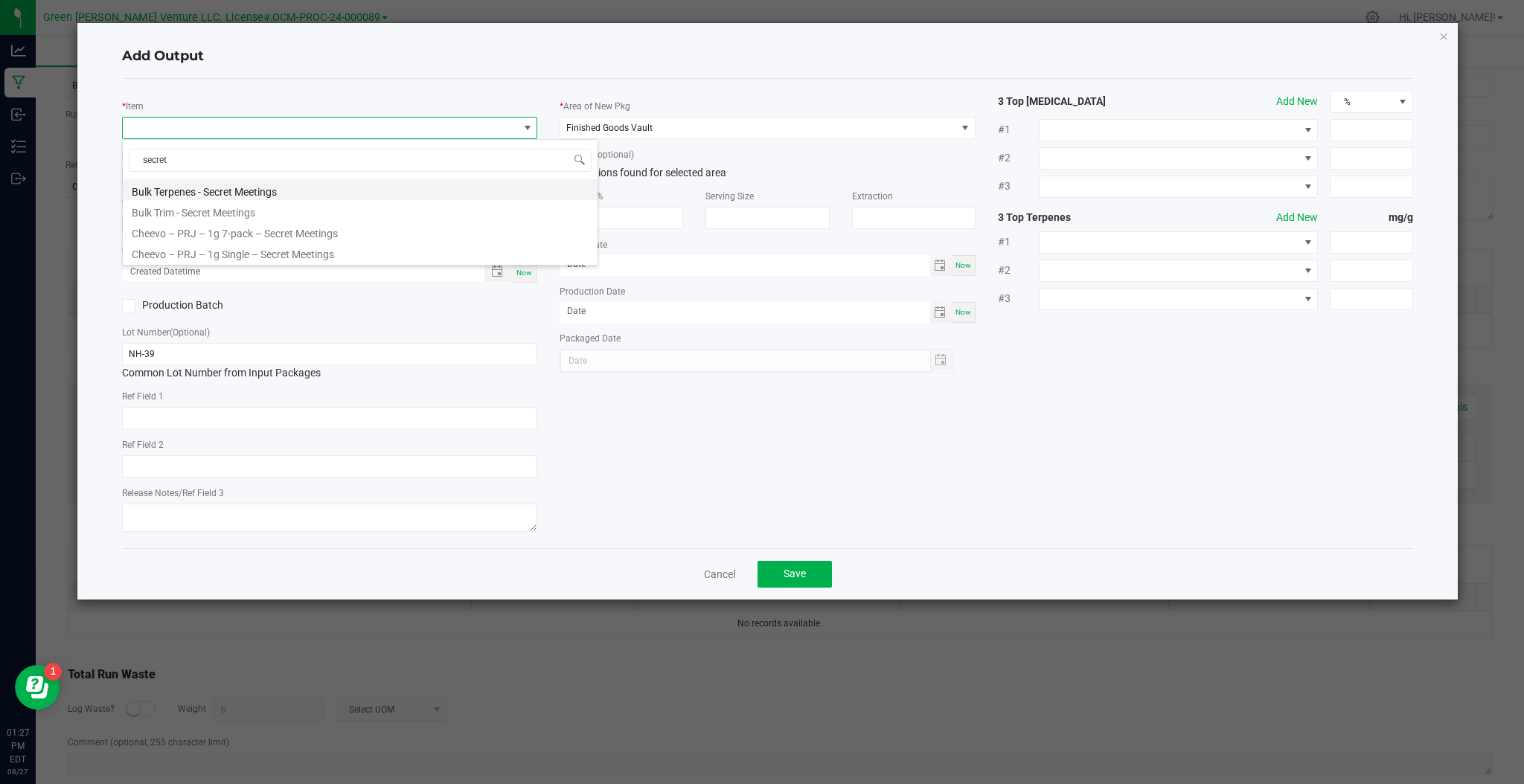
click at [308, 196] on li "Bulk Terpenes - Secret Meetings" at bounding box center [360, 189] width 474 height 21
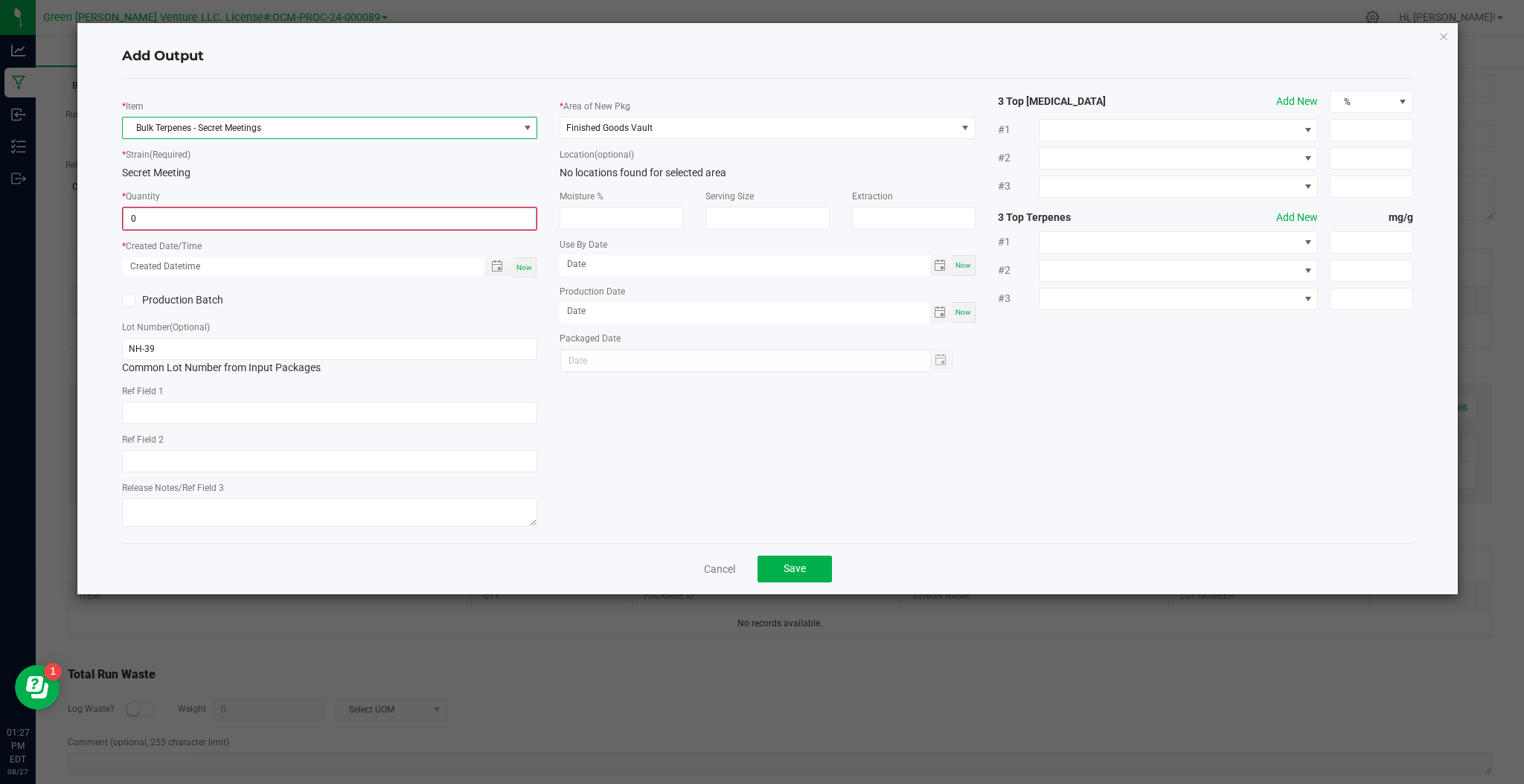
click at [294, 215] on input "0" at bounding box center [329, 218] width 412 height 21
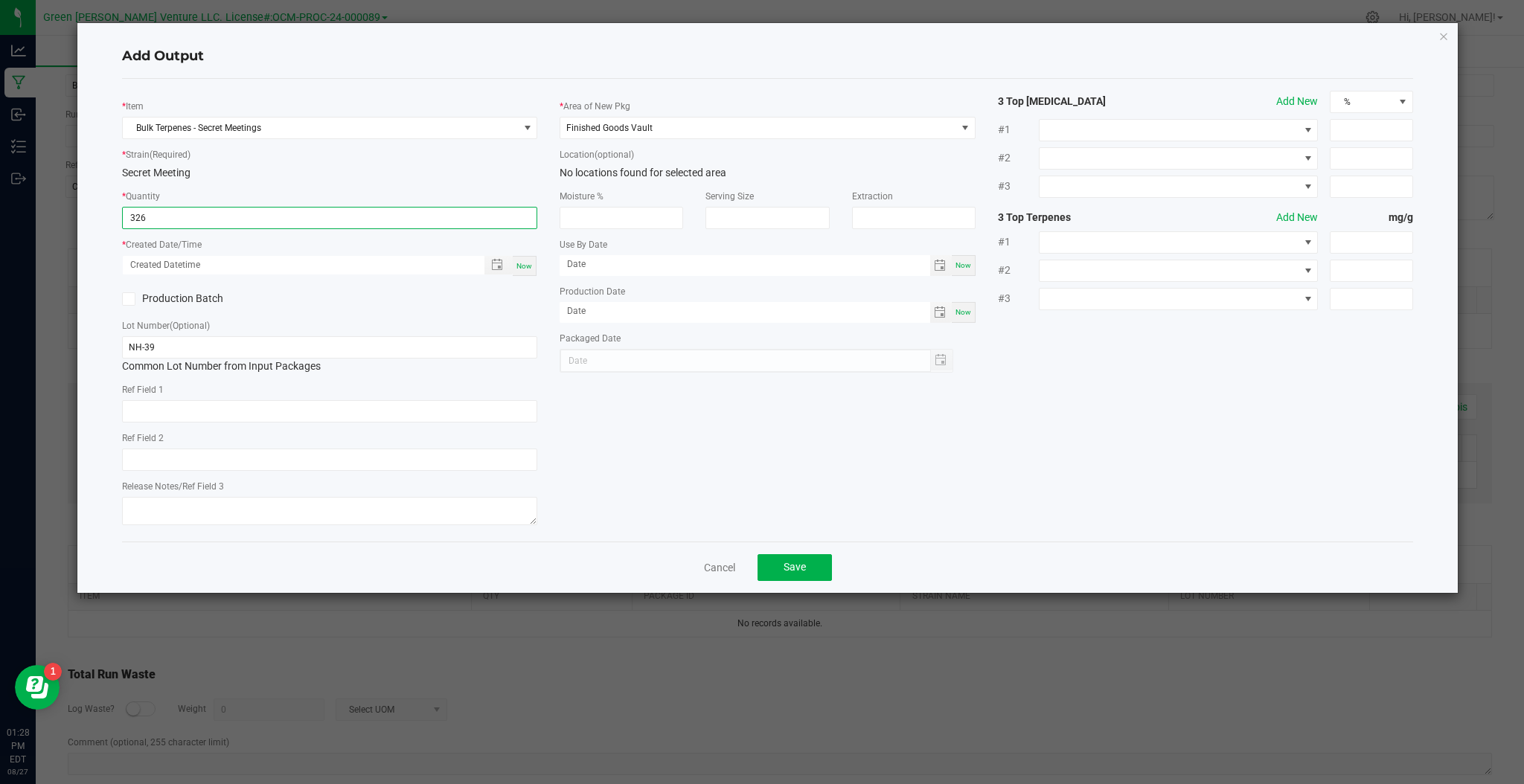
type input "326.0000 g"
click at [133, 299] on icon at bounding box center [129, 299] width 9 height 0
click at [0, 0] on input "Production Batch" at bounding box center [0, 0] width 0 height 0
drag, startPoint x: 196, startPoint y: 345, endPoint x: 102, endPoint y: 349, distance: 94.1
click at [103, 349] on div "Add Output * Item Bulk Terpenes - Secret Meetings * Strain (Required) Secret Me…" at bounding box center [767, 308] width 1381 height 569
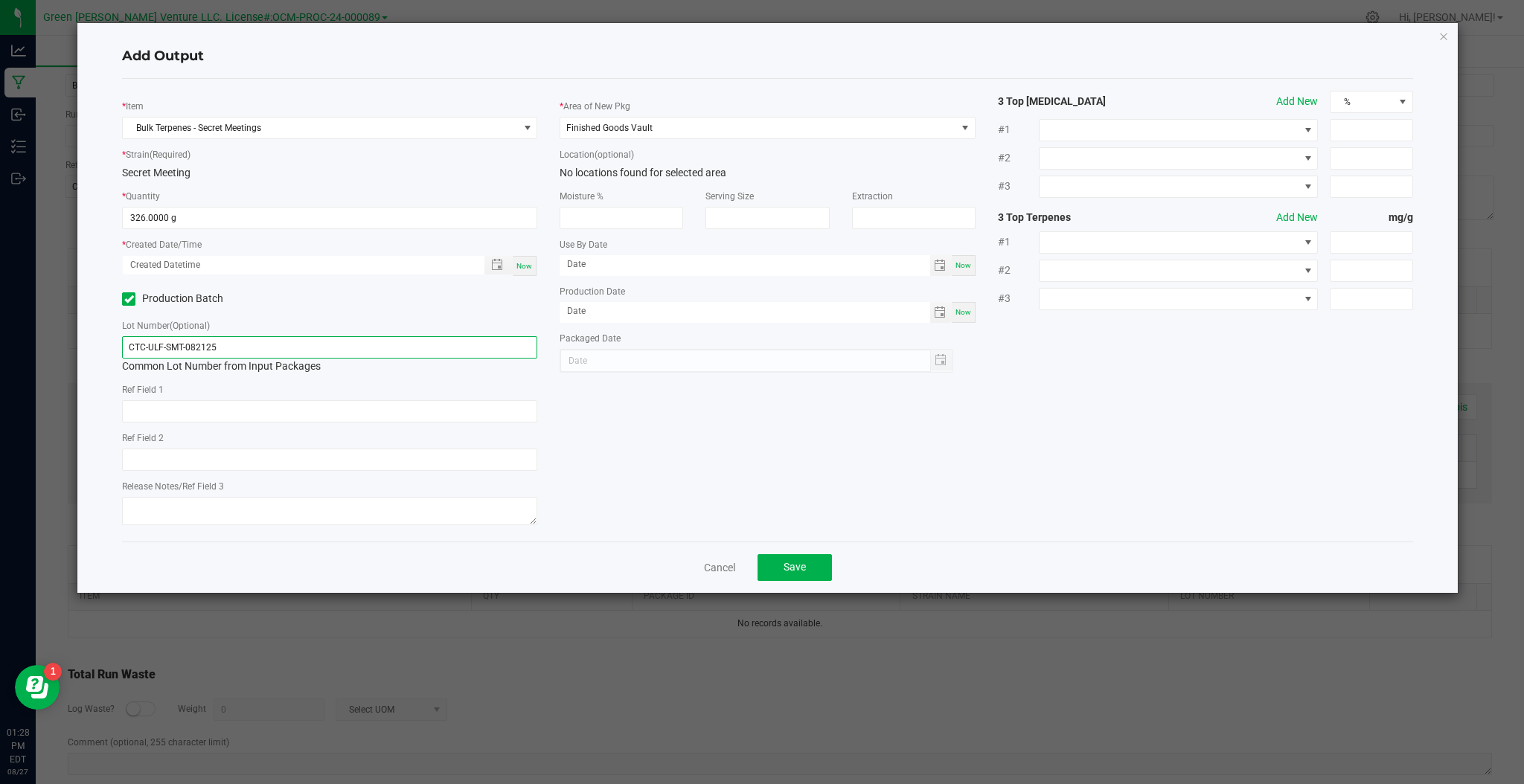
type input "CTC-ULF-SMT-082125"
click at [530, 266] on span "Now" at bounding box center [524, 266] width 16 height 9
type input "08/27/2025 1:28 PM"
type input "[DATE]"
click at [936, 318] on span "Toggle calendar" at bounding box center [940, 312] width 12 height 12
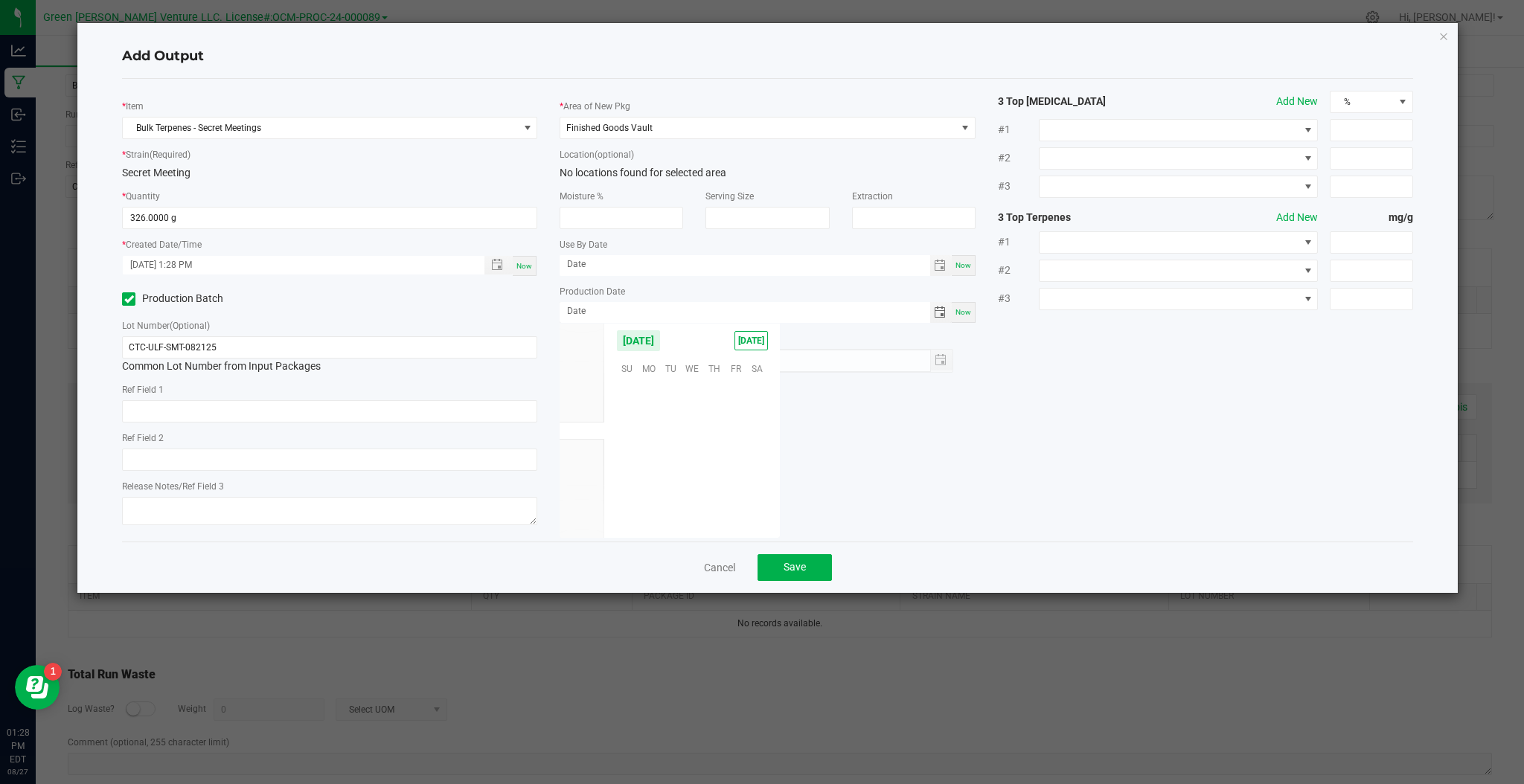
scroll to position [241090, 0]
click at [719, 458] on span "21" at bounding box center [714, 457] width 22 height 23
type input "08/21/2025"
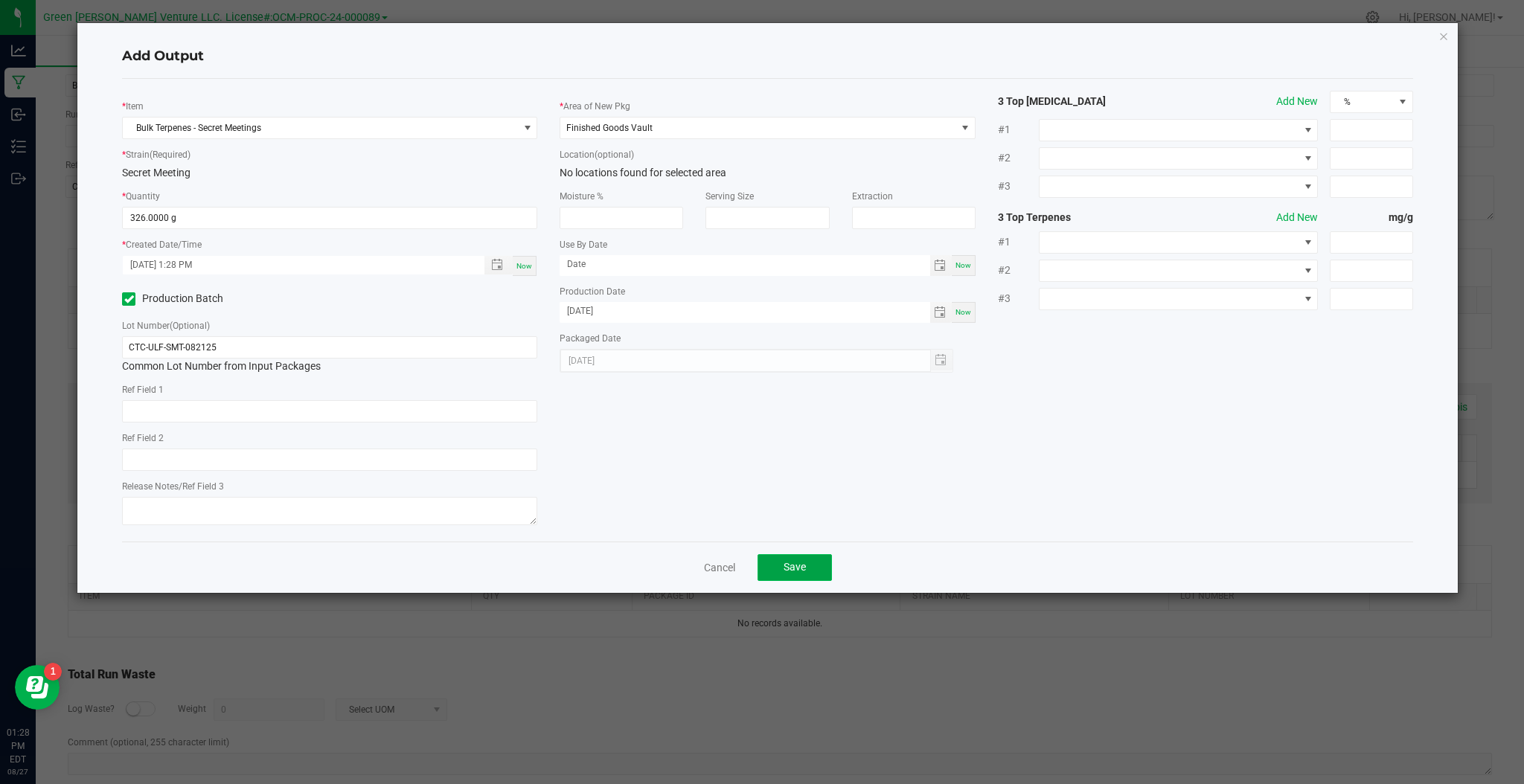
click at [819, 573] on button "Save" at bounding box center [795, 567] width 74 height 27
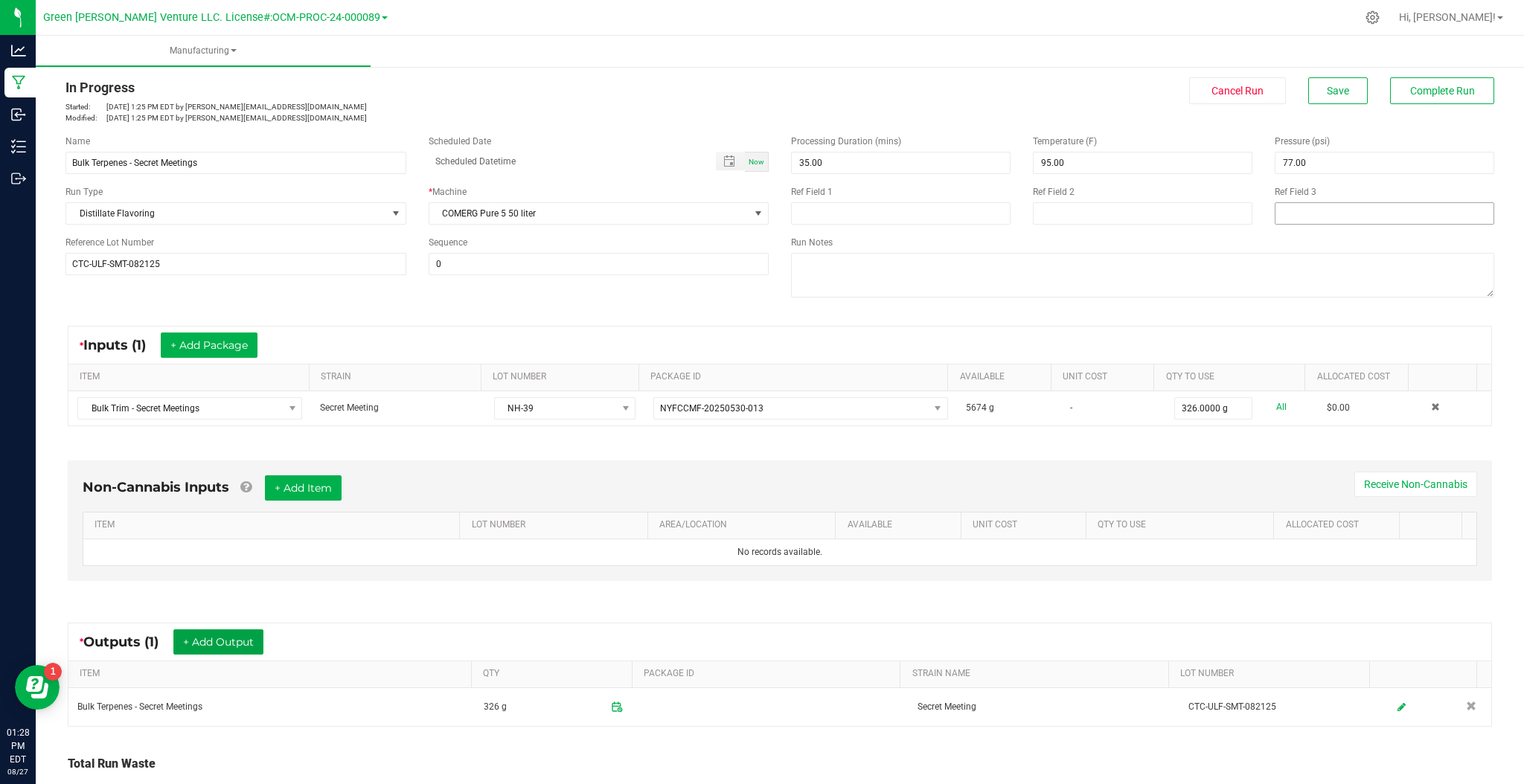
scroll to position [0, 0]
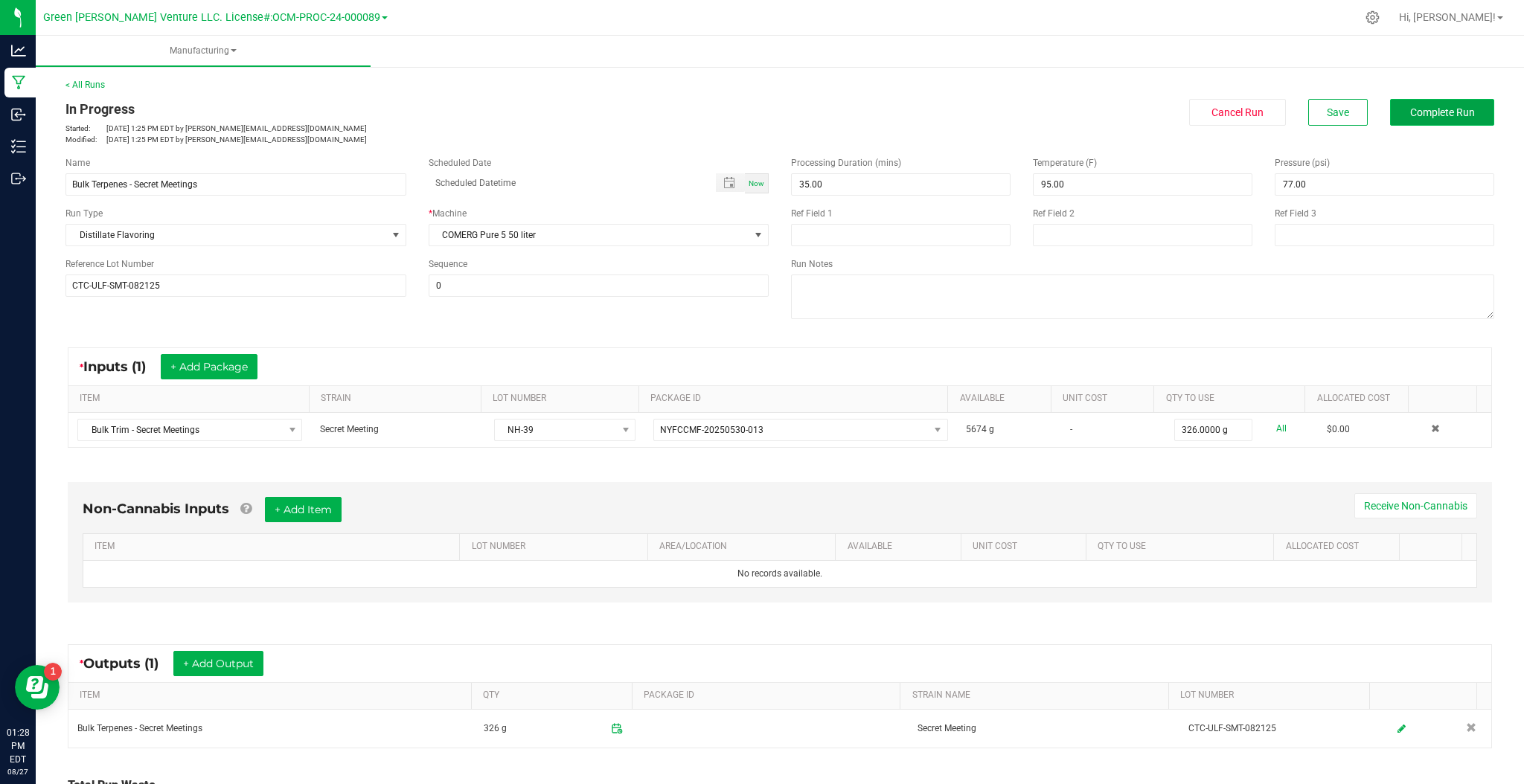
click at [1457, 114] on span "Complete Run" at bounding box center [1443, 112] width 65 height 12
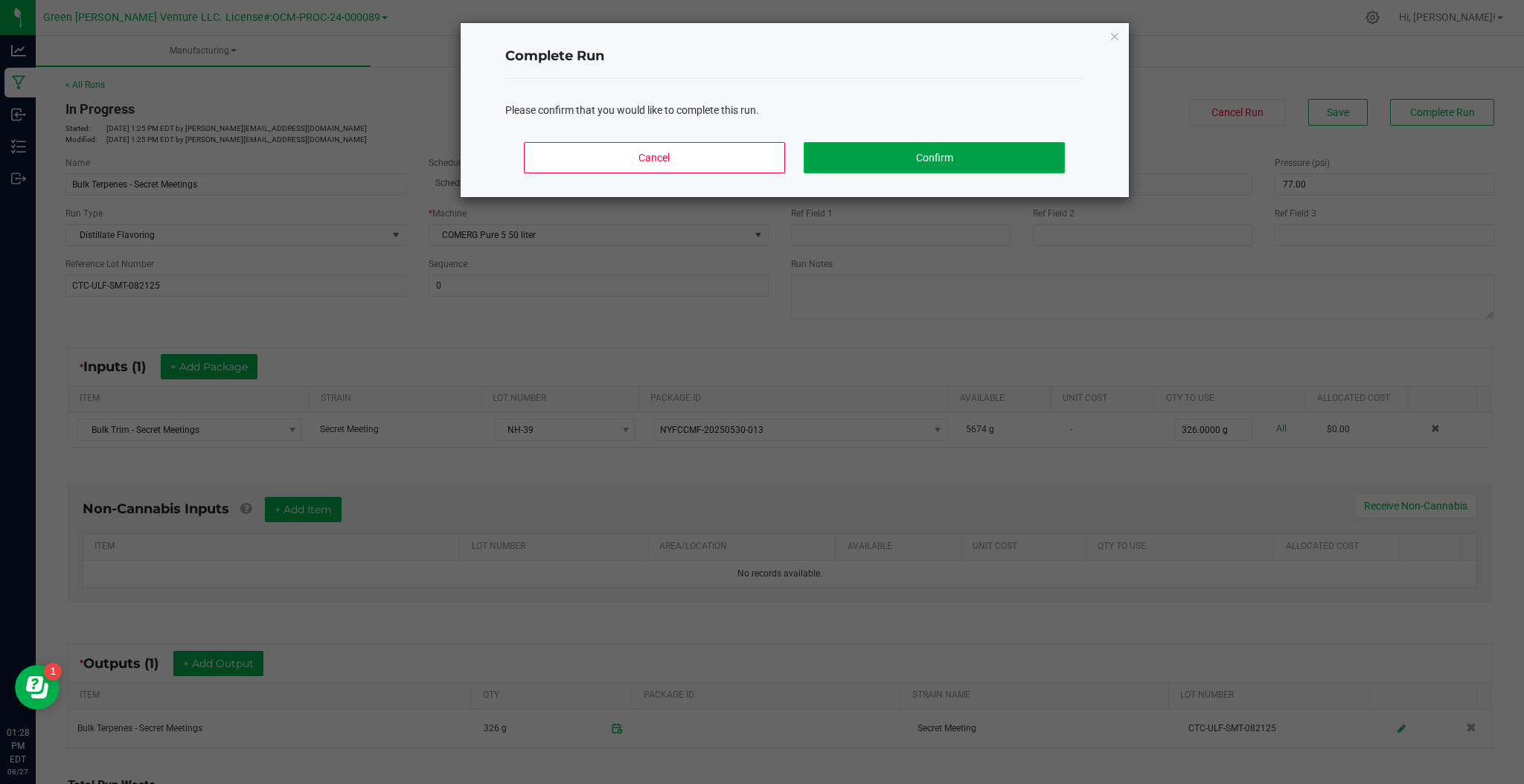
click at [918, 153] on button "Confirm" at bounding box center [934, 157] width 260 height 31
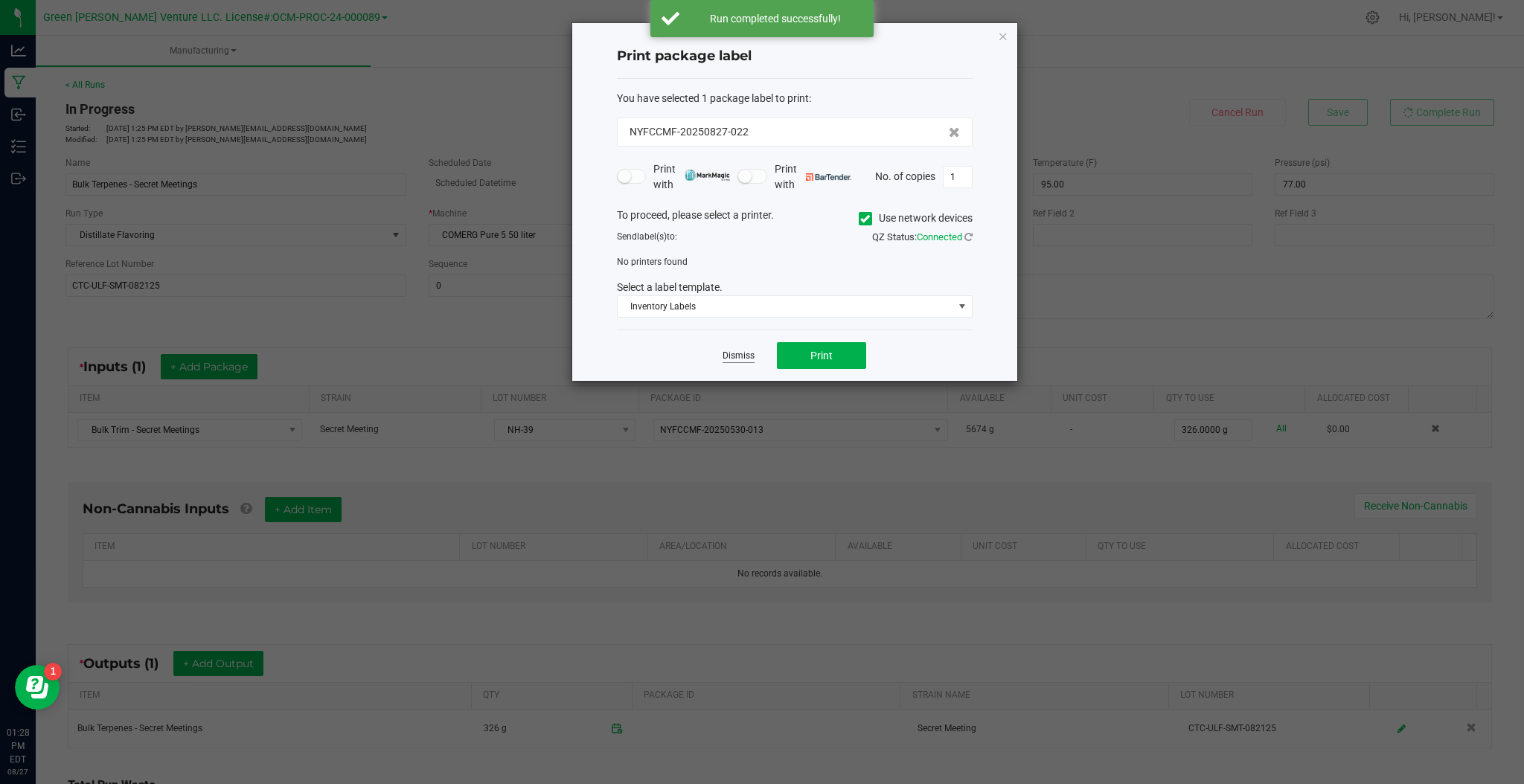
click at [739, 358] on link "Dismiss" at bounding box center [738, 356] width 32 height 12
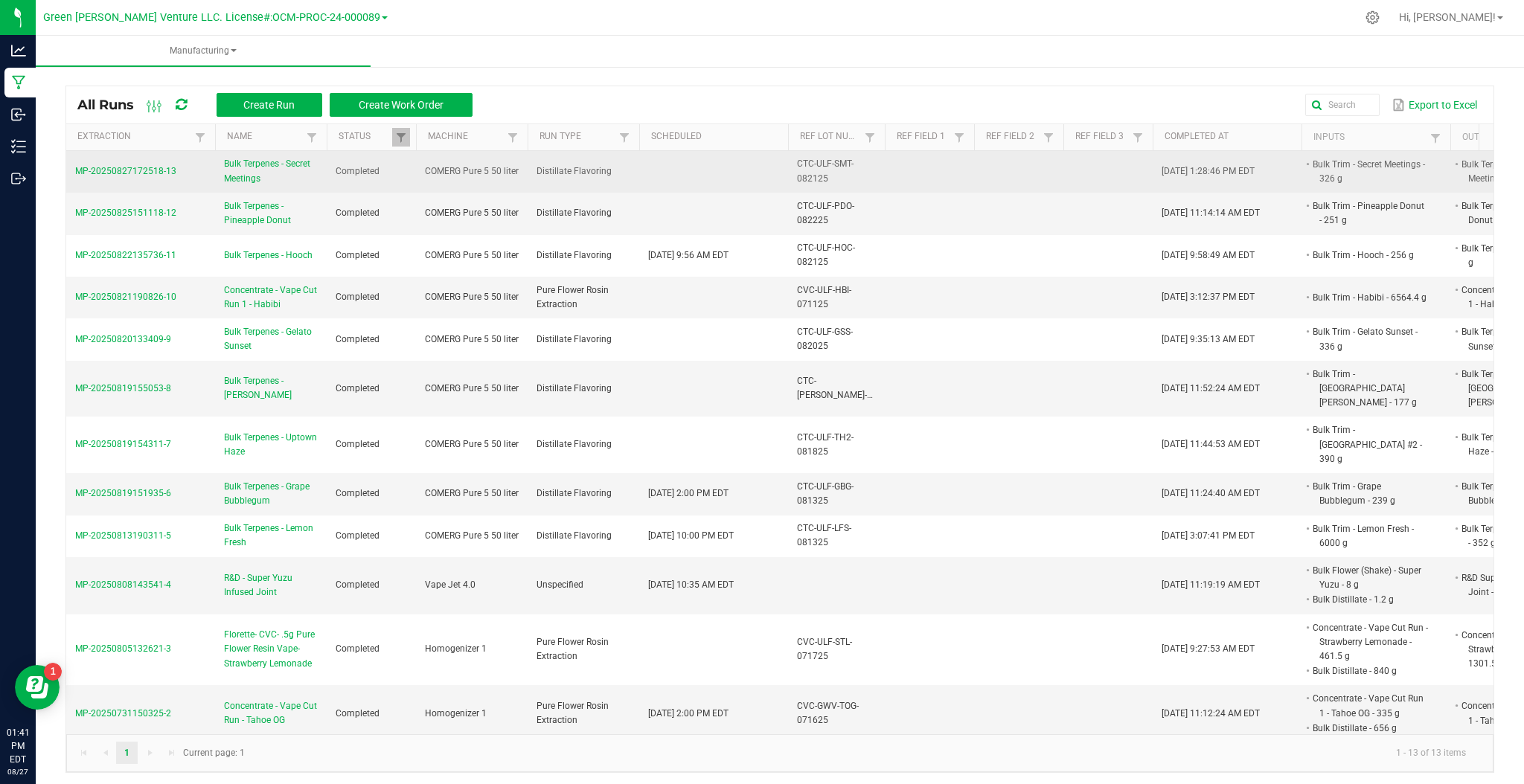
click at [153, 168] on span "MP-20250827172518-13" at bounding box center [126, 170] width 102 height 10
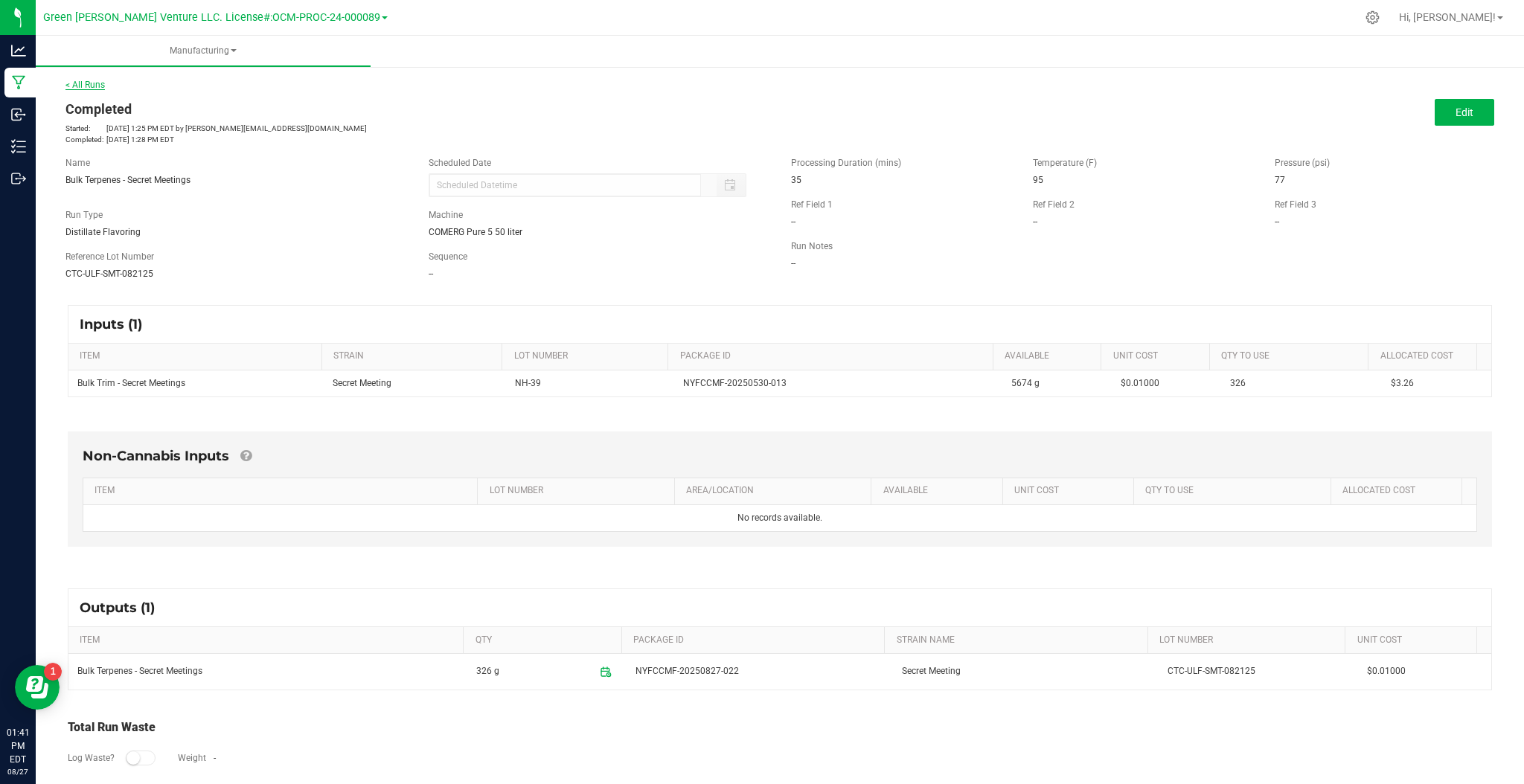
click at [84, 81] on link "< All Runs" at bounding box center [84, 84] width 40 height 10
